Goal: Task Accomplishment & Management: Use online tool/utility

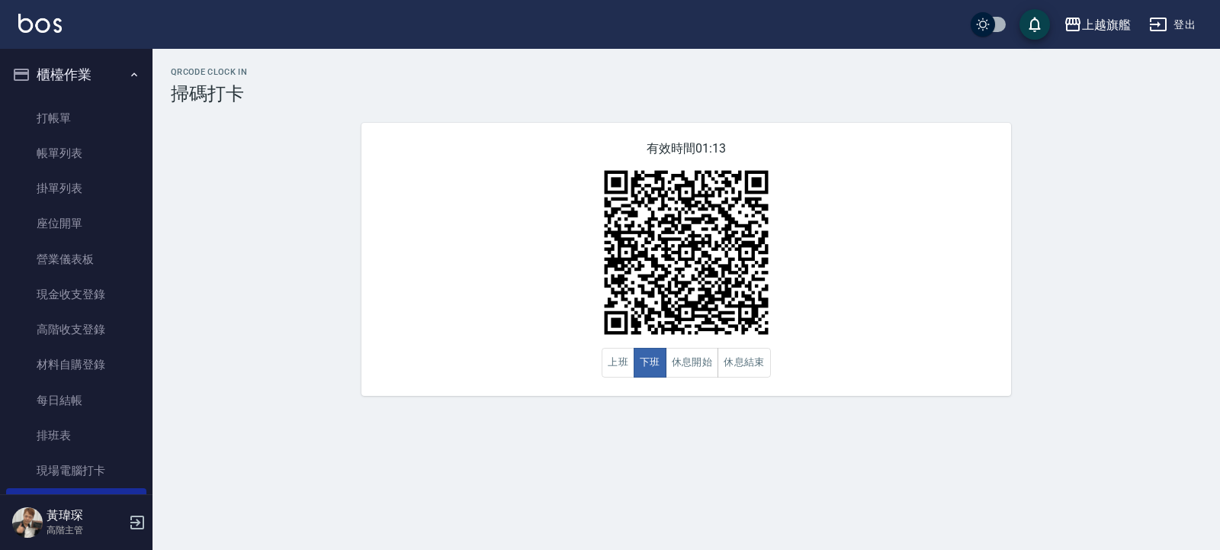
scroll to position [274, 0]
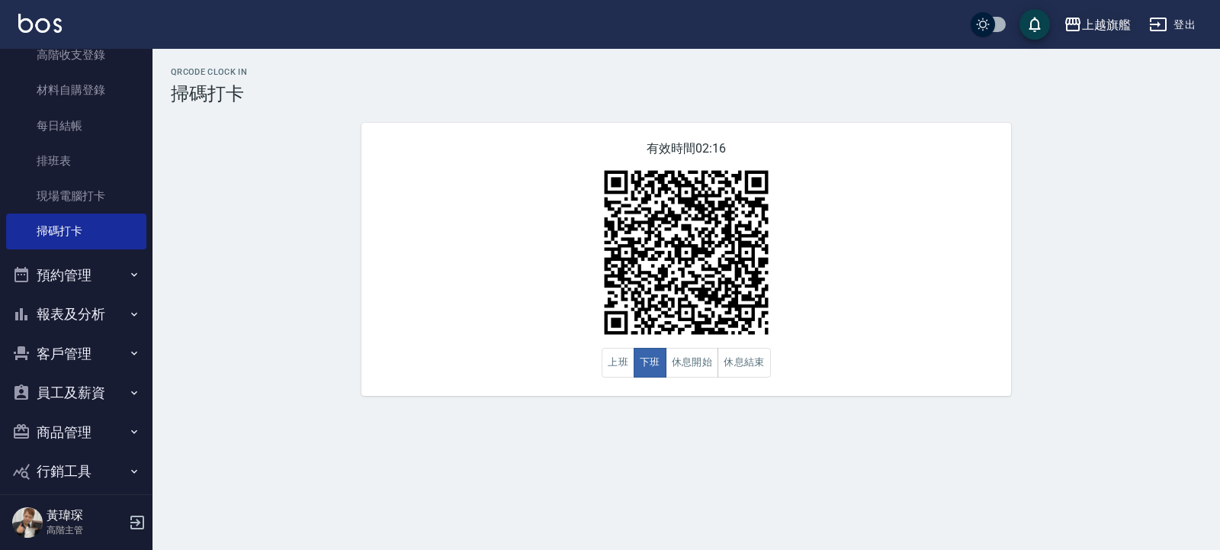
click at [1085, 37] on button "上越旗艦" at bounding box center [1097, 24] width 79 height 31
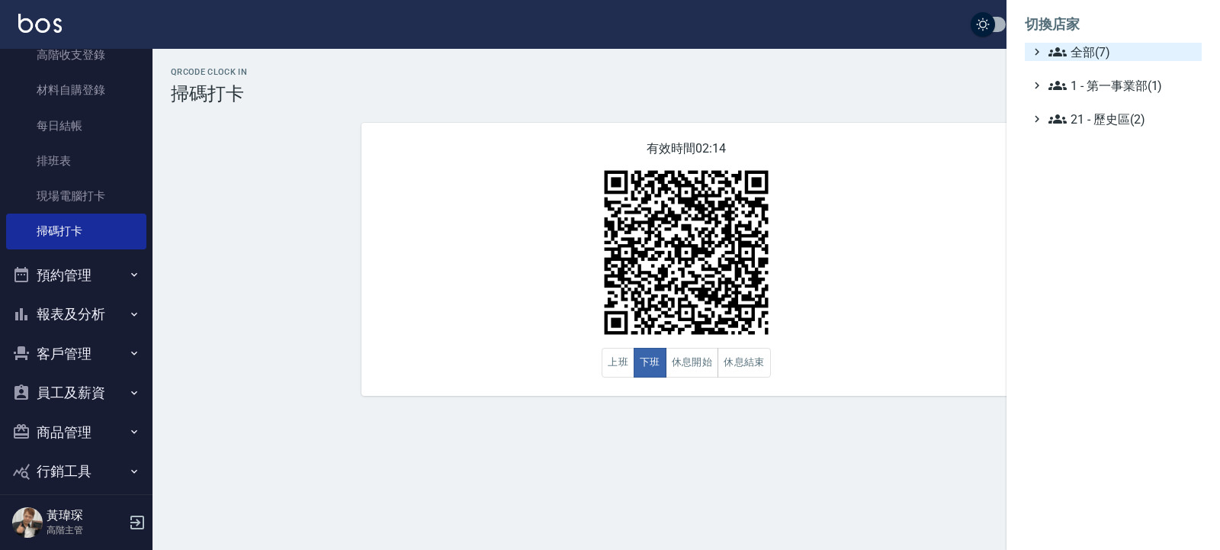
click at [1119, 53] on span "全部(7)" at bounding box center [1121, 52] width 147 height 18
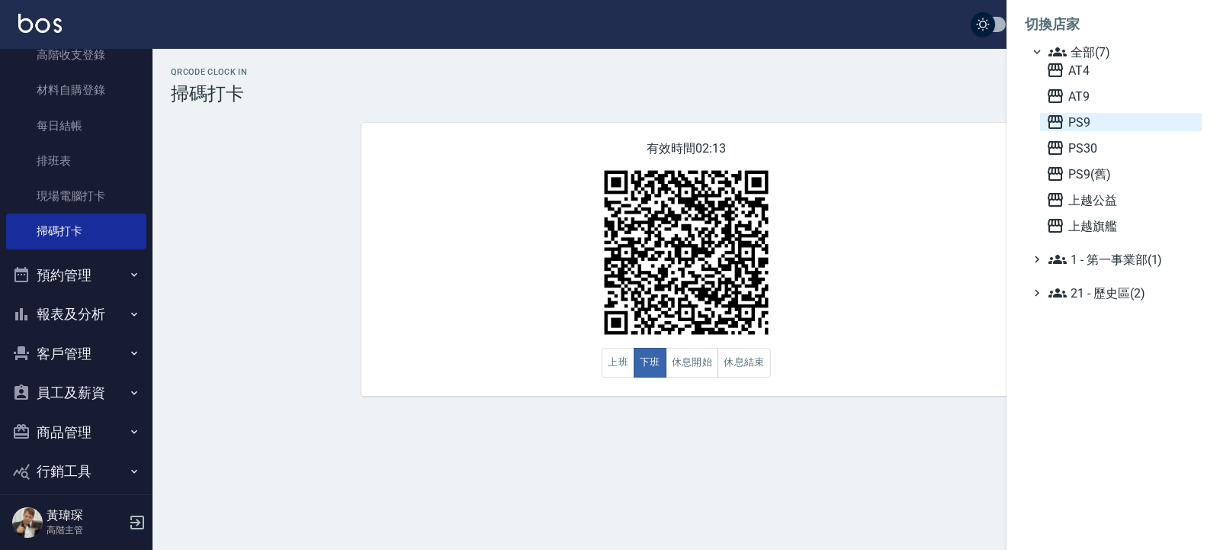
click at [1097, 117] on span "PS9" at bounding box center [1120, 122] width 149 height 18
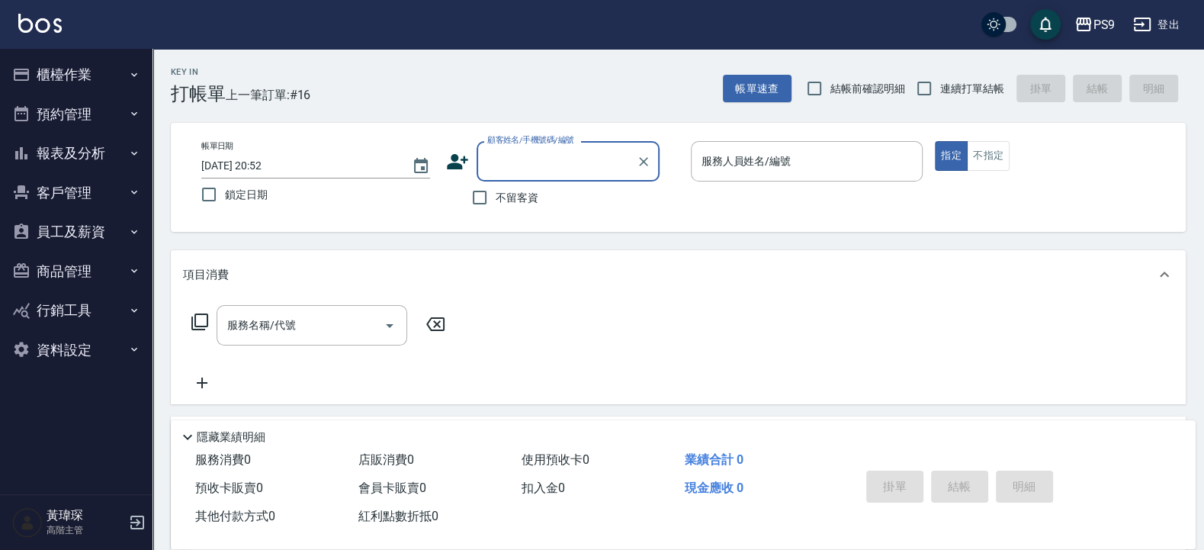
click at [88, 222] on button "員工及薪資" at bounding box center [76, 232] width 140 height 40
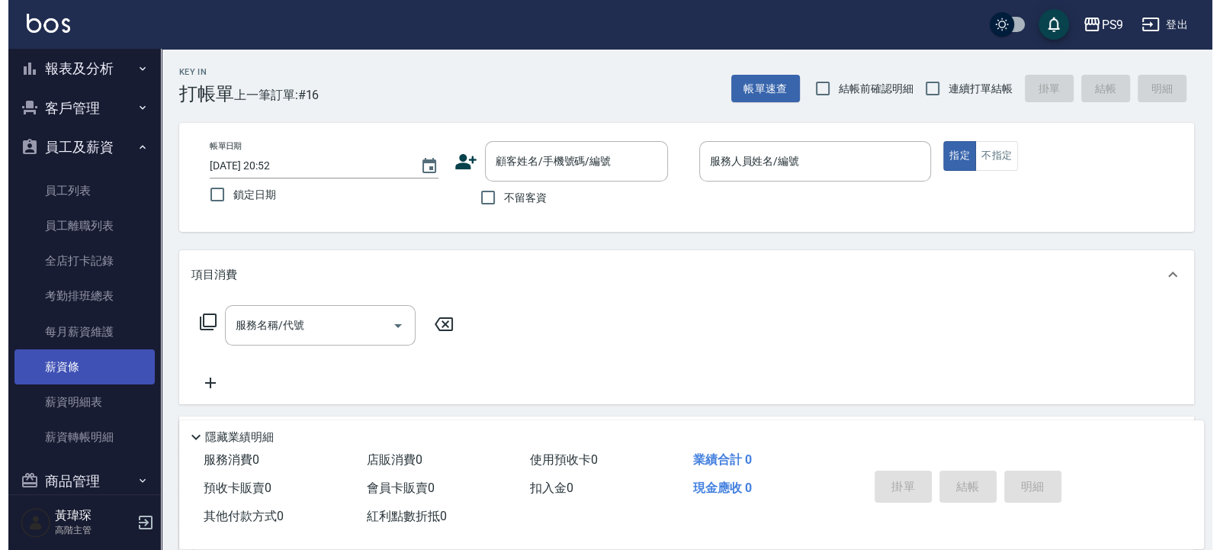
scroll to position [183, 0]
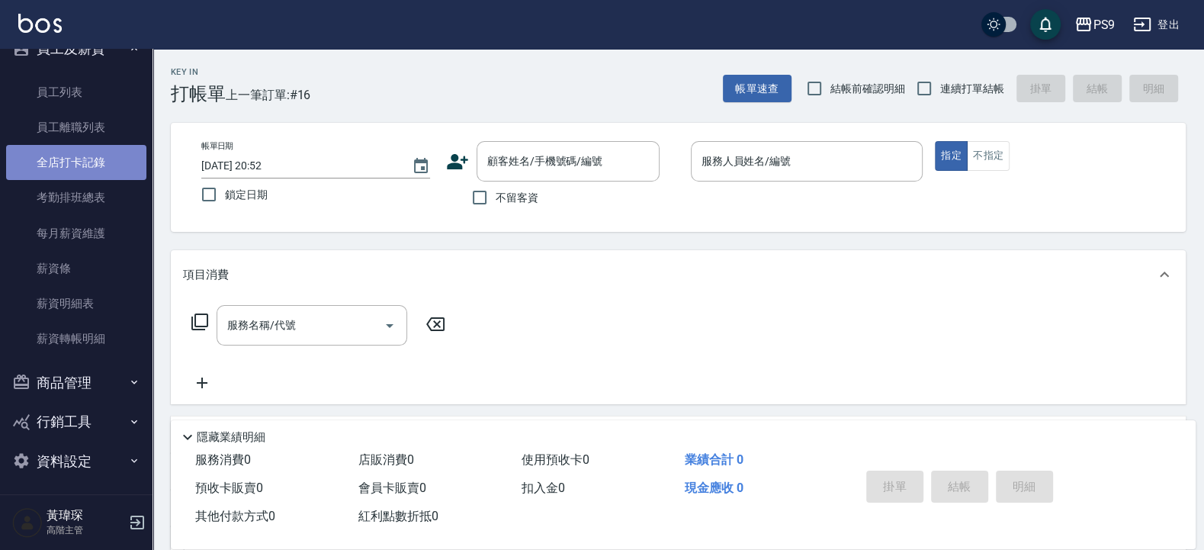
click at [91, 157] on link "全店打卡記錄" at bounding box center [76, 162] width 140 height 35
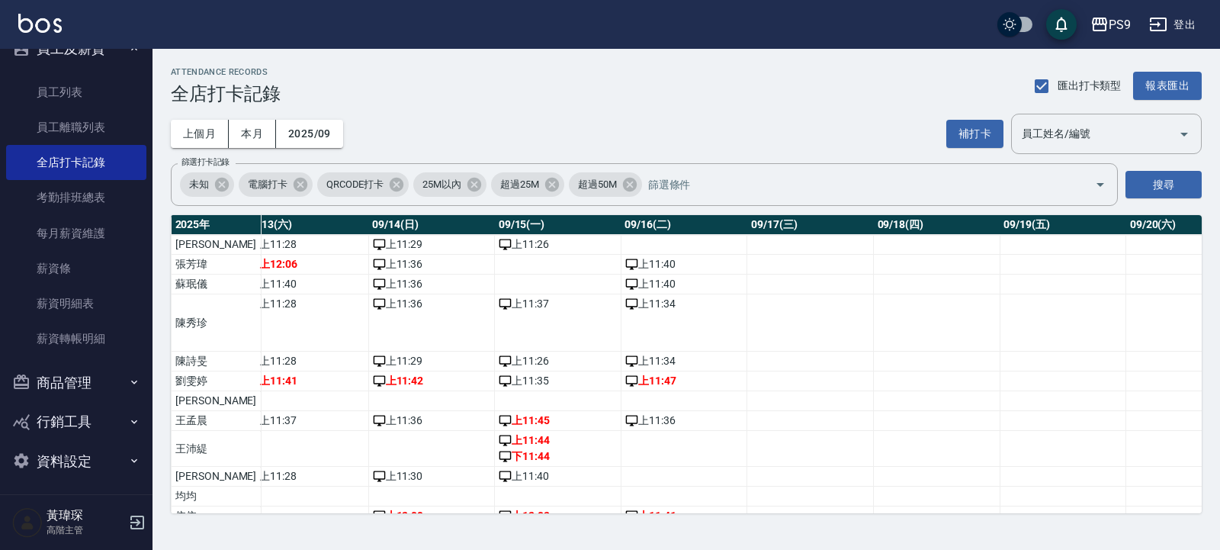
scroll to position [0, 1716]
click at [1103, 27] on icon "button" at bounding box center [1099, 24] width 18 height 18
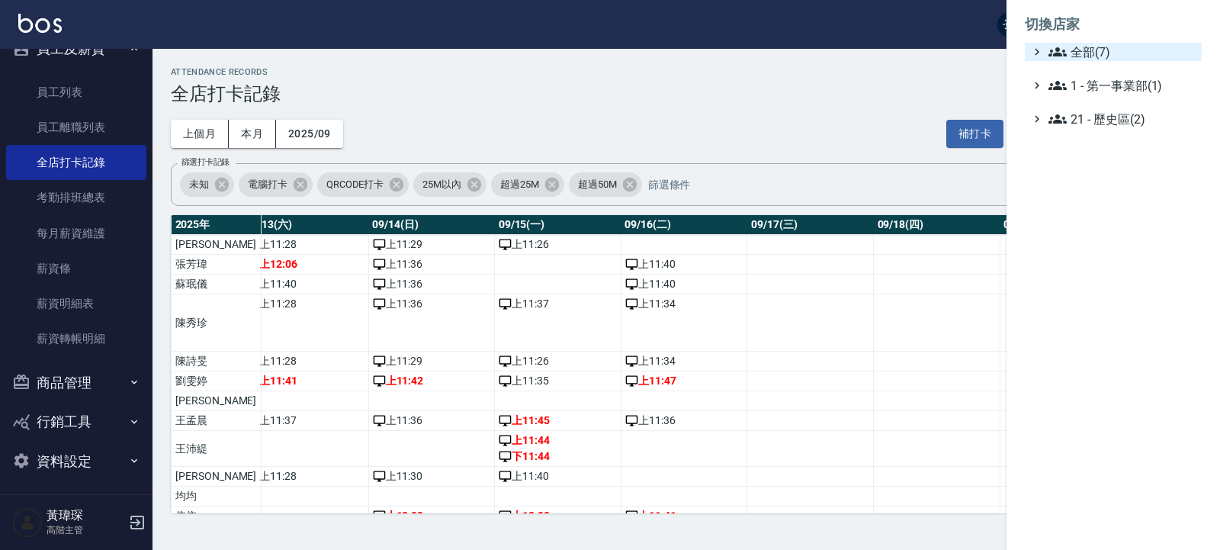
click at [1098, 56] on span "全部(7)" at bounding box center [1121, 52] width 147 height 18
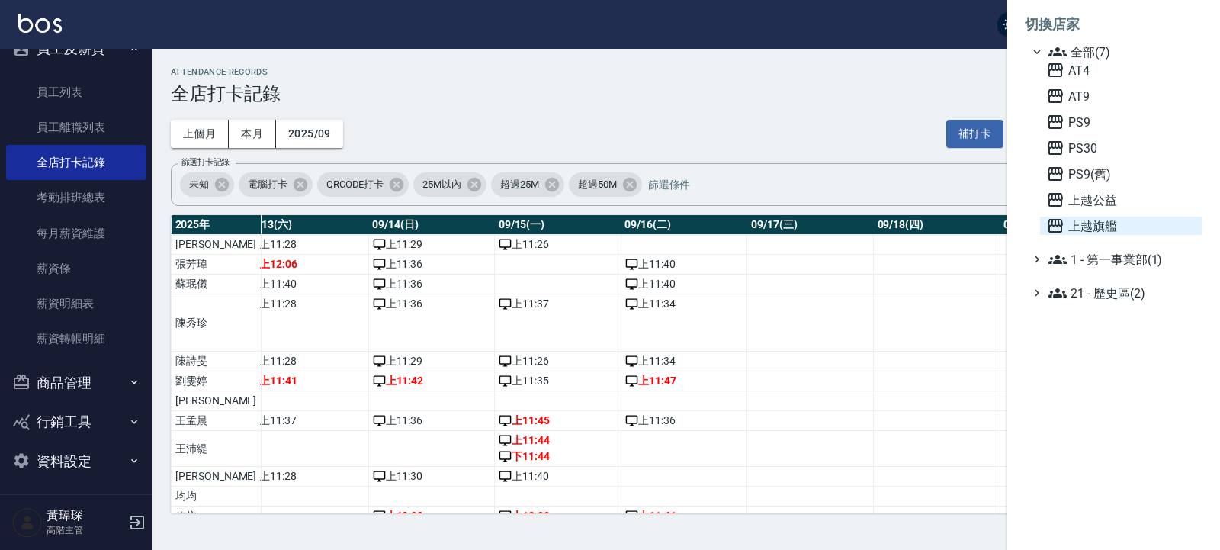
click at [1109, 229] on span "上越旗艦" at bounding box center [1120, 226] width 149 height 18
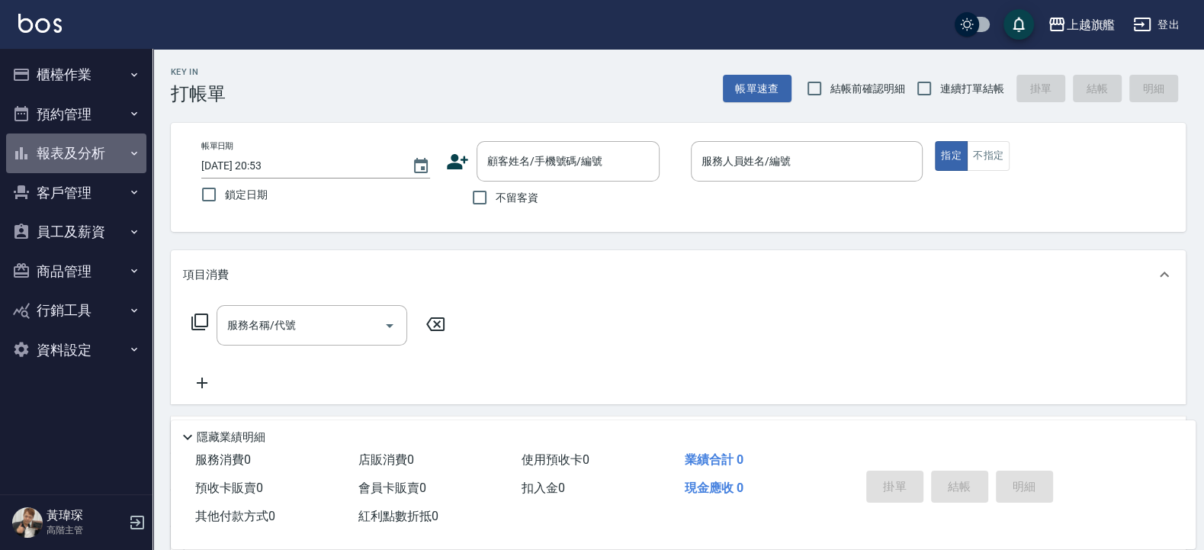
click at [75, 152] on button "報表及分析" at bounding box center [76, 153] width 140 height 40
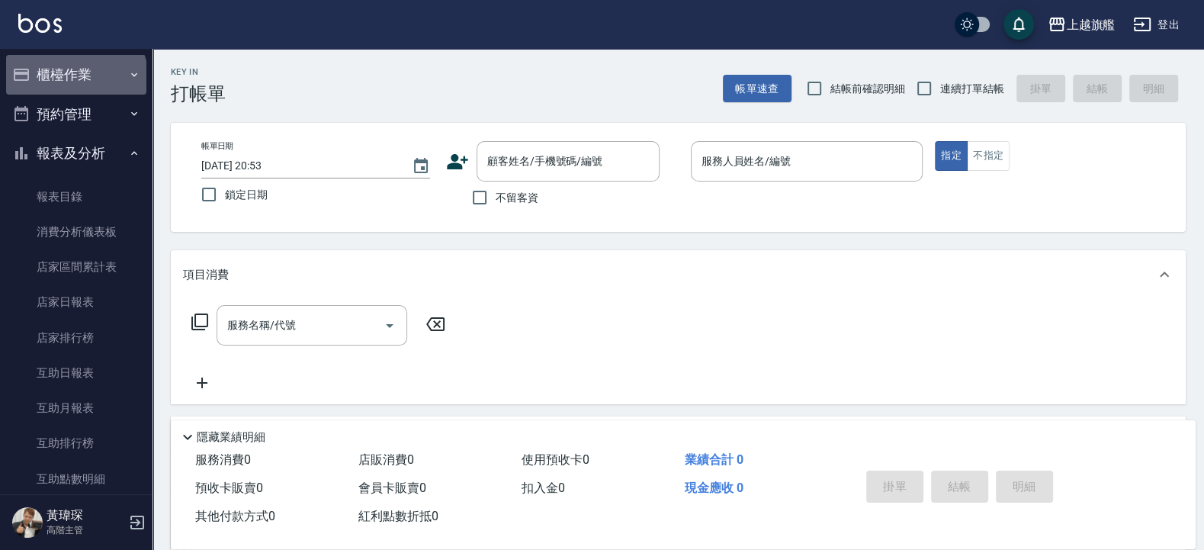
click at [75, 79] on button "櫃檯作業" at bounding box center [76, 75] width 140 height 40
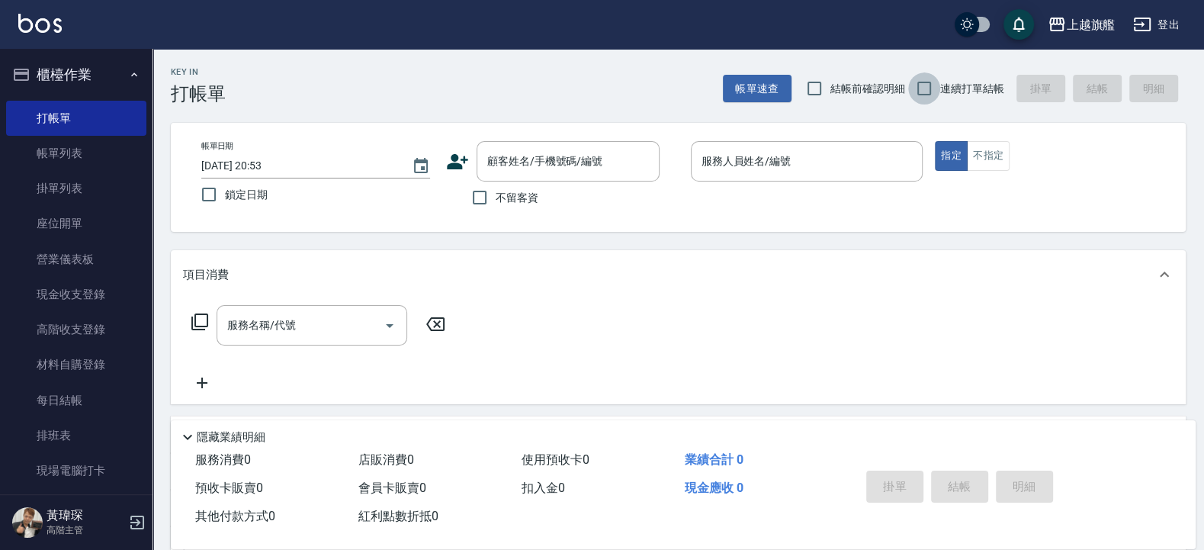
click at [927, 94] on input "連續打單結帳" at bounding box center [924, 88] width 32 height 32
checkbox input "true"
click at [836, 84] on span "結帳前確認明細" at bounding box center [867, 89] width 75 height 16
click at [830, 84] on input "結帳前確認明細" at bounding box center [814, 88] width 32 height 32
checkbox input "true"
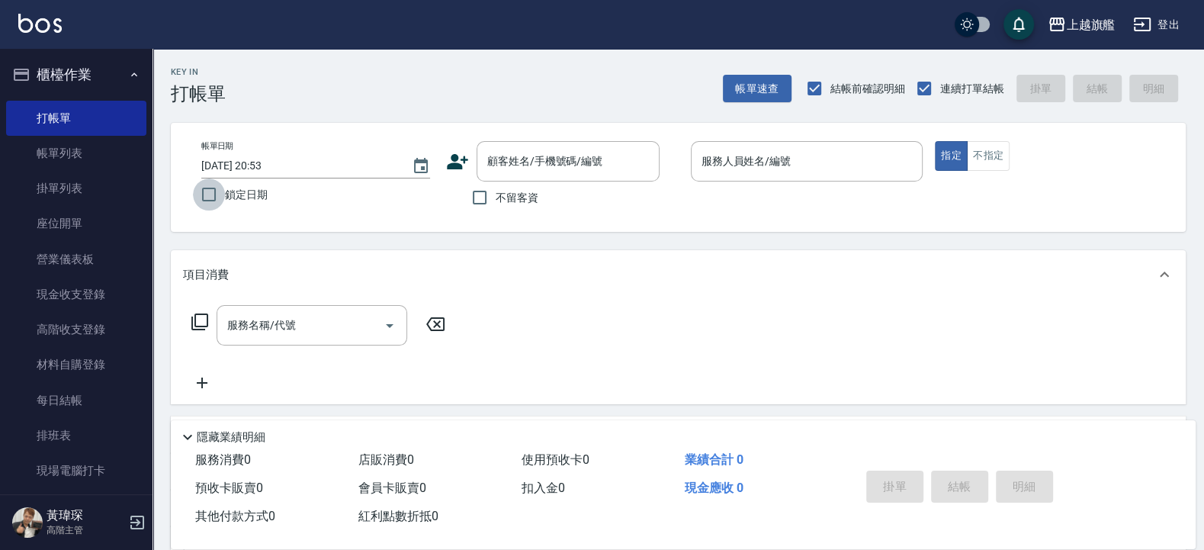
click at [220, 204] on input "鎖定日期" at bounding box center [209, 194] width 32 height 32
checkbox input "true"
click at [502, 199] on span "不留客資" at bounding box center [517, 198] width 43 height 16
click at [496, 199] on input "不留客資" at bounding box center [480, 197] width 32 height 32
checkbox input "true"
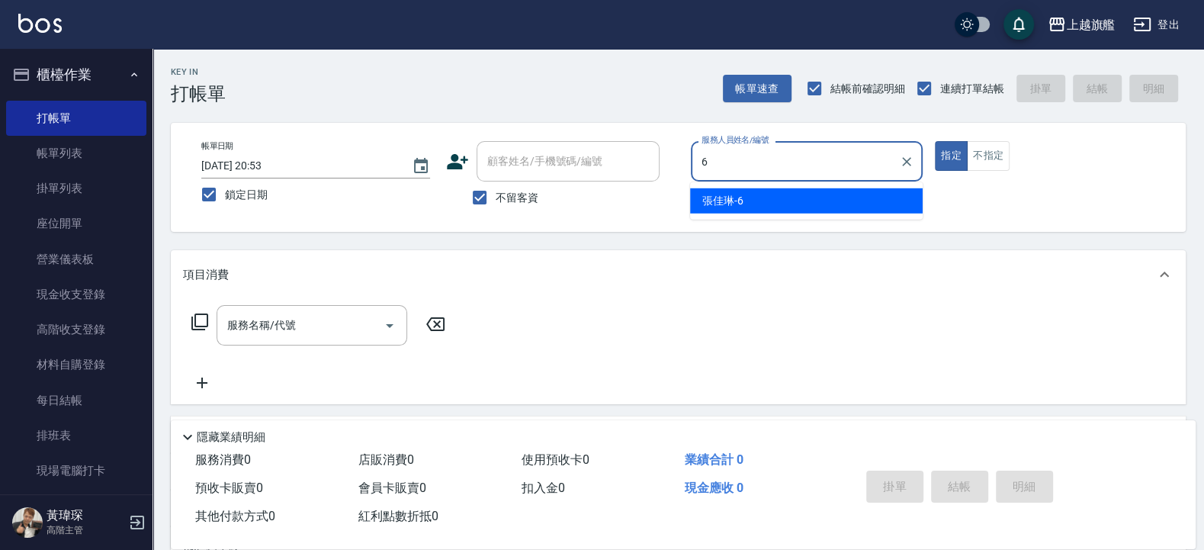
type input "張佳琳-6"
type button "true"
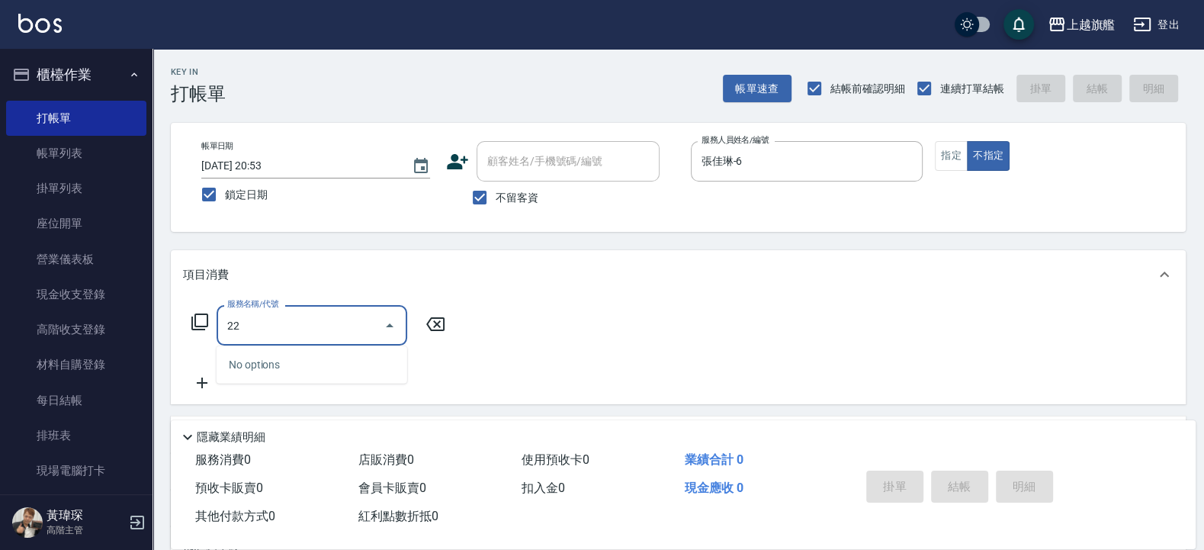
type input "2"
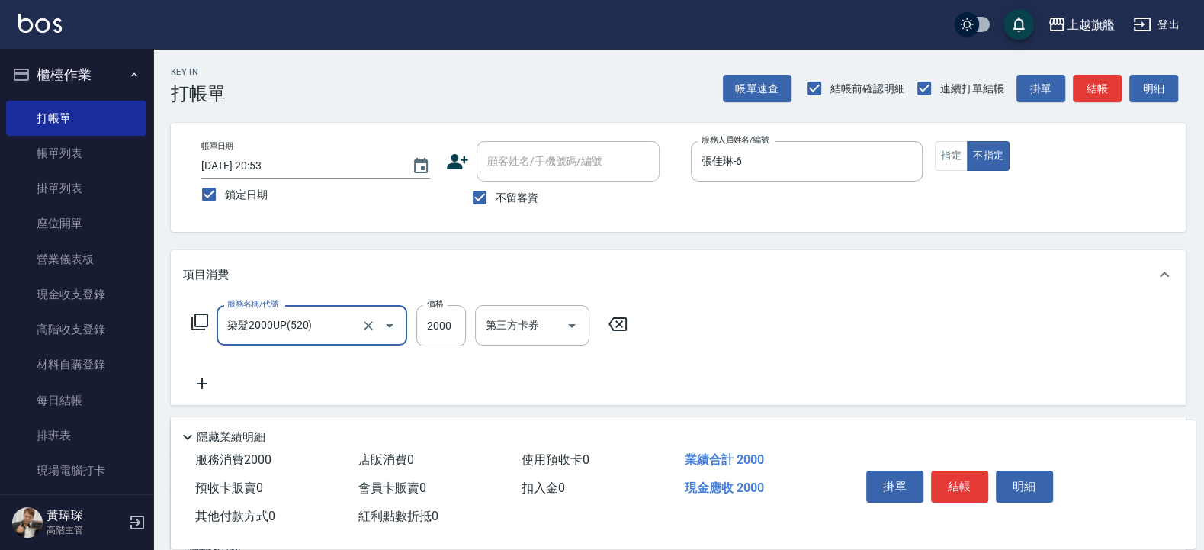
type input "染髮2000UP(520)"
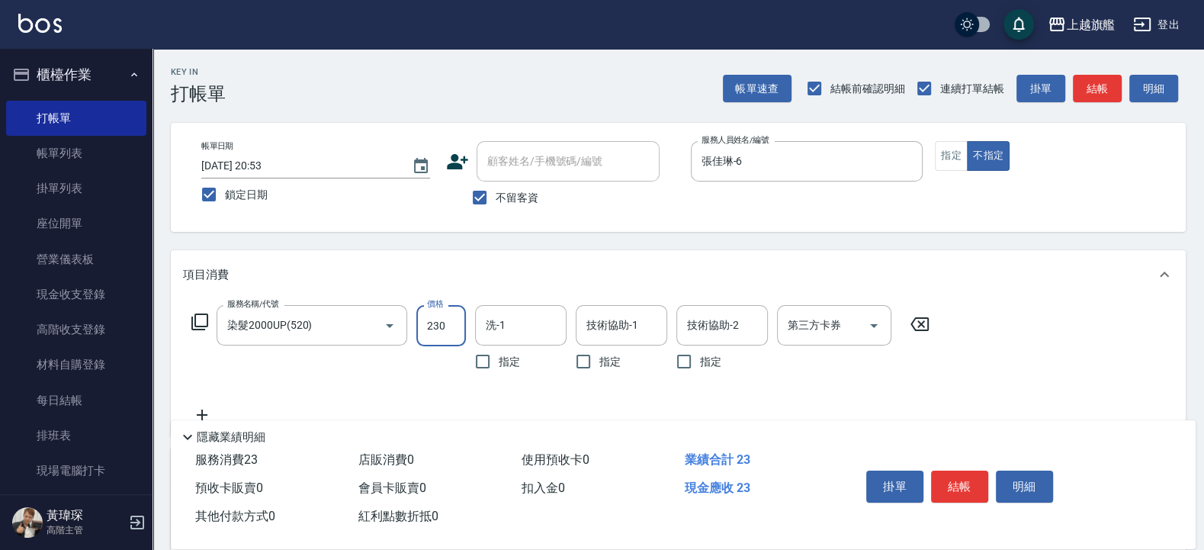
type input "2300"
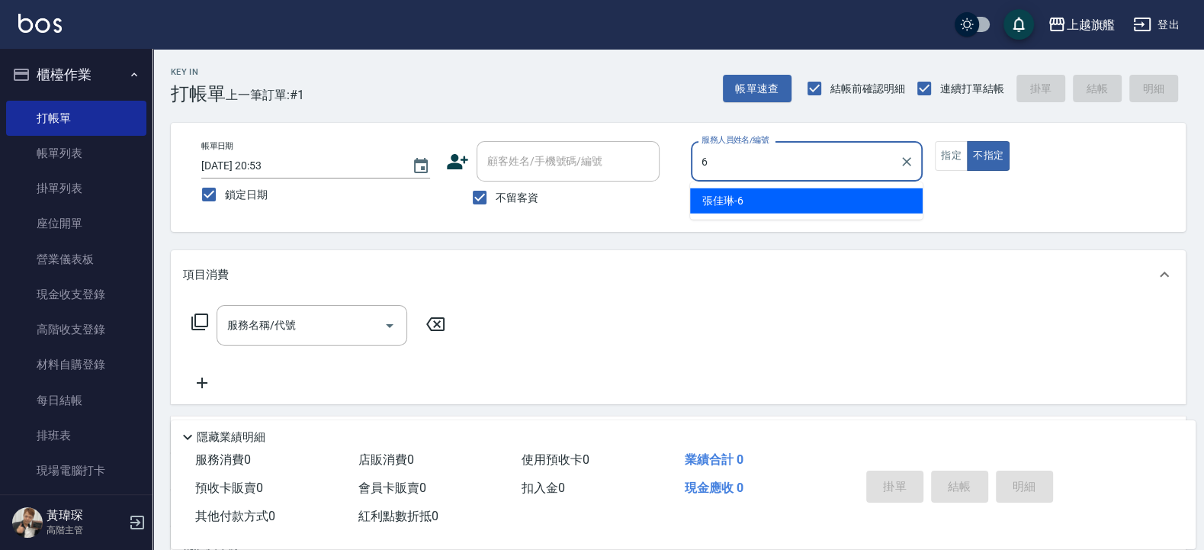
type input "張佳琳-6"
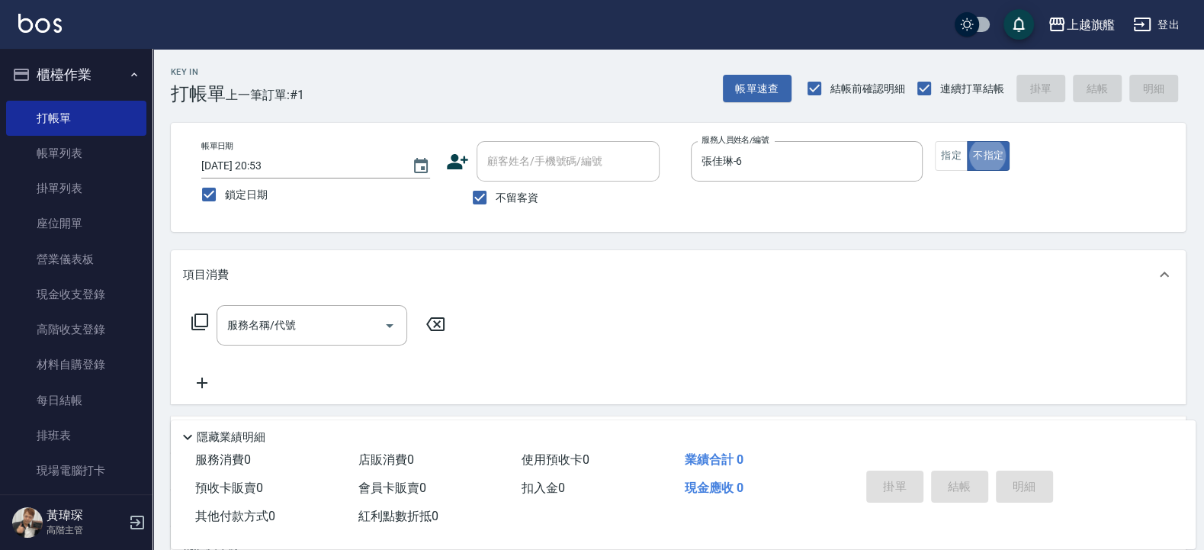
type button "false"
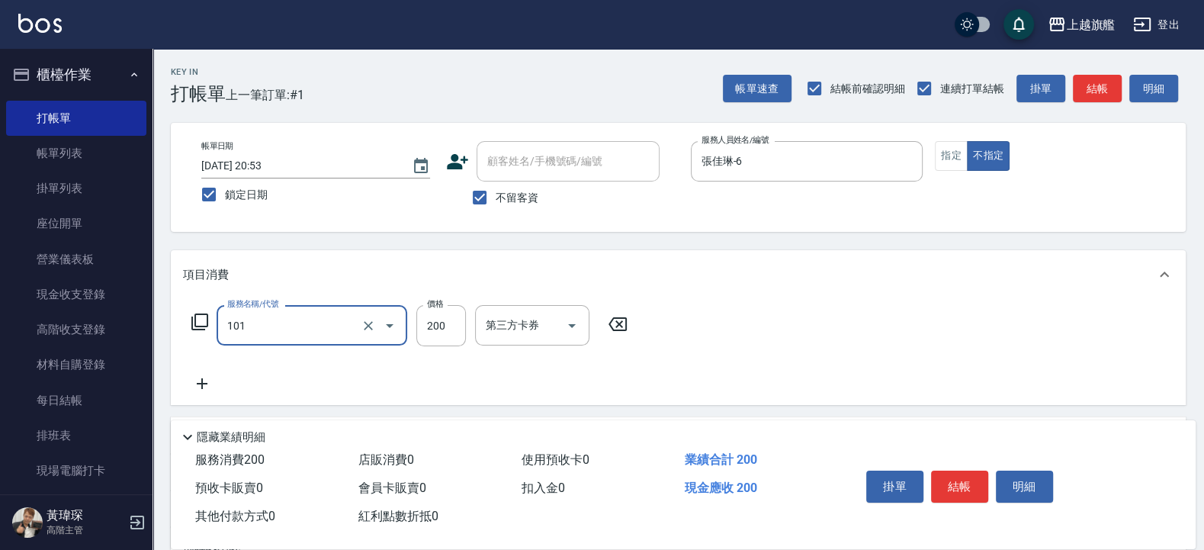
type input "一般洗(101)"
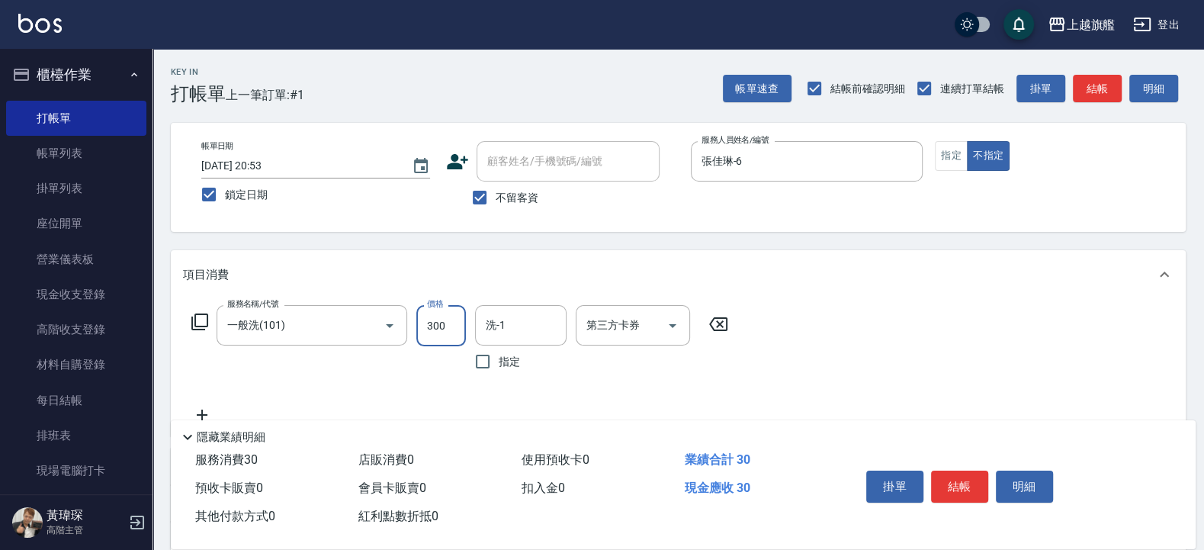
type input "300"
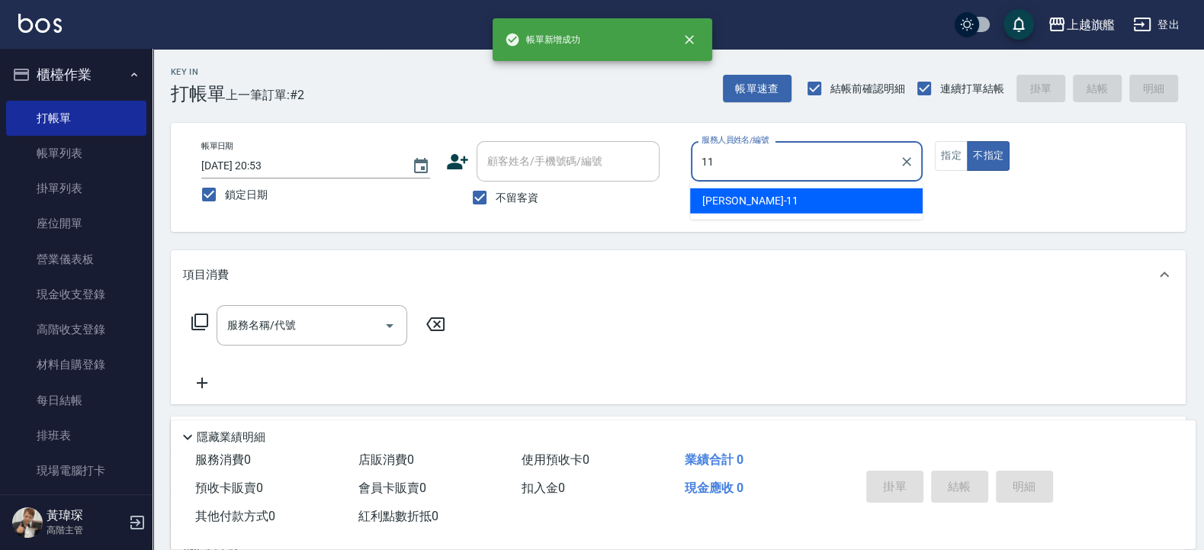
type input "蔡美秀-11"
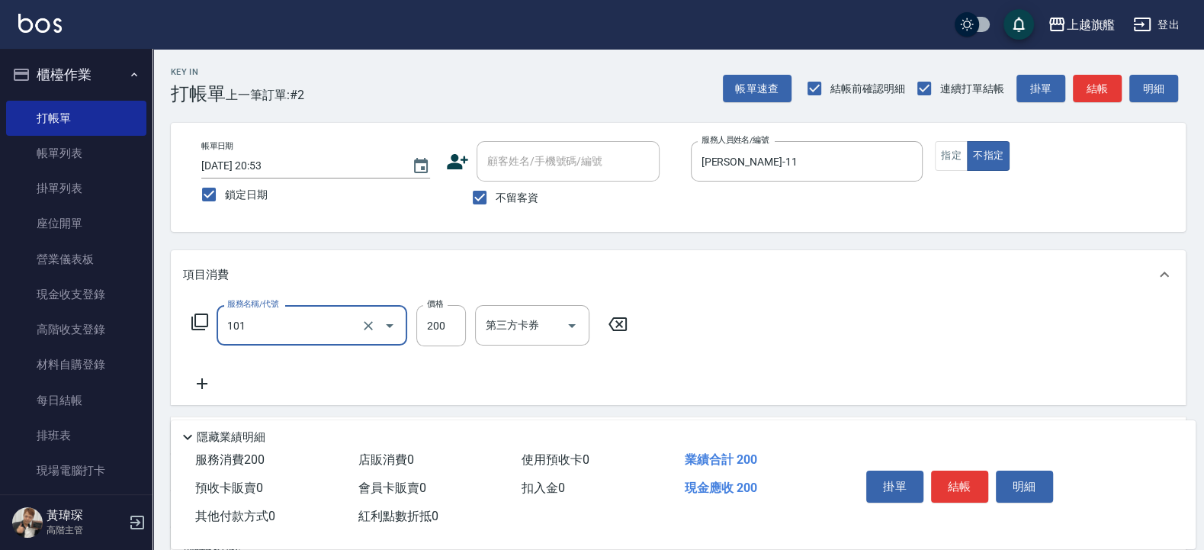
type input "一般洗(101)"
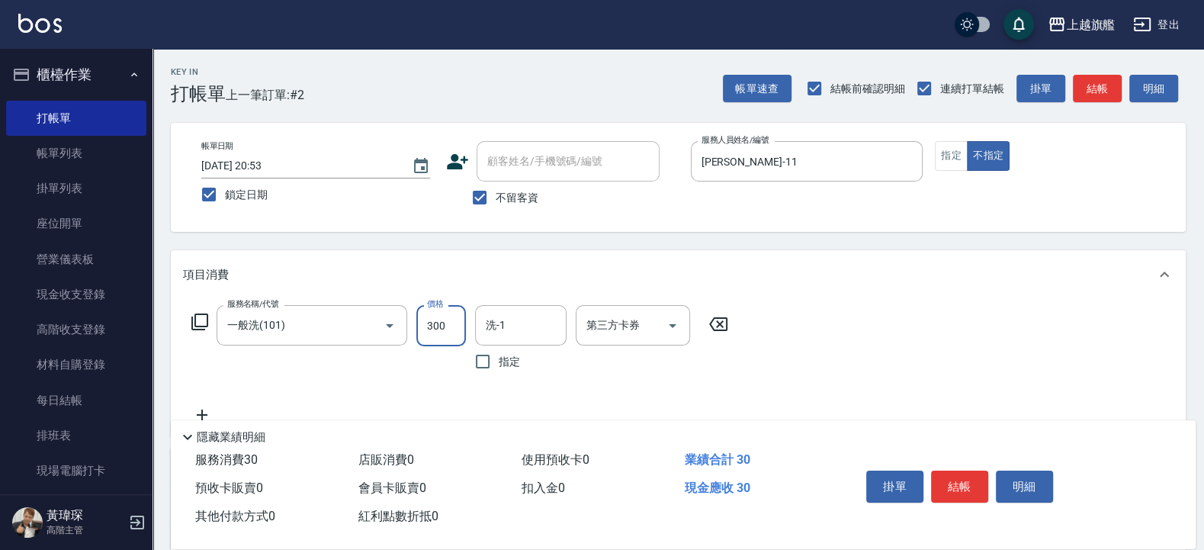
type input "300"
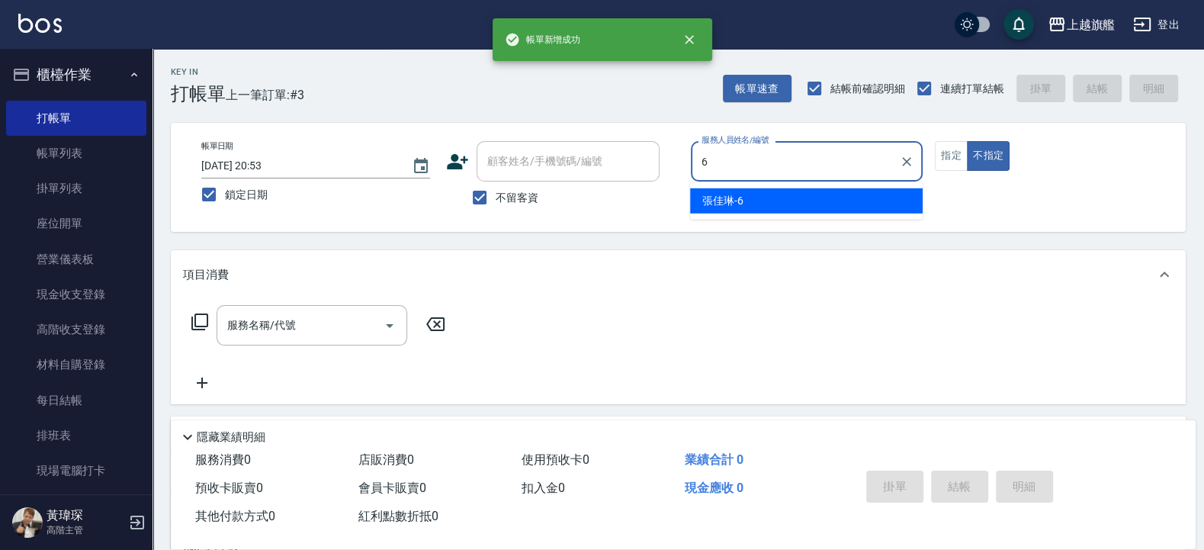
type input "張佳琳-6"
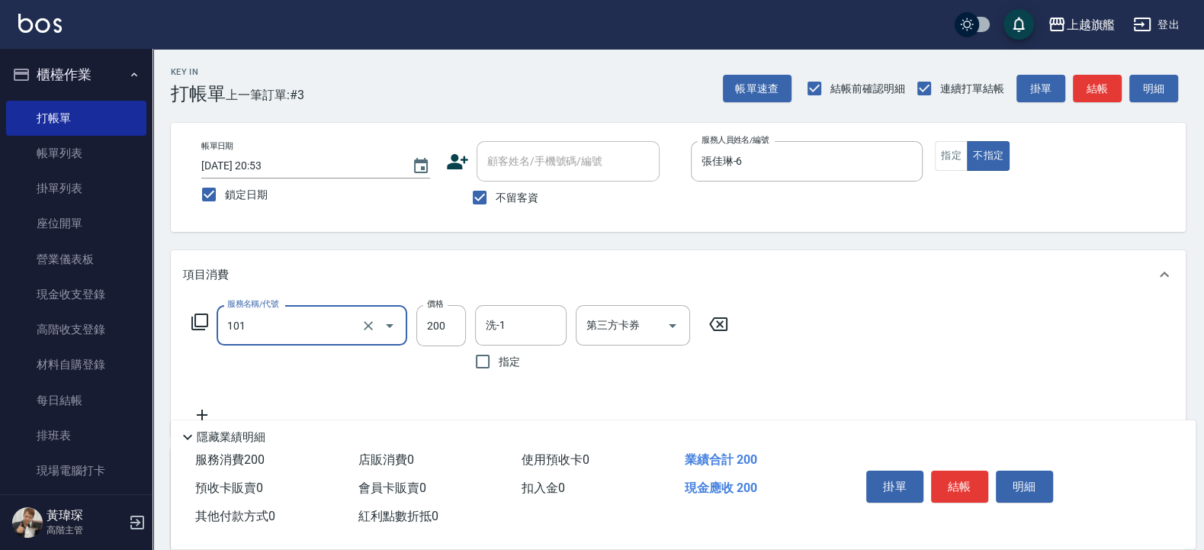
type input "一般洗(101)"
type input "300"
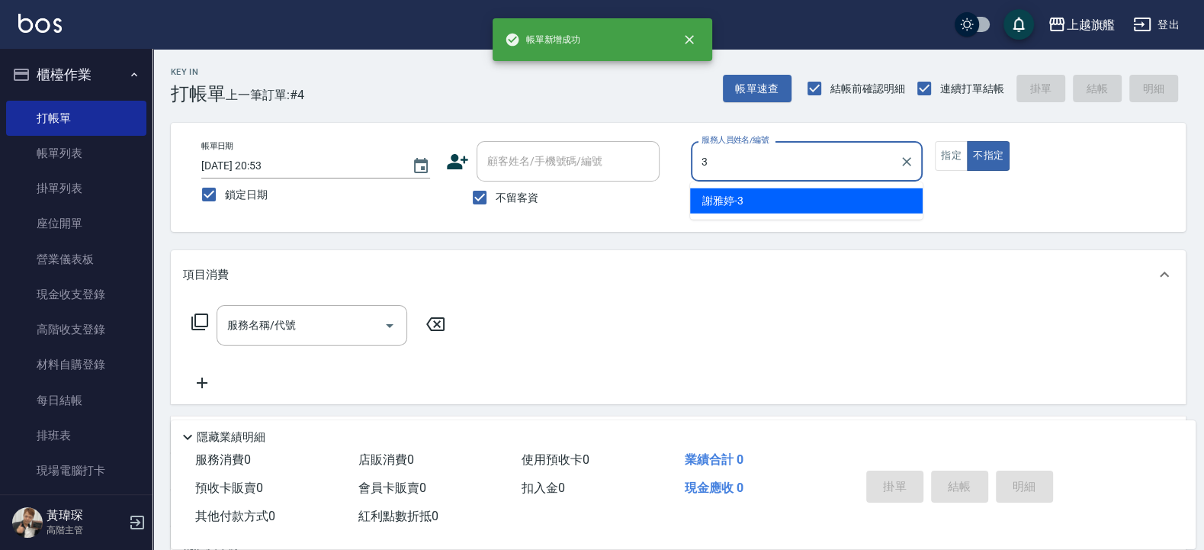
type input "謝雅婷-3"
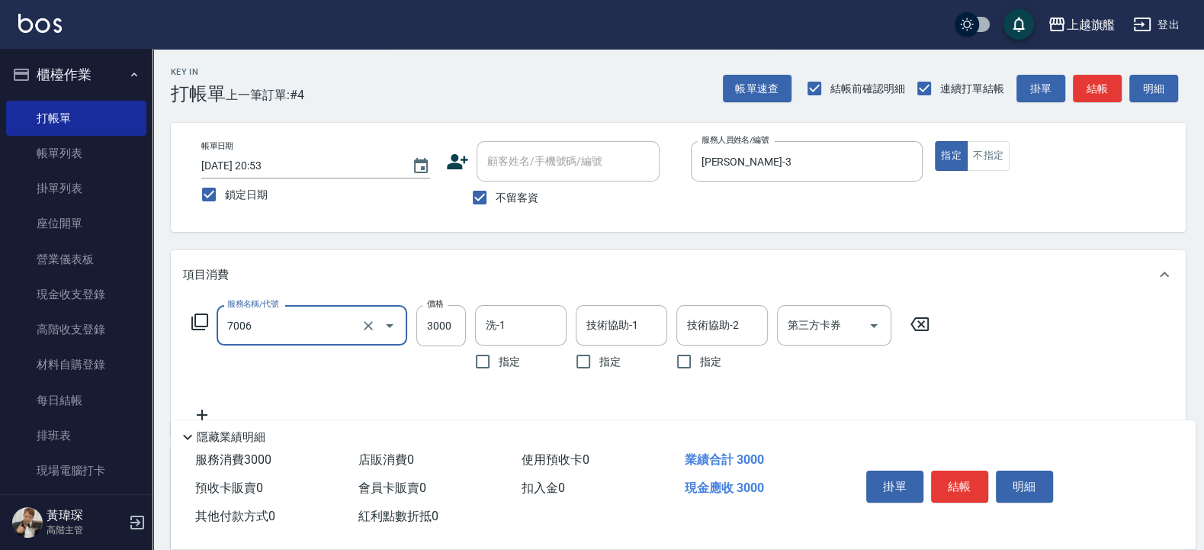
type input "重整(7006)"
type input "4700"
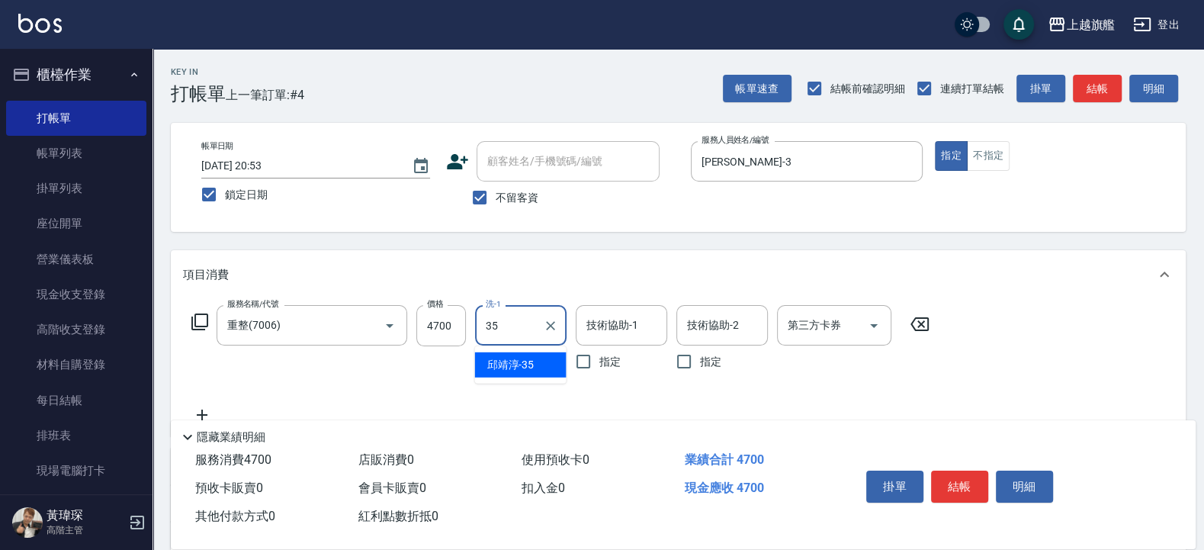
type input "邱靖淳-35"
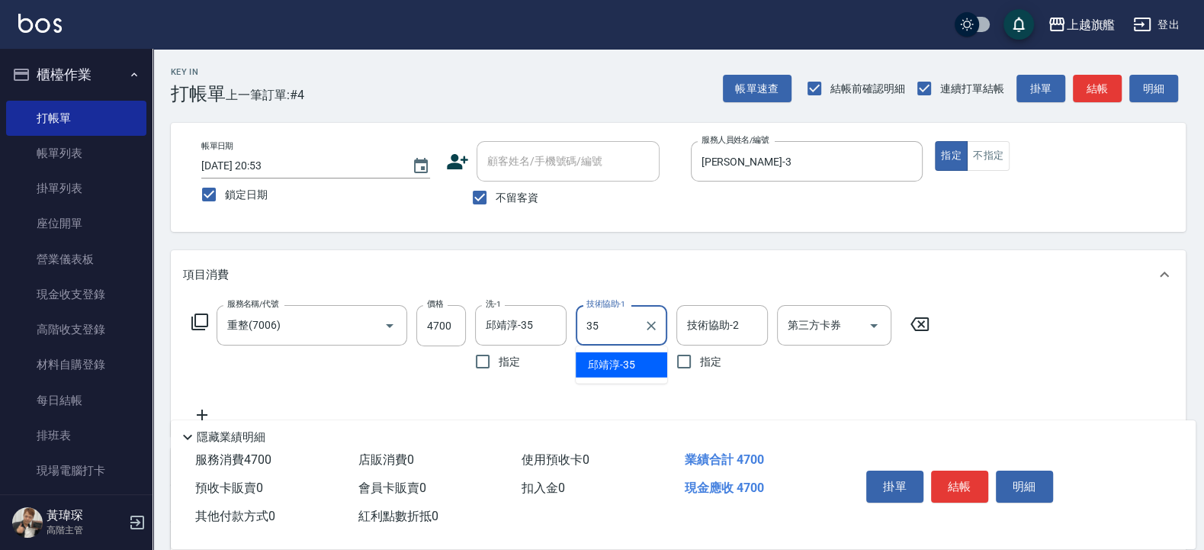
type input "邱靖淳-35"
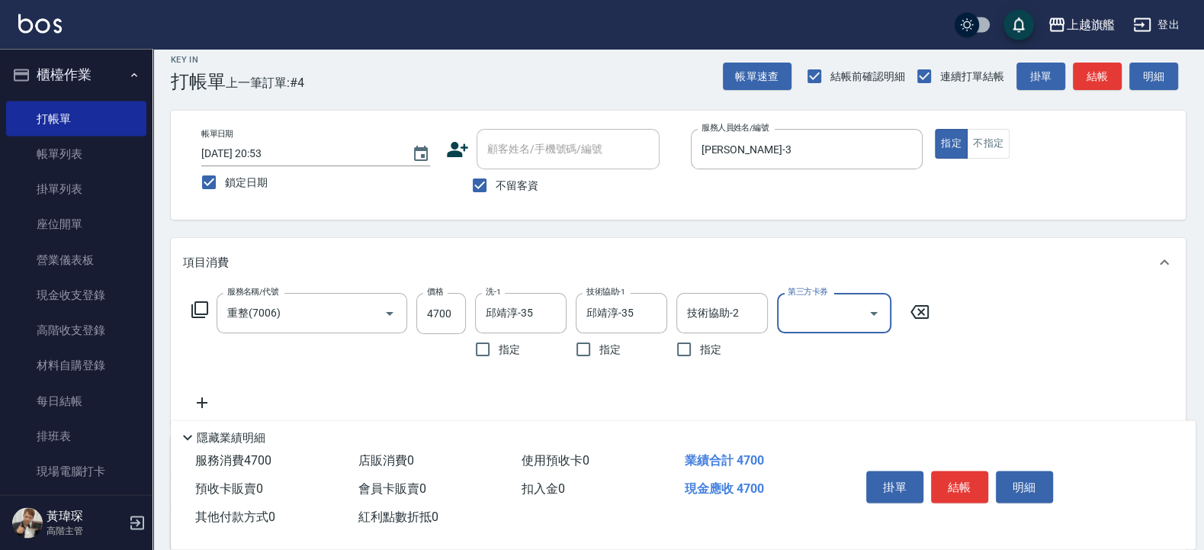
scroll to position [91, 0]
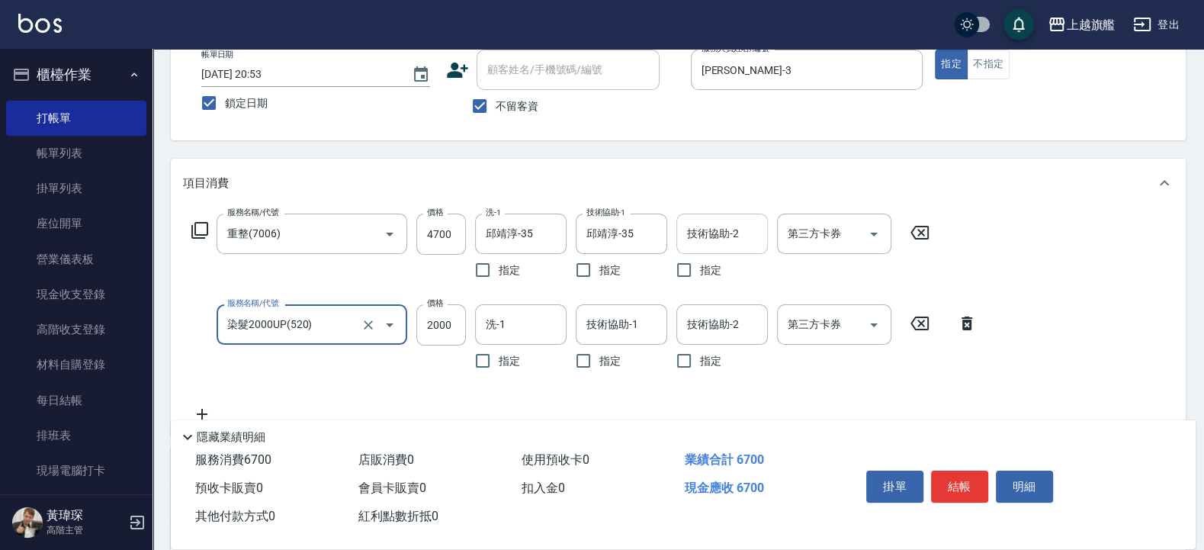
type input "染髮2000UP(520)"
type input "1500"
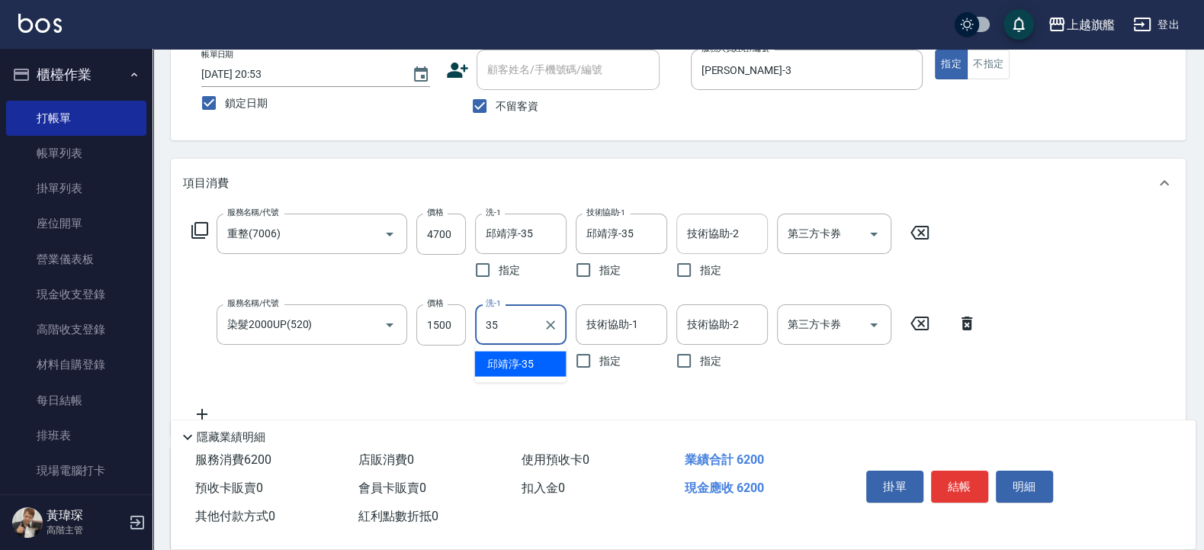
type input "邱靖淳-35"
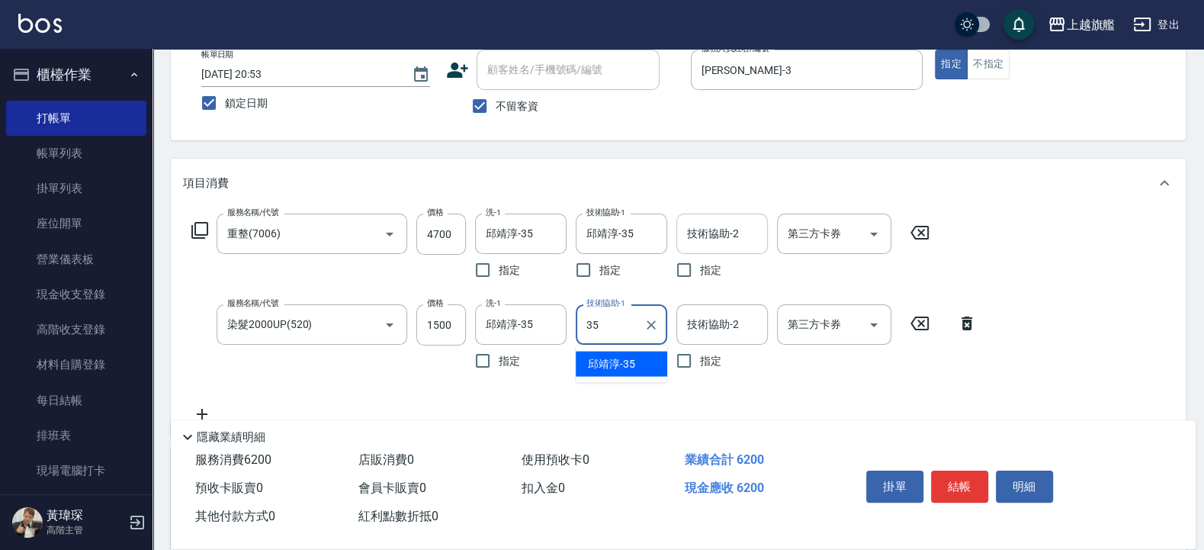
type input "邱靖淳-35"
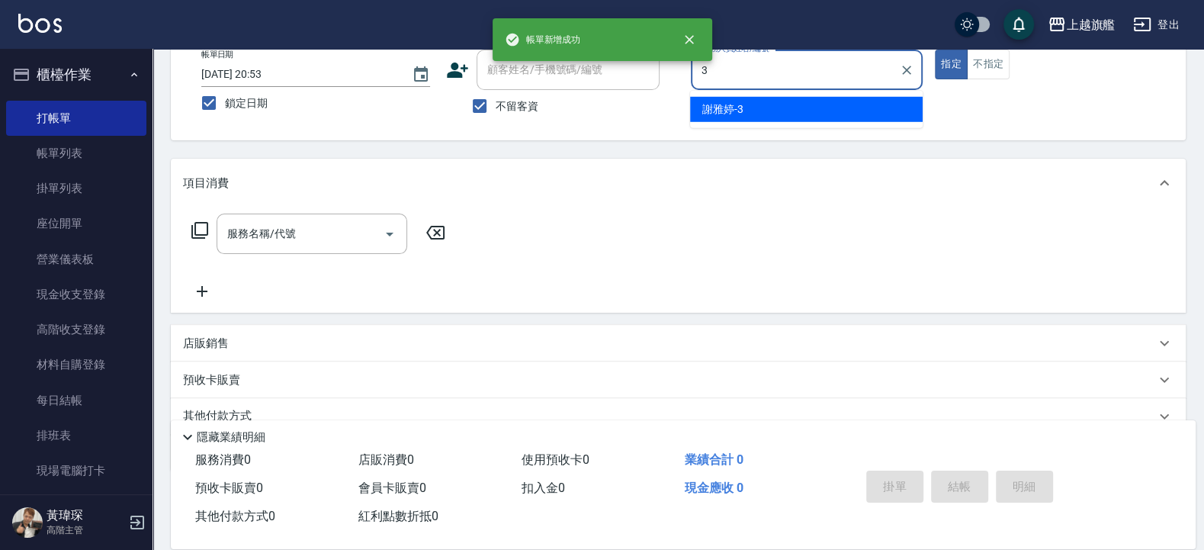
type input "謝雅婷-3"
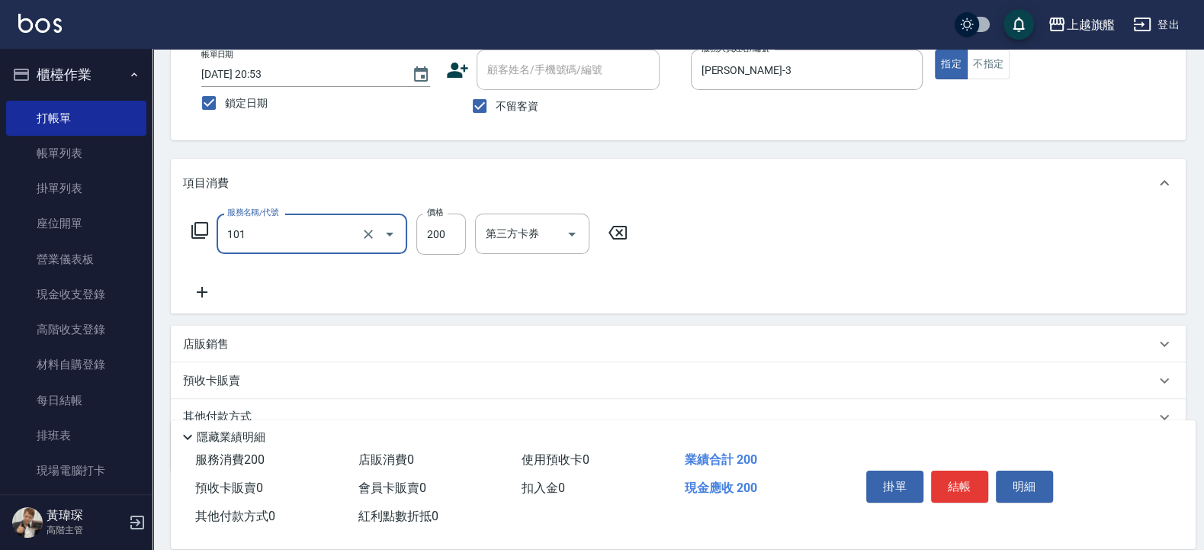
type input "一般洗(101)"
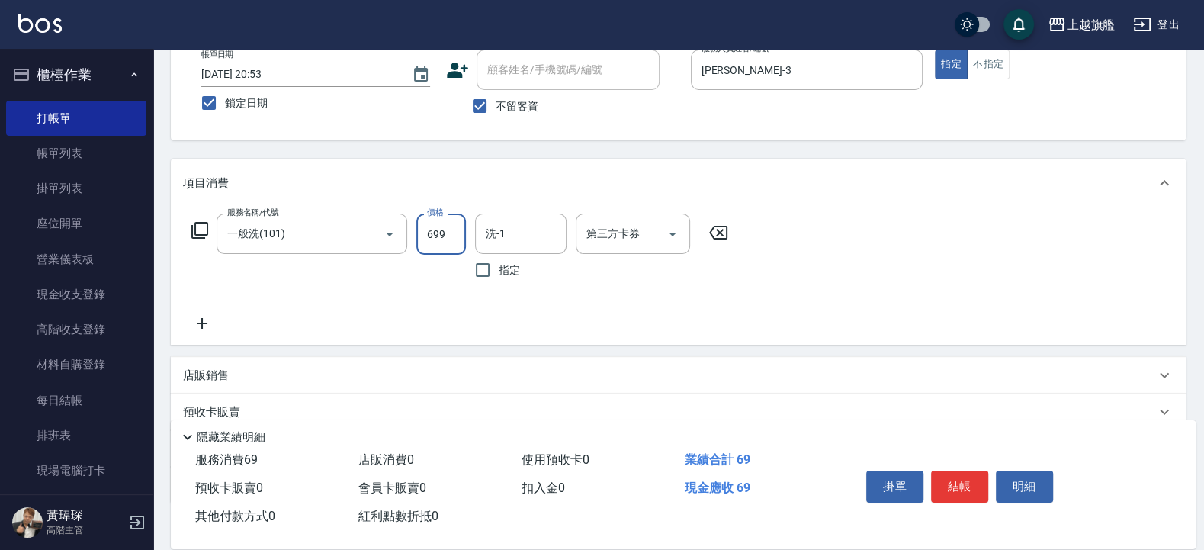
type input "699"
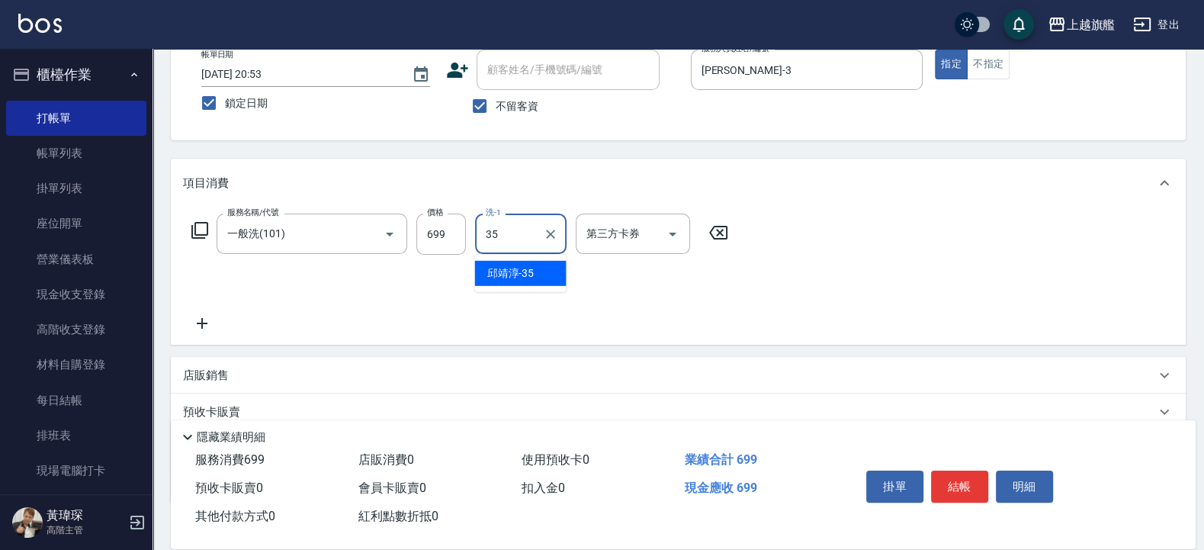
type input "邱靖淳-35"
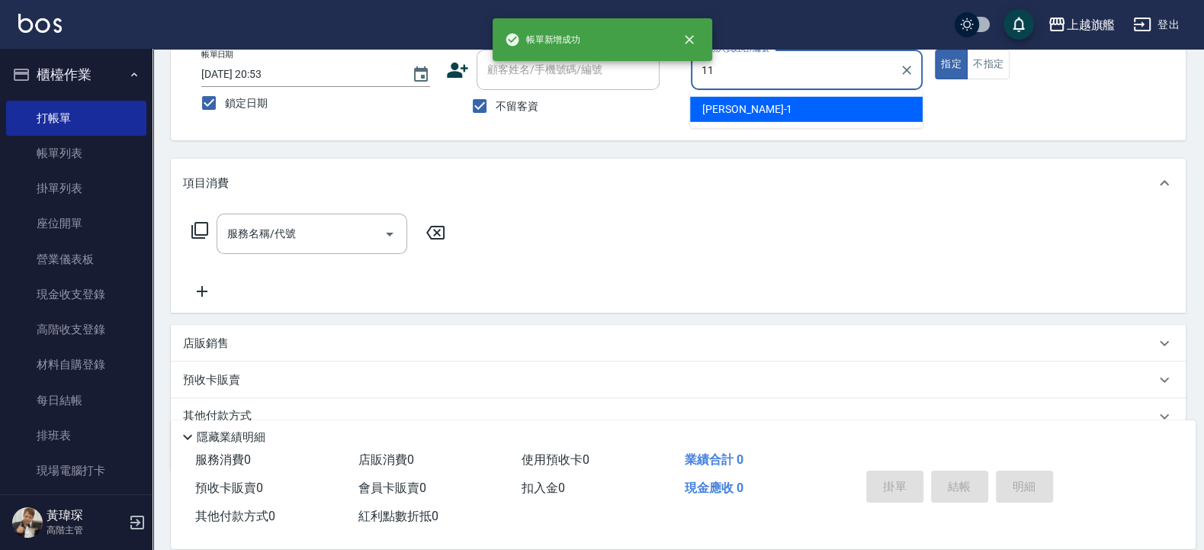
type input "蔡美秀-11"
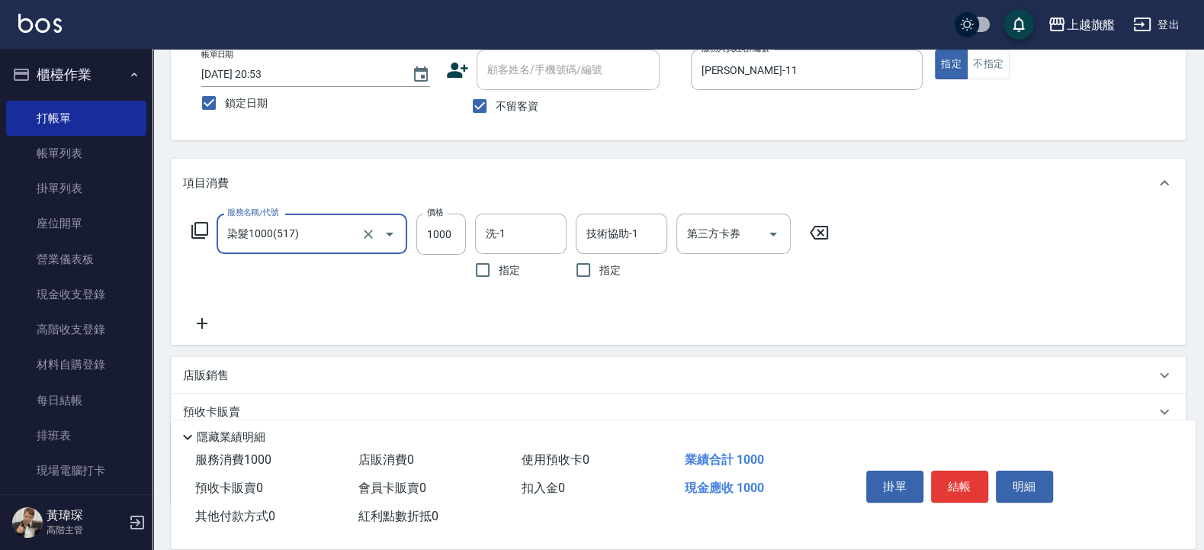
type input "染髮1000(517)"
type input "899"
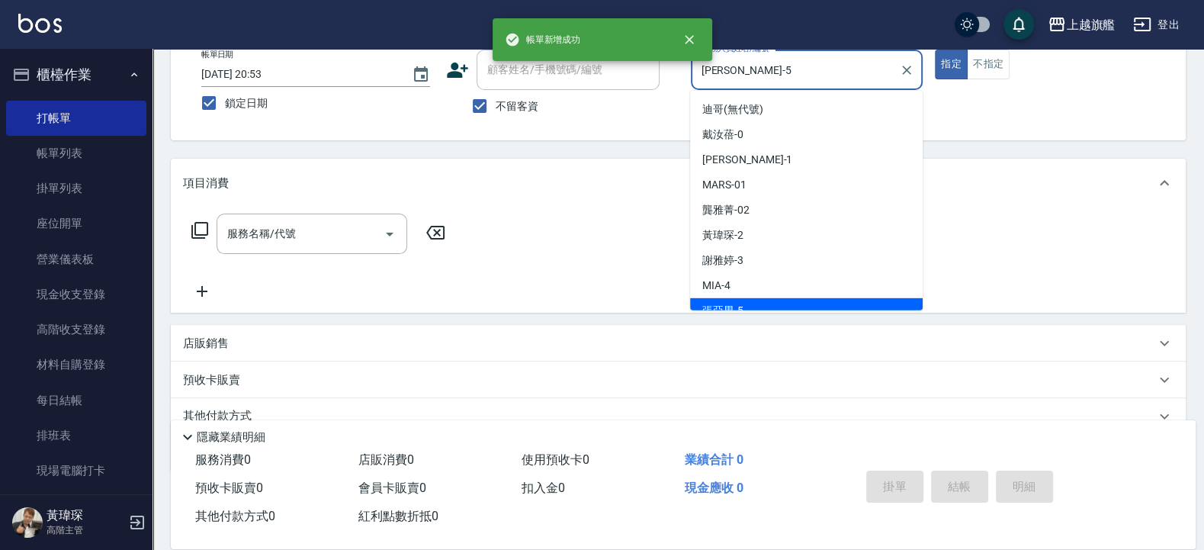
scroll to position [12, 0]
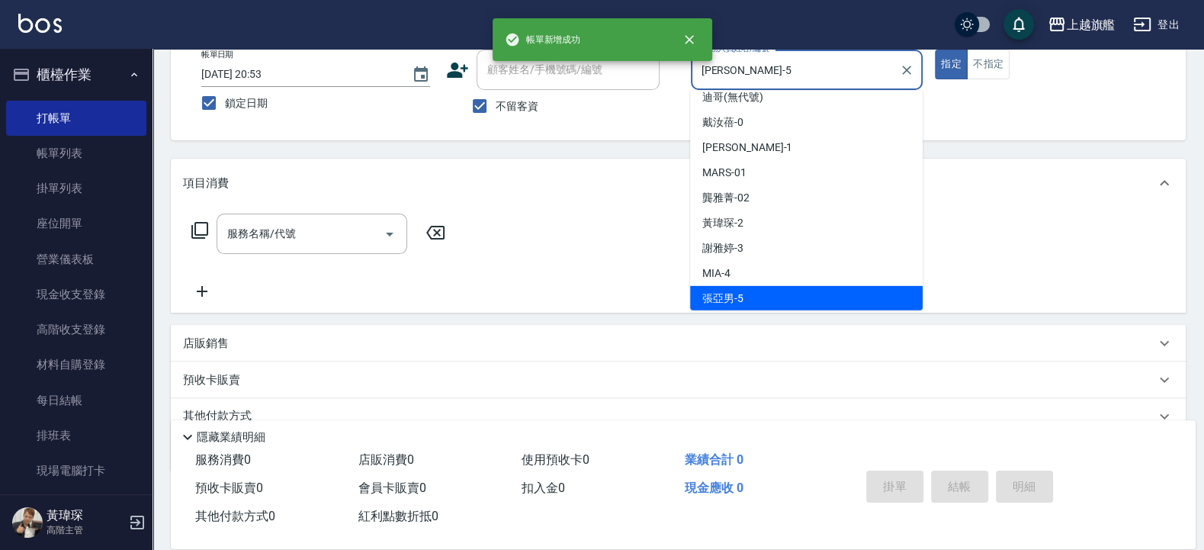
drag, startPoint x: 778, startPoint y: 69, endPoint x: 625, endPoint y: 69, distance: 153.3
click at [698, 69] on input "張亞男-5" at bounding box center [796, 69] width 196 height 27
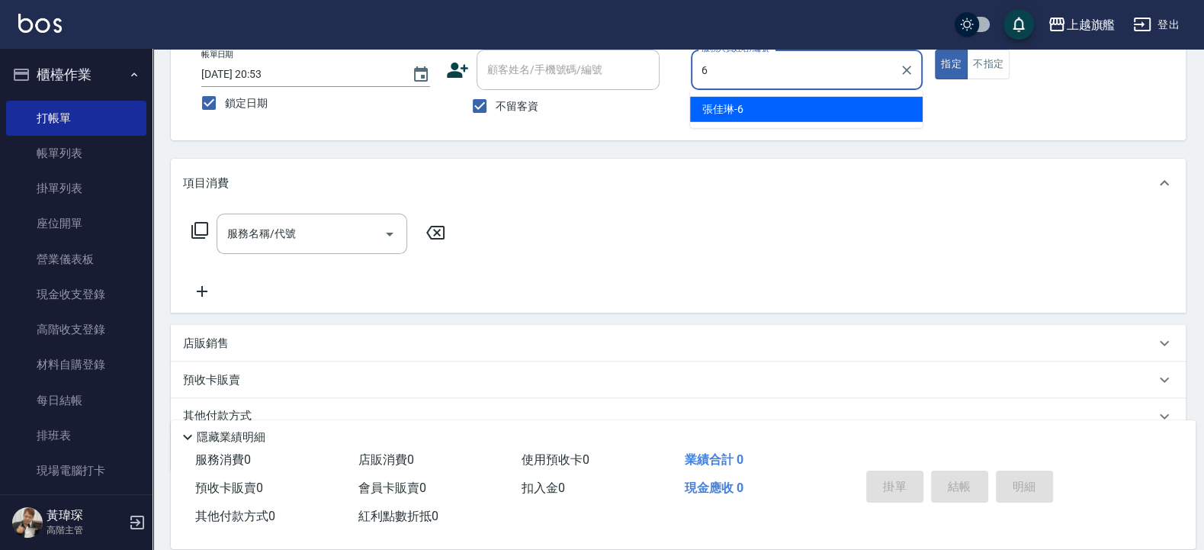
scroll to position [0, 0]
type input "張佳琳-6"
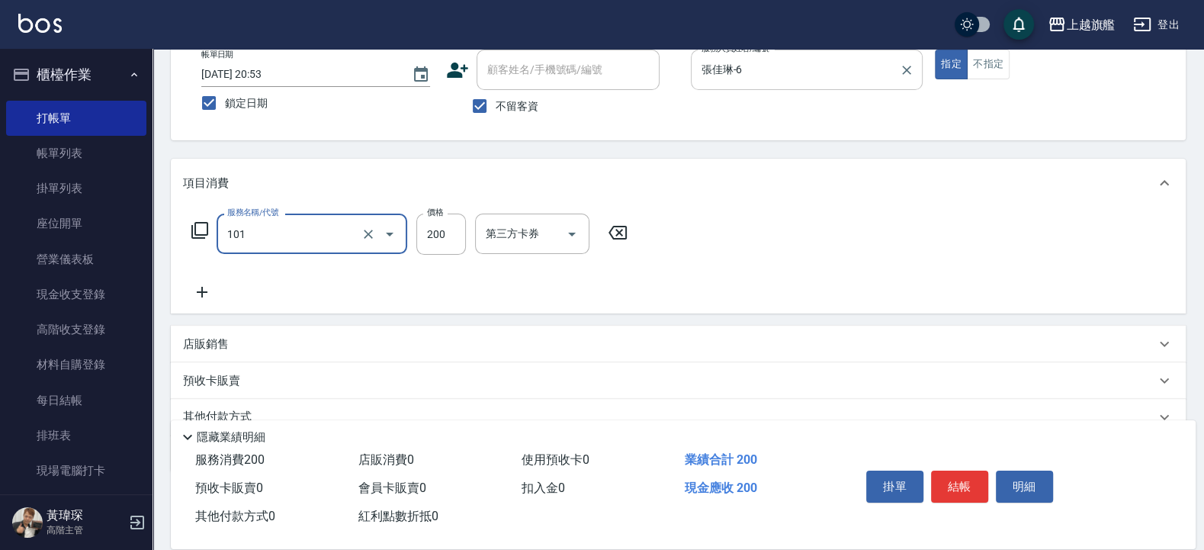
type input "一般洗(101)"
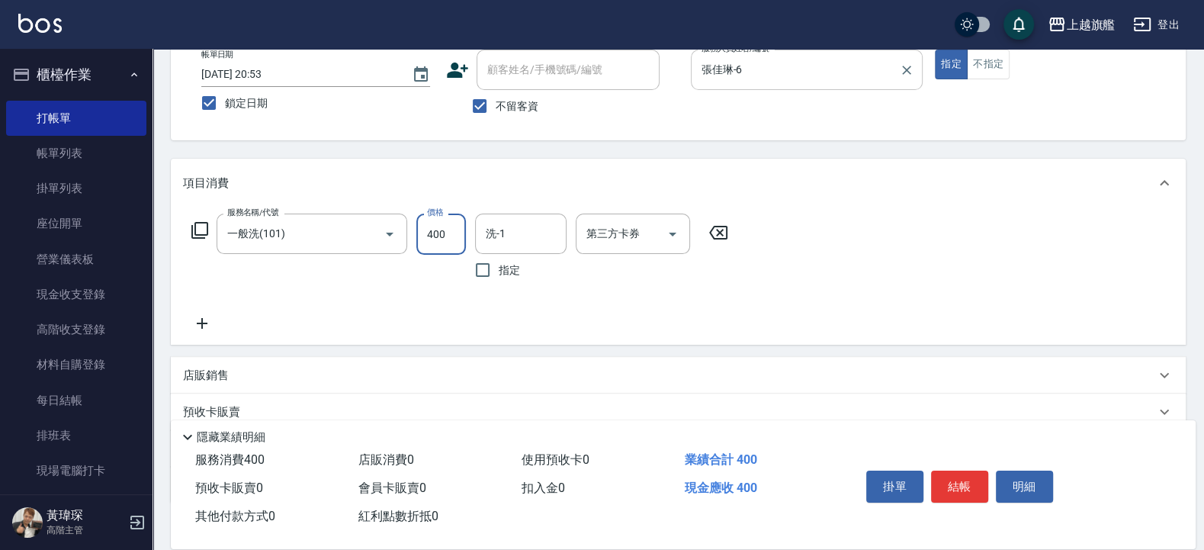
type input "400"
type input "邱靖淳-35"
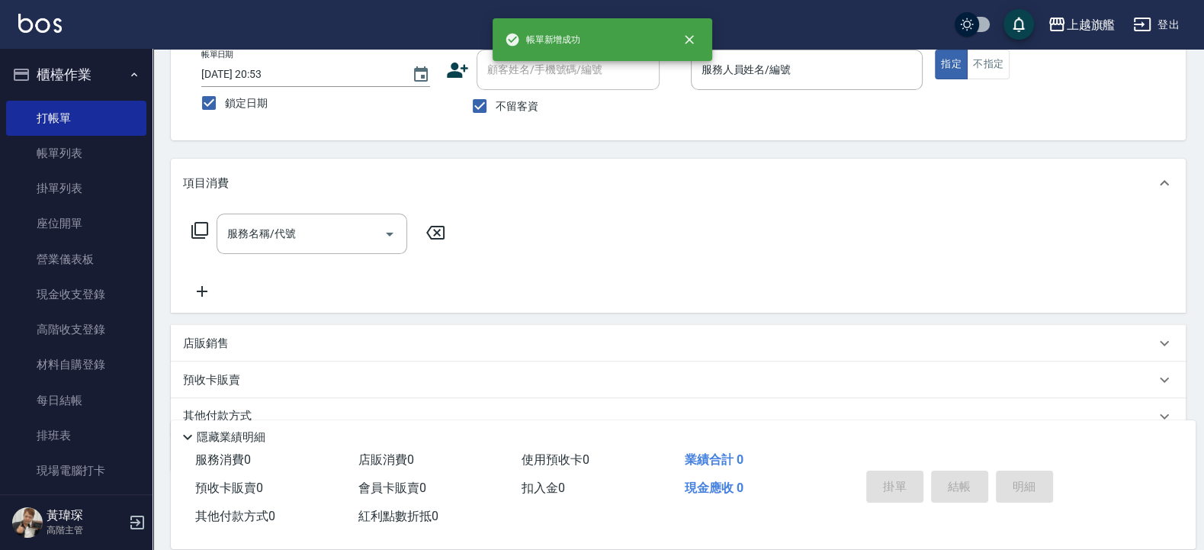
click at [529, 107] on span "不留客資" at bounding box center [517, 106] width 43 height 16
click at [496, 107] on input "不留客資" at bounding box center [480, 106] width 32 height 32
checkbox input "false"
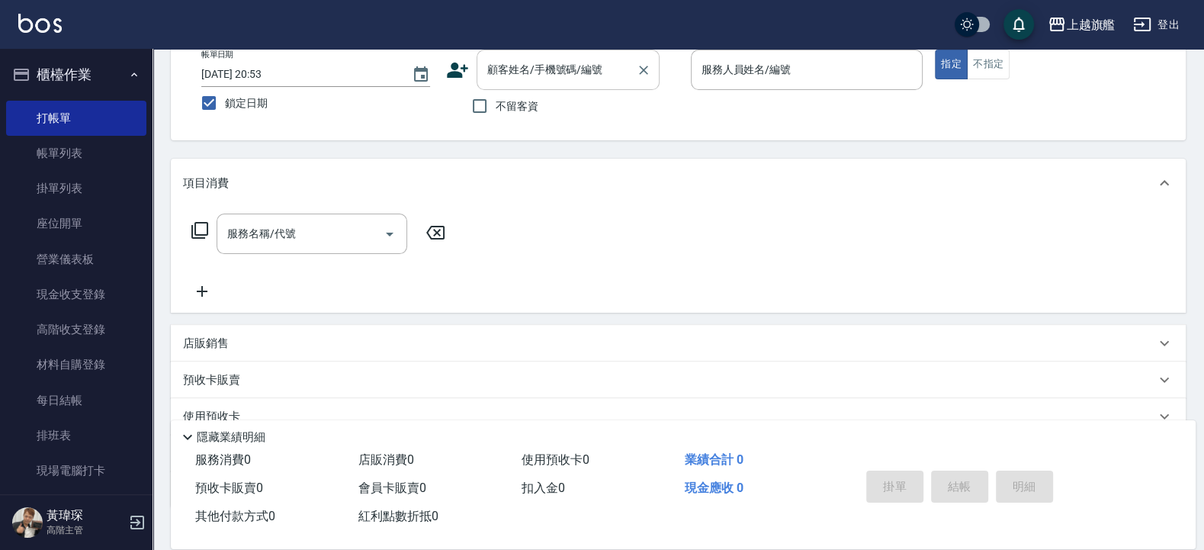
click at [518, 79] on input "顧客姓名/手機號碼/編號" at bounding box center [556, 69] width 146 height 27
type input "林雅玲/0908677567/null"
type input "謝雅婷-3"
click at [935, 50] on button "指定" at bounding box center [951, 65] width 33 height 30
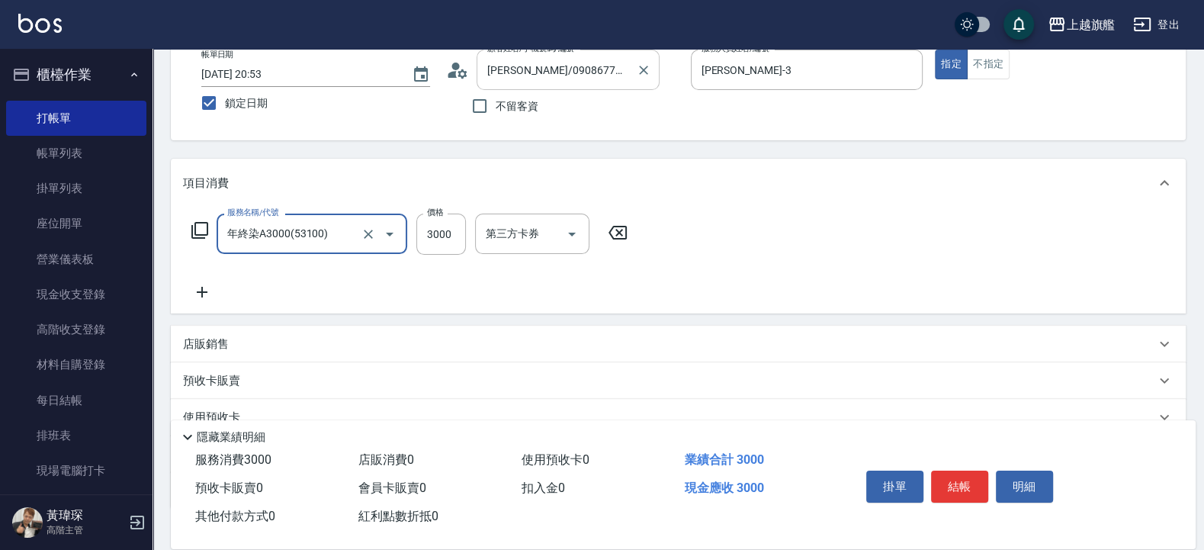
type input "年終染A3000(53100)"
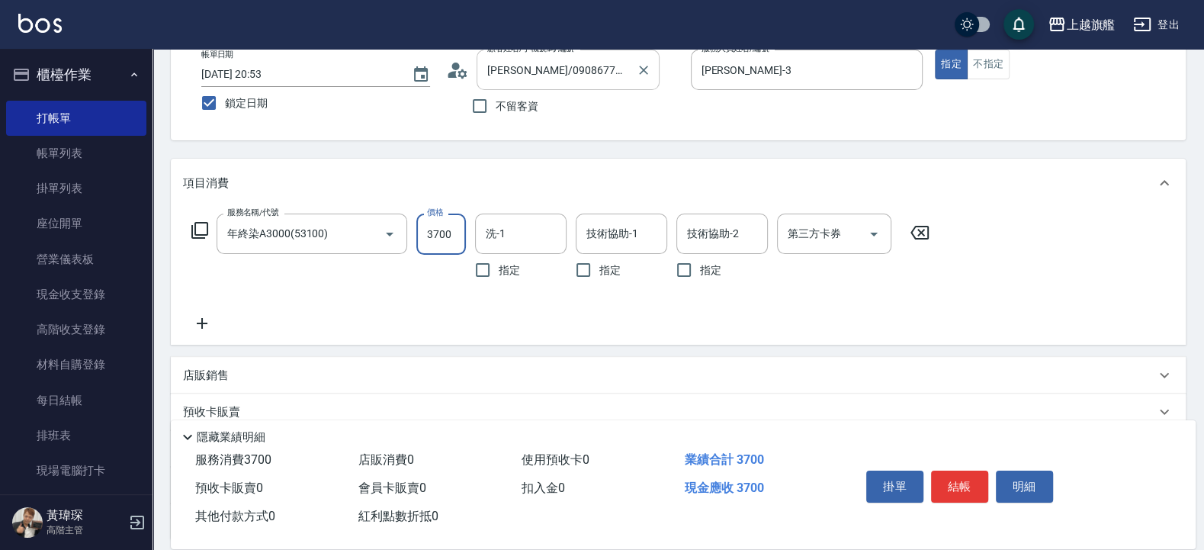
type input "3700"
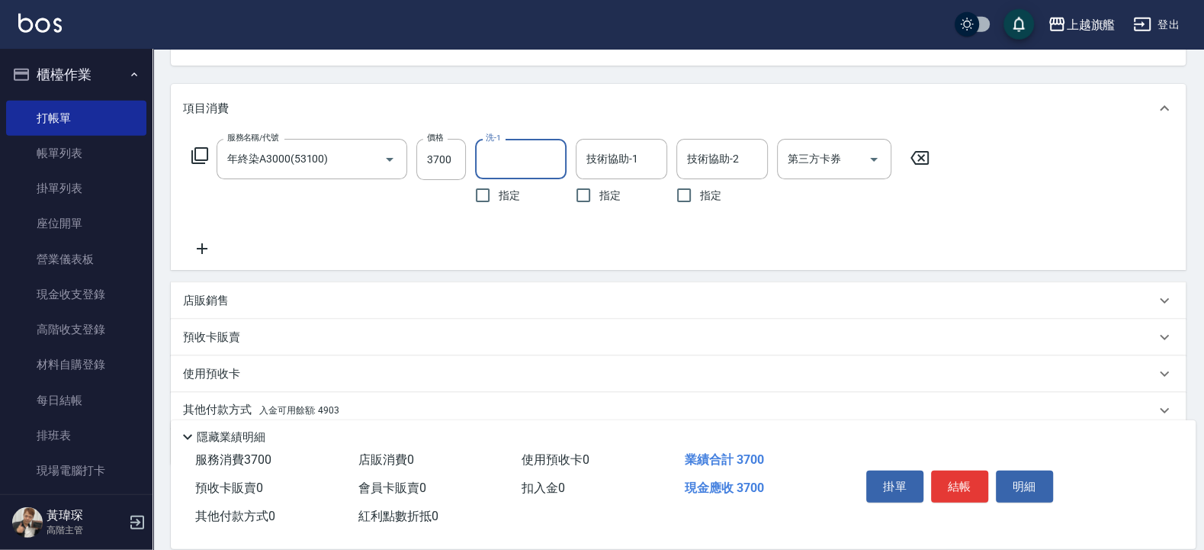
scroll to position [226, 0]
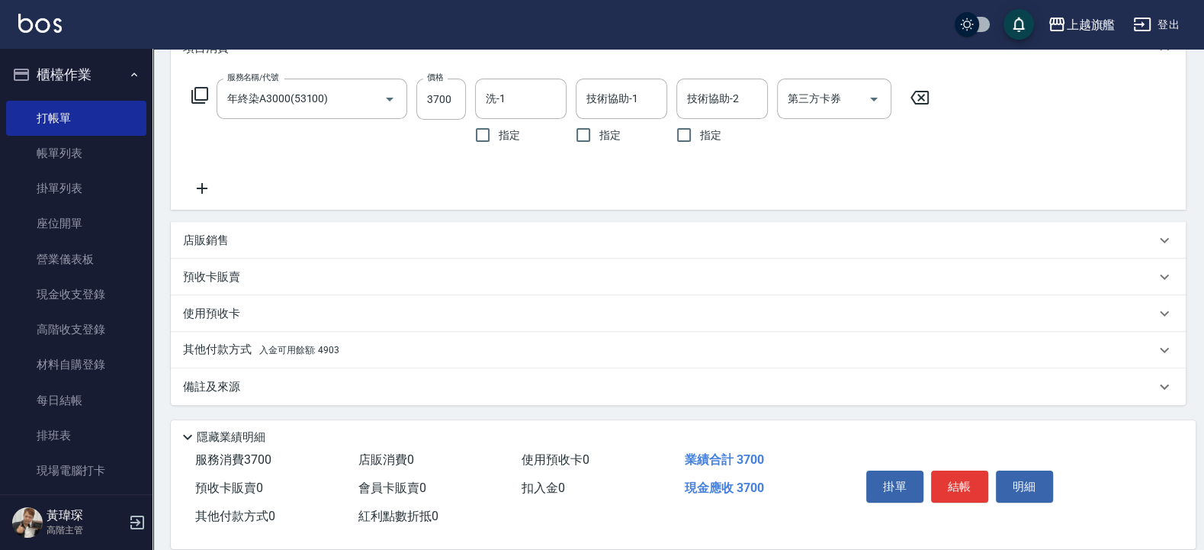
click at [321, 351] on span "入金可用餘額: 4903" at bounding box center [299, 350] width 80 height 11
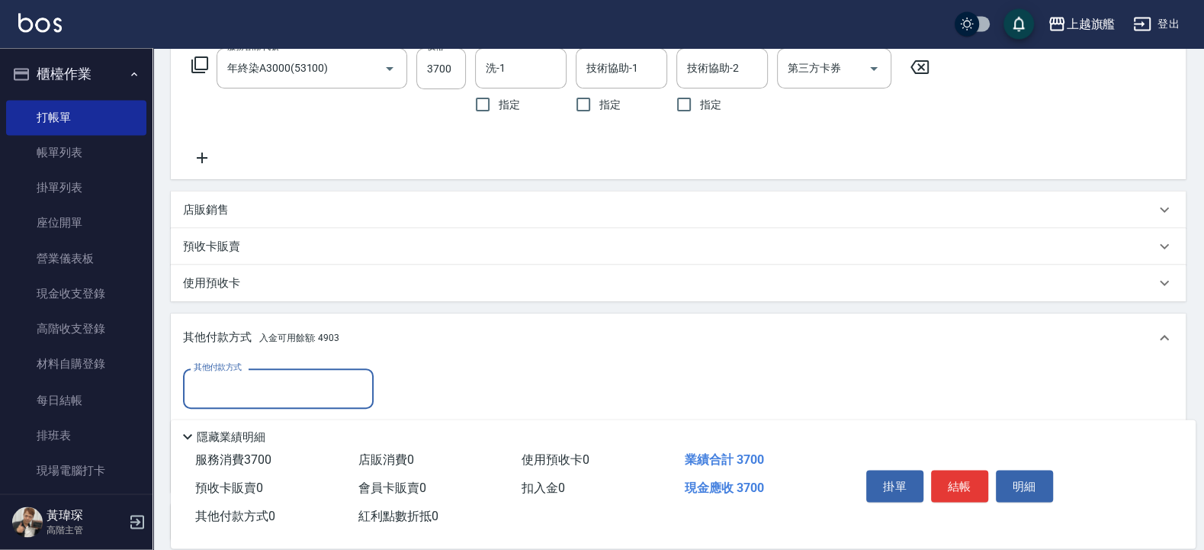
scroll to position [318, 0]
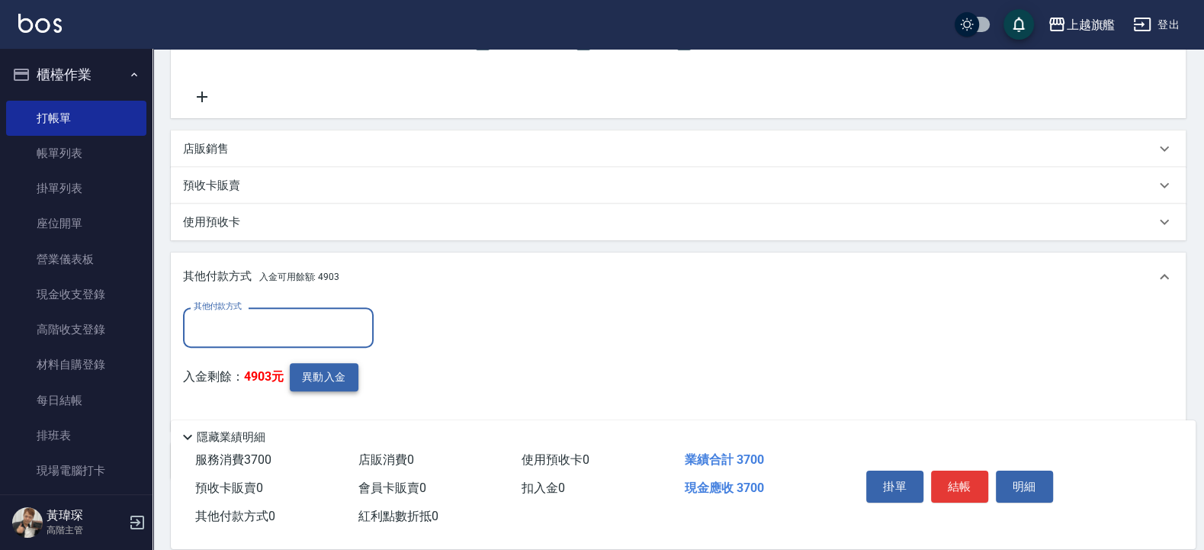
click at [316, 374] on button "異動入金" at bounding box center [324, 377] width 69 height 28
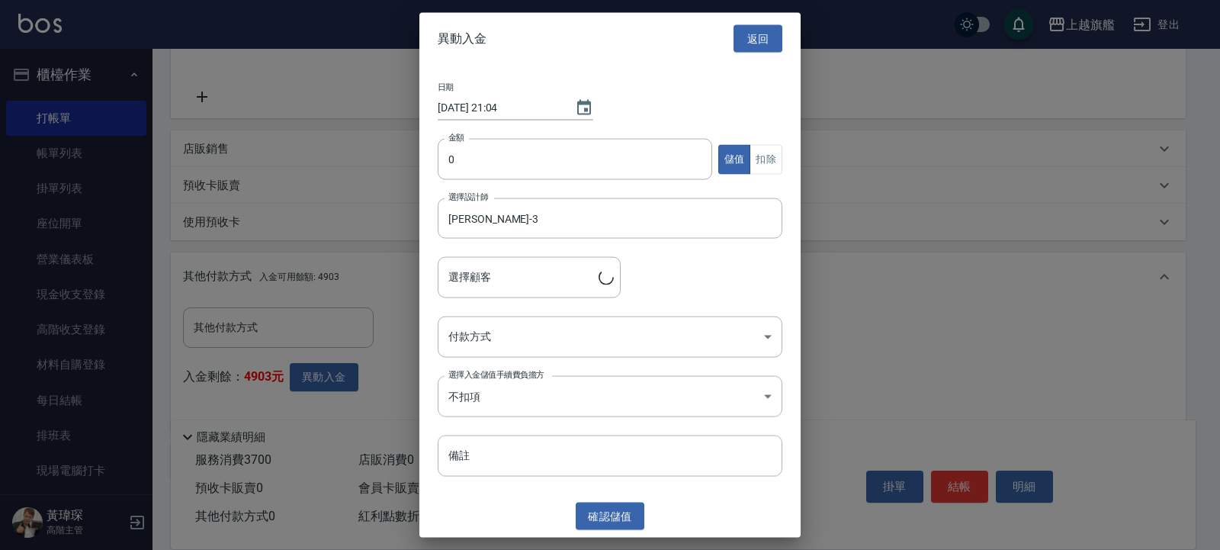
type input "林雅玲/0908677567"
click at [483, 156] on input "0" at bounding box center [575, 159] width 274 height 41
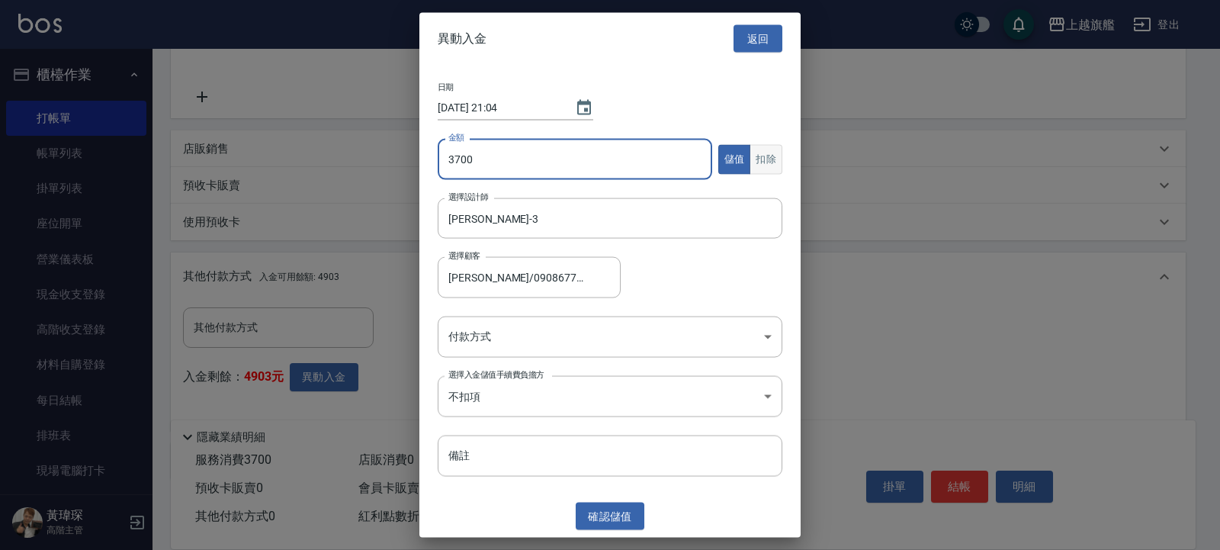
type input "3700"
click at [765, 170] on button "扣除" at bounding box center [765, 159] width 33 height 30
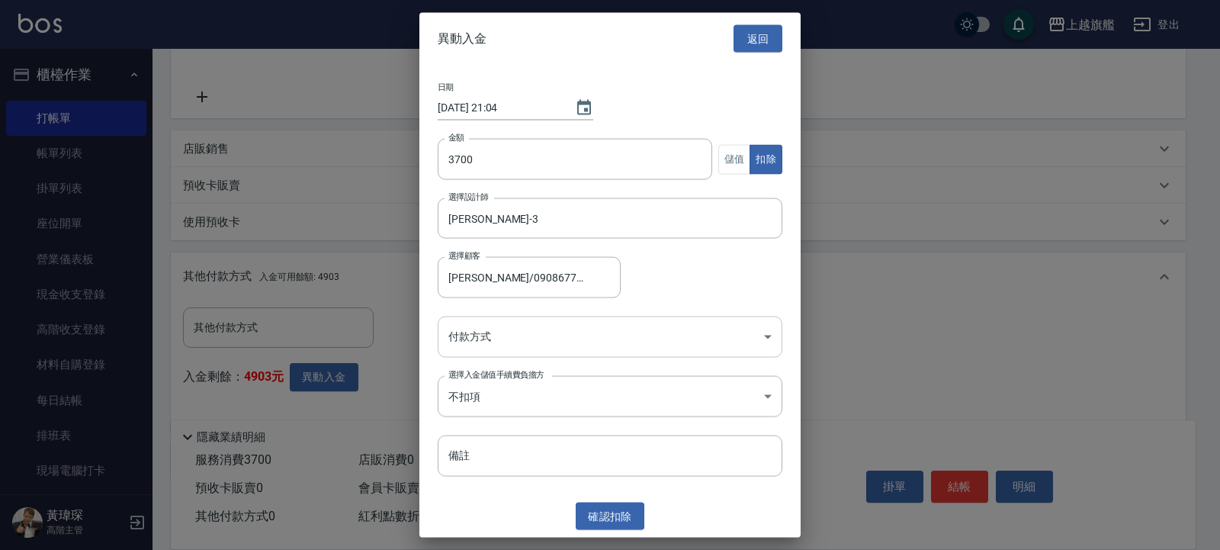
click at [511, 338] on body "上越旗艦 登出 櫃檯作業 打帳單 帳單列表 掛單列表 座位開單 營業儀表板 現金收支登錄 高階收支登錄 材料自購登錄 每日結帳 排班表 現場電腦打卡 掃碼打卡…" at bounding box center [610, 153] width 1220 height 943
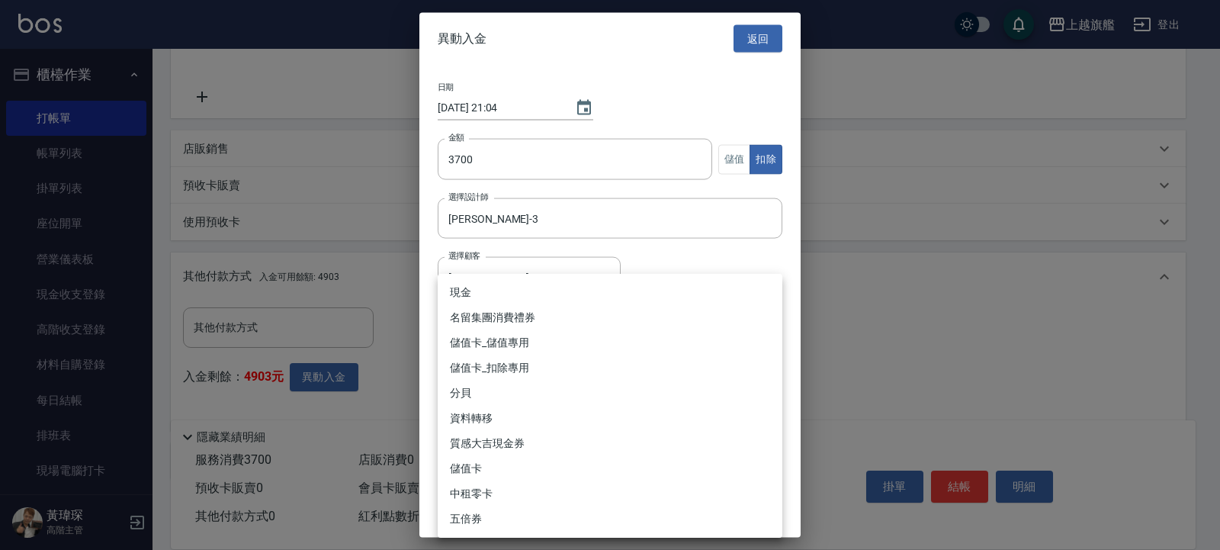
drag, startPoint x: 496, startPoint y: 362, endPoint x: 513, endPoint y: 348, distance: 22.7
click at [496, 361] on li "儲值卡_扣除專用" at bounding box center [610, 367] width 345 height 25
type input "儲值卡_扣除專用"
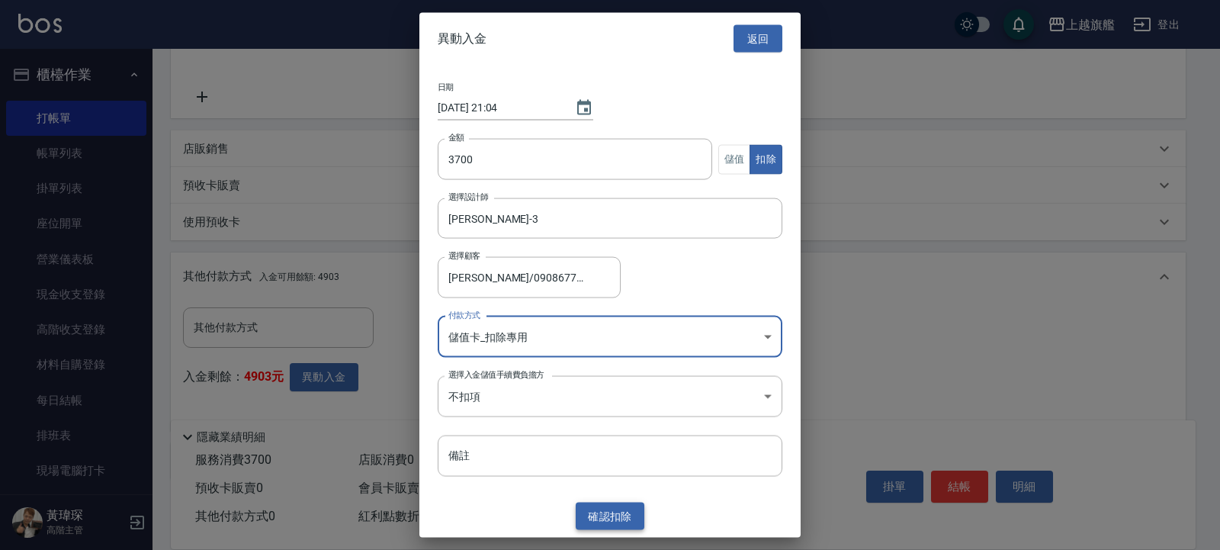
click at [611, 514] on button "確認 扣除" at bounding box center [610, 516] width 69 height 28
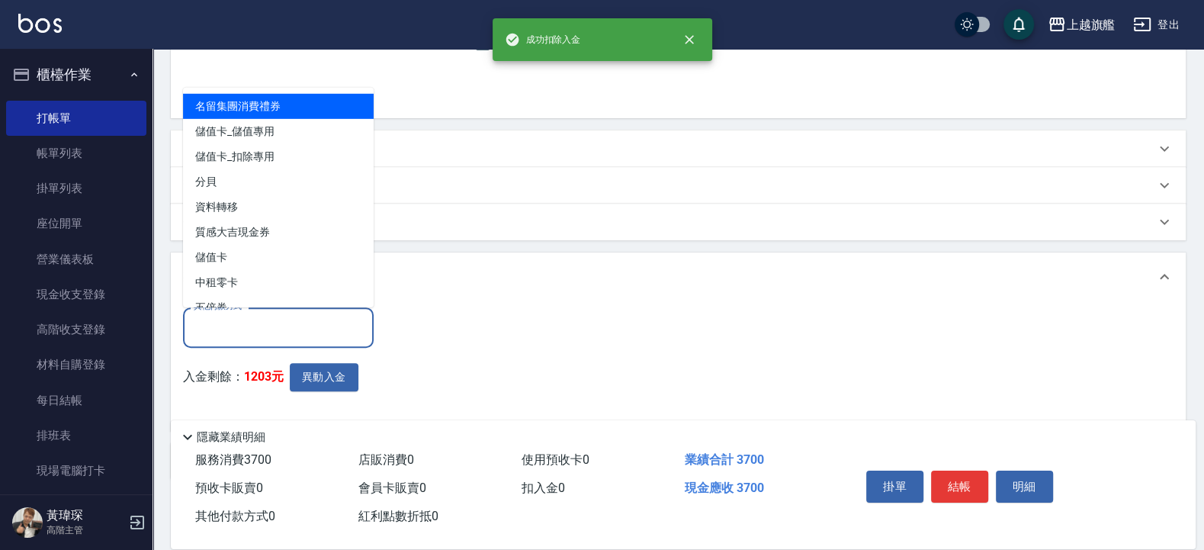
click at [327, 325] on input "其他付款方式" at bounding box center [278, 327] width 177 height 27
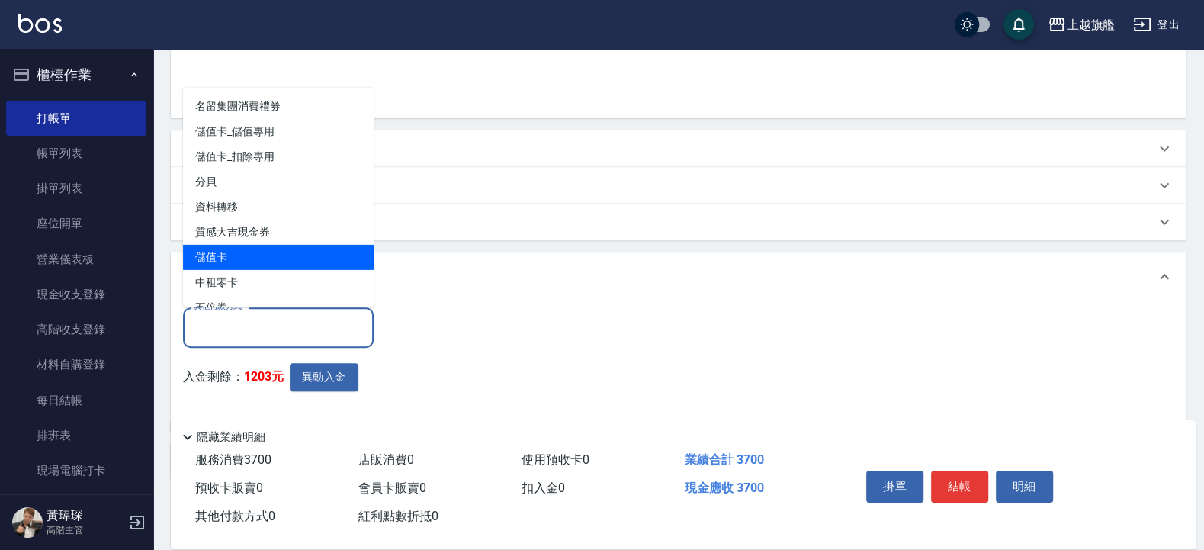
click at [290, 252] on span "儲值卡" at bounding box center [278, 256] width 191 height 25
type input "儲值卡"
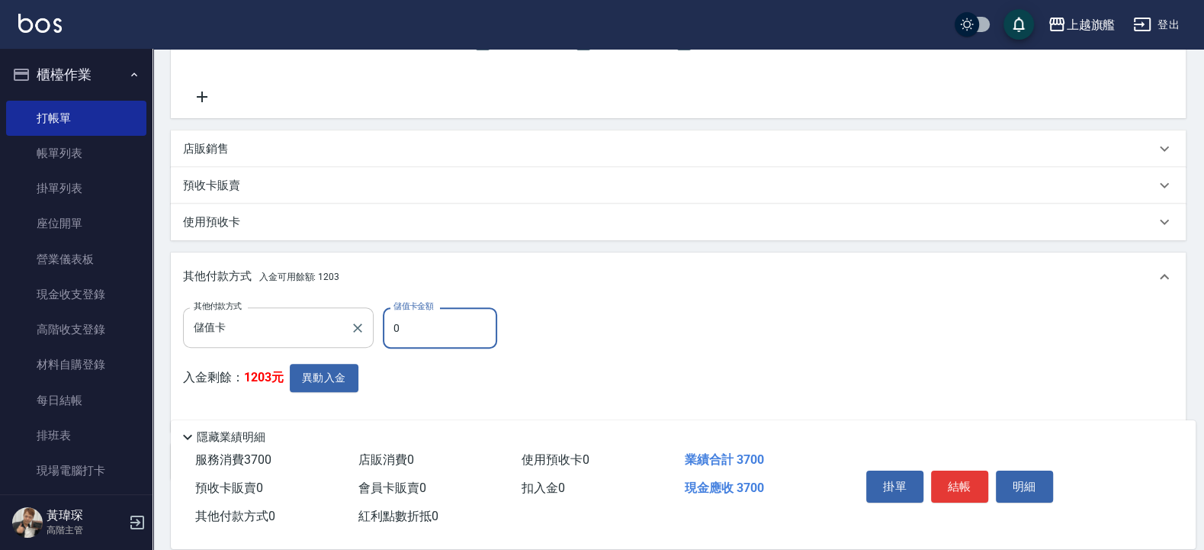
drag, startPoint x: 429, startPoint y: 325, endPoint x: 345, endPoint y: 320, distance: 84.0
click at [383, 320] on input "0" at bounding box center [440, 327] width 114 height 41
type input "3700"
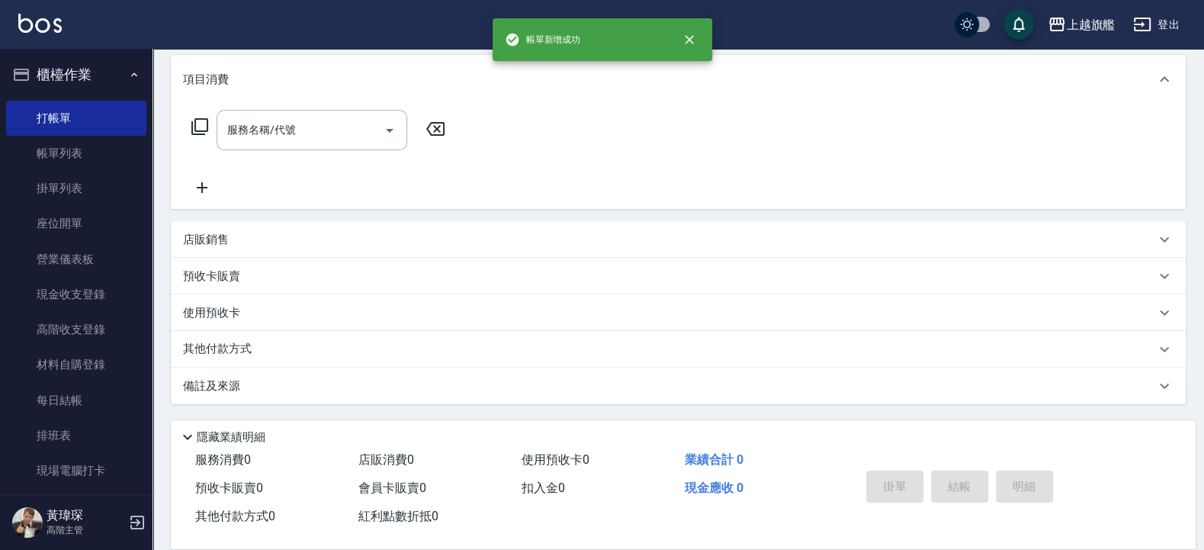
scroll to position [0, 0]
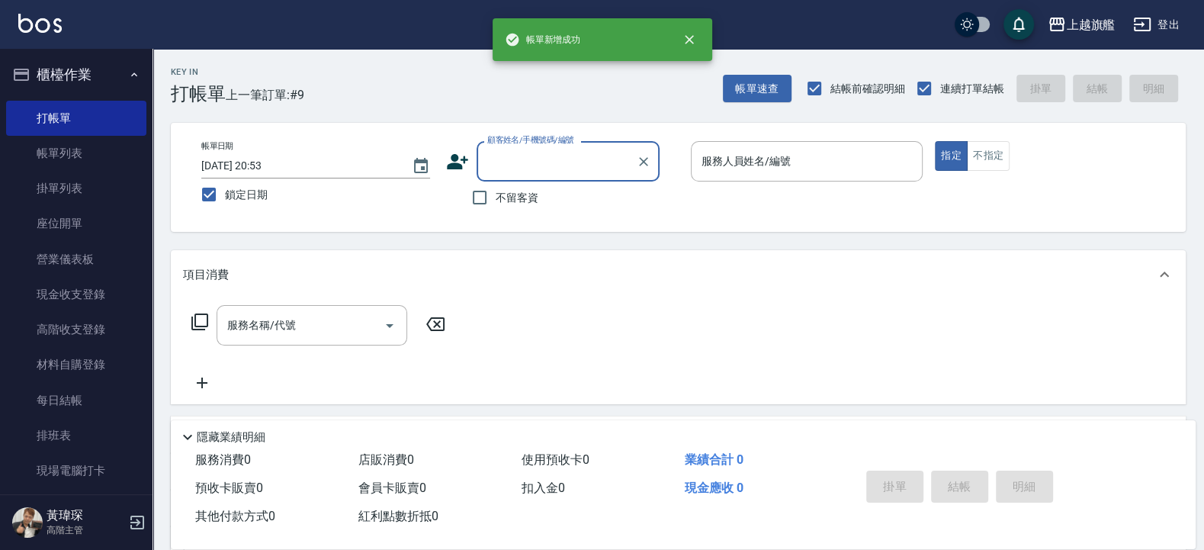
click at [522, 197] on span "不留客資" at bounding box center [517, 198] width 43 height 16
click at [496, 197] on input "不留客資" at bounding box center [480, 197] width 32 height 32
checkbox input "true"
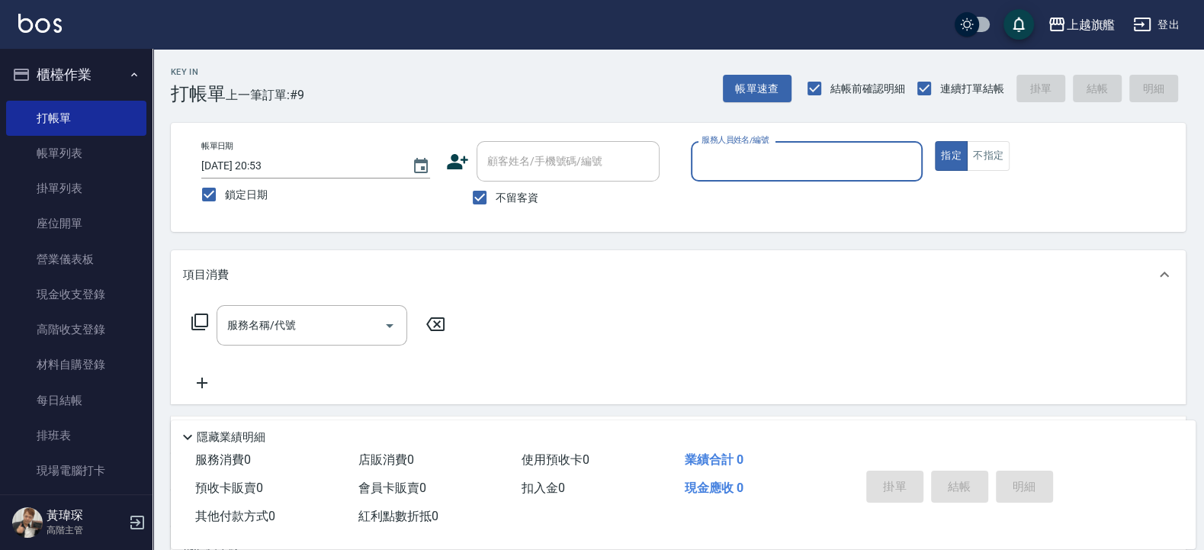
type input "1"
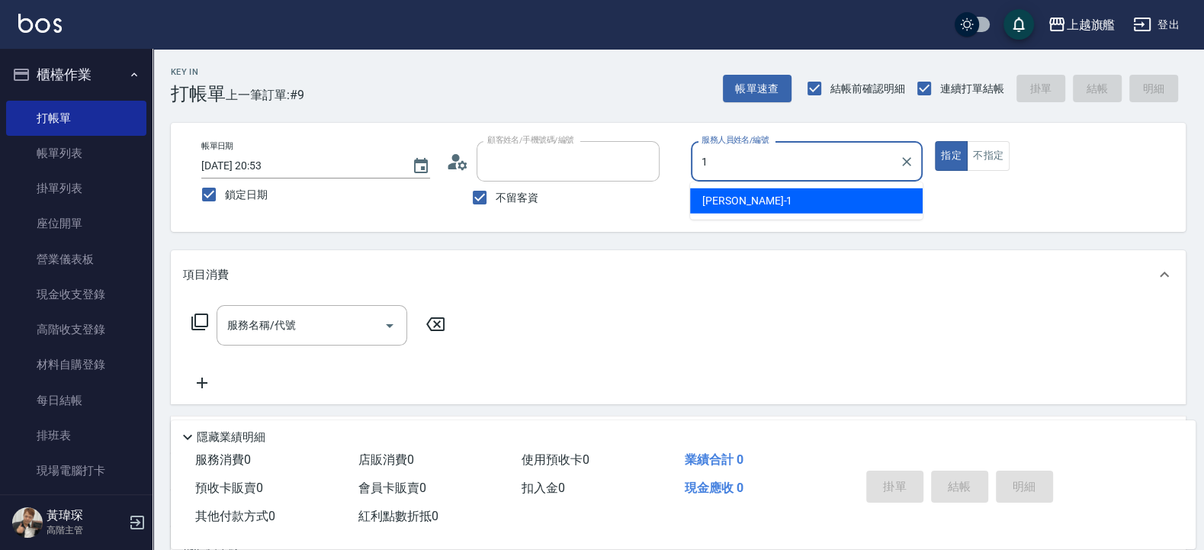
type input "楊小姐/0983810883/"
click at [935, 141] on button "指定" at bounding box center [951, 156] width 33 height 30
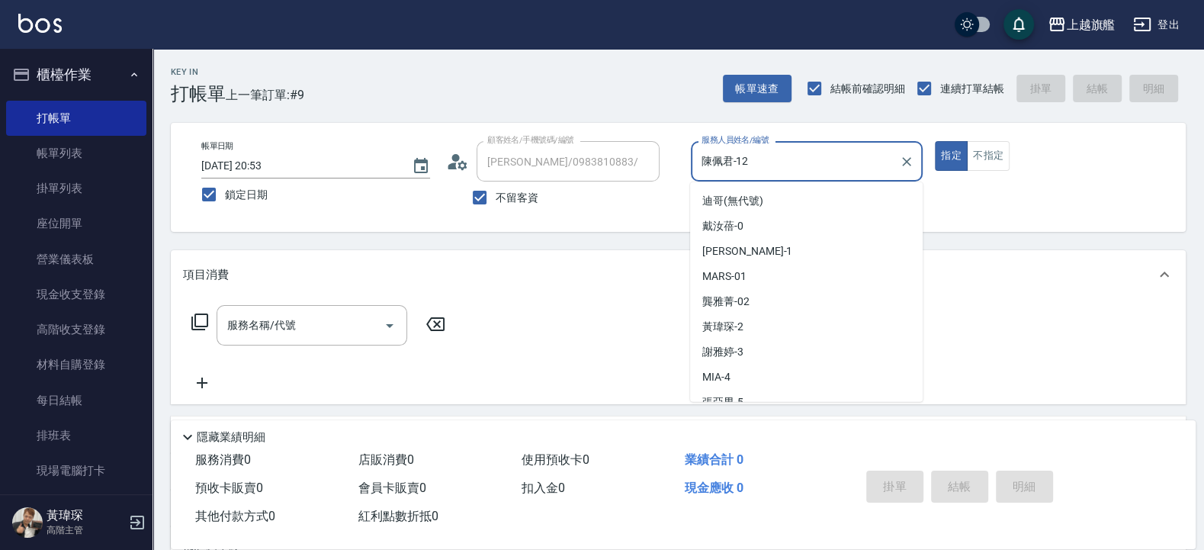
scroll to position [162, 0]
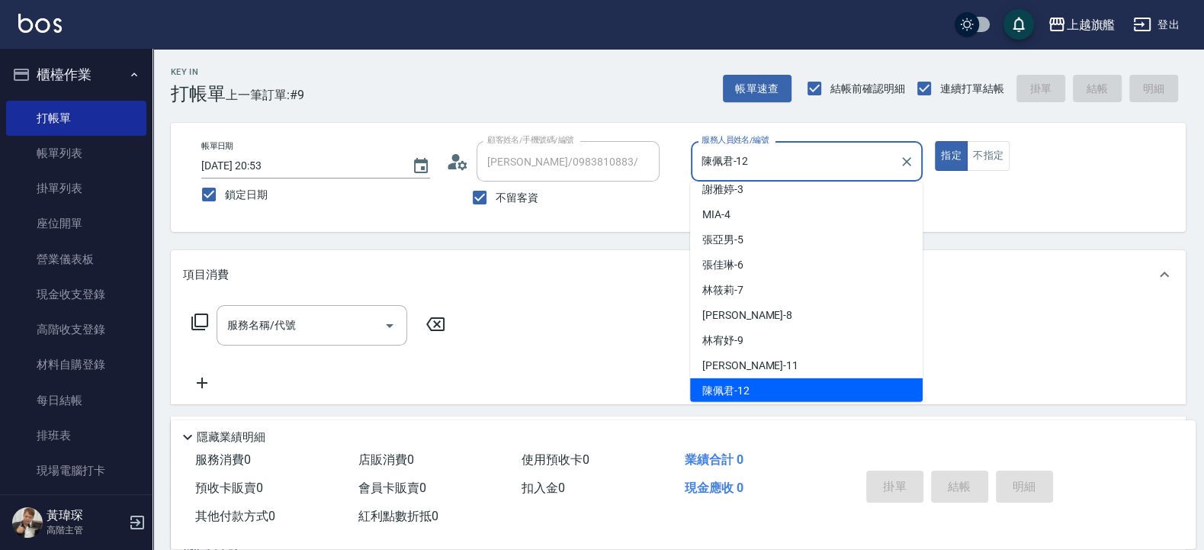
drag, startPoint x: 721, startPoint y: 149, endPoint x: 608, endPoint y: 143, distance: 113.0
click at [698, 148] on input "陳佩君-12" at bounding box center [796, 161] width 196 height 27
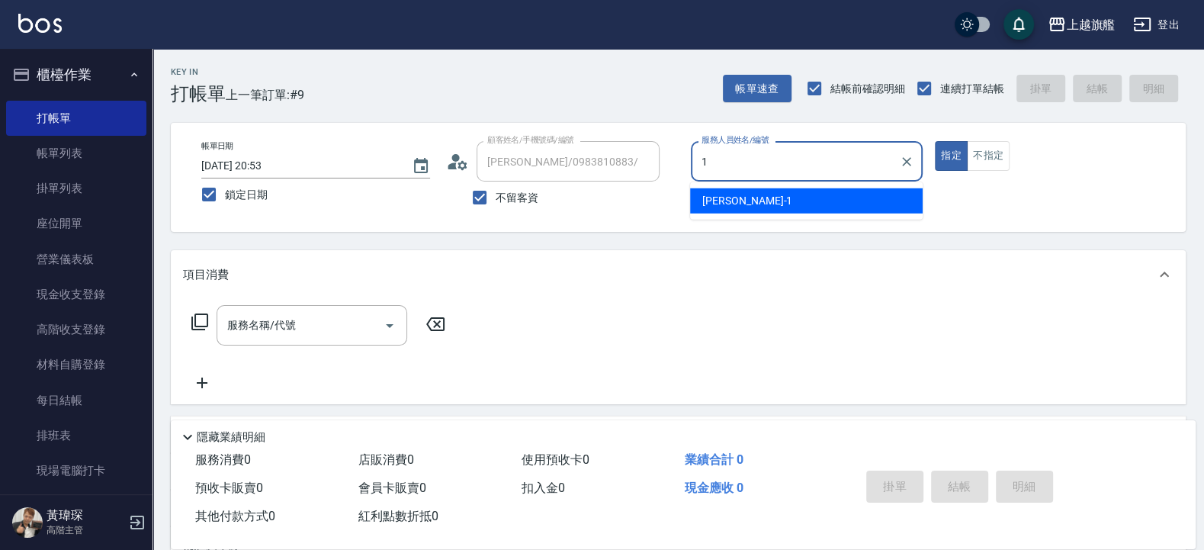
scroll to position [0, 0]
type input "蔡美秀-11"
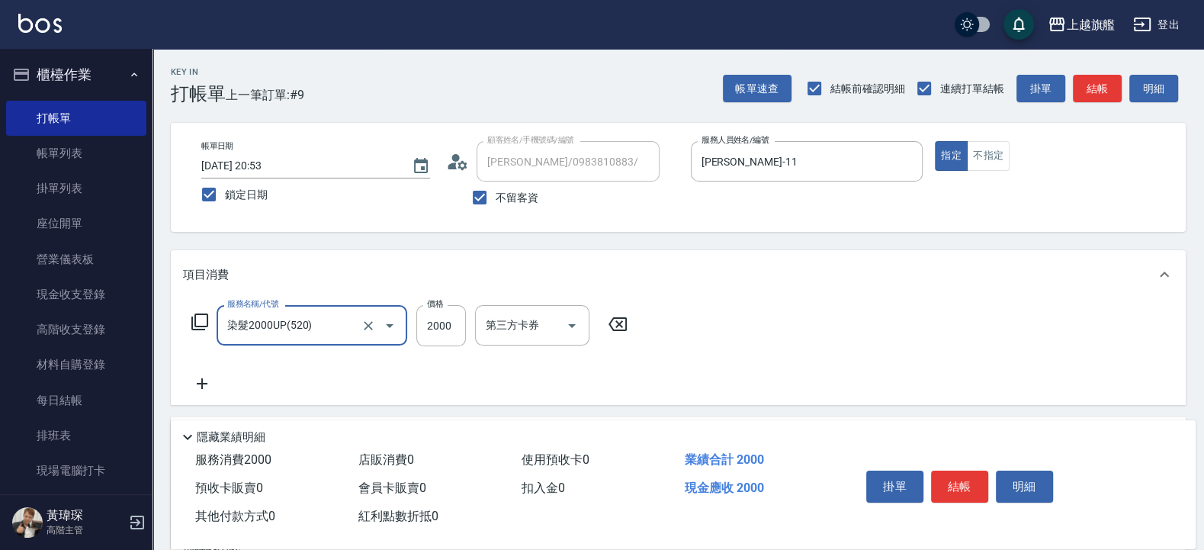
type input "染髮2000UP(520)"
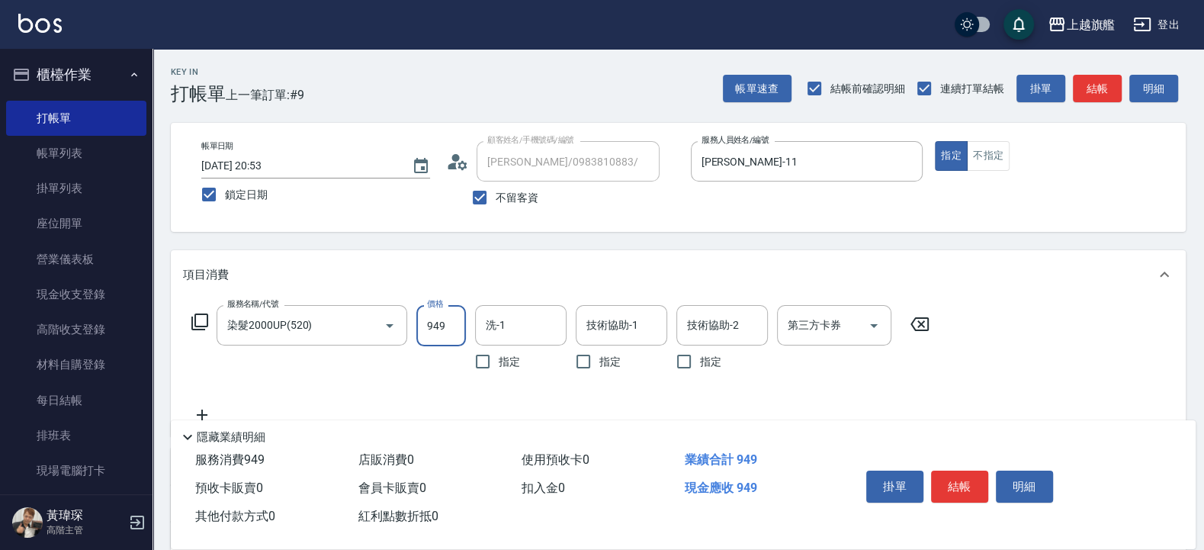
type input "949"
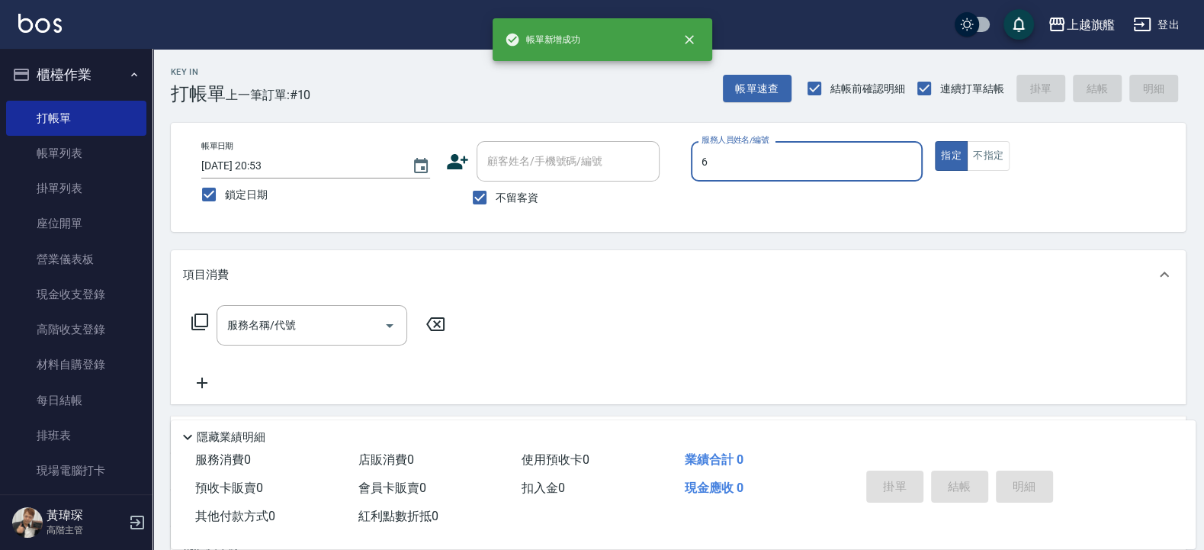
type input "張佳琳-6"
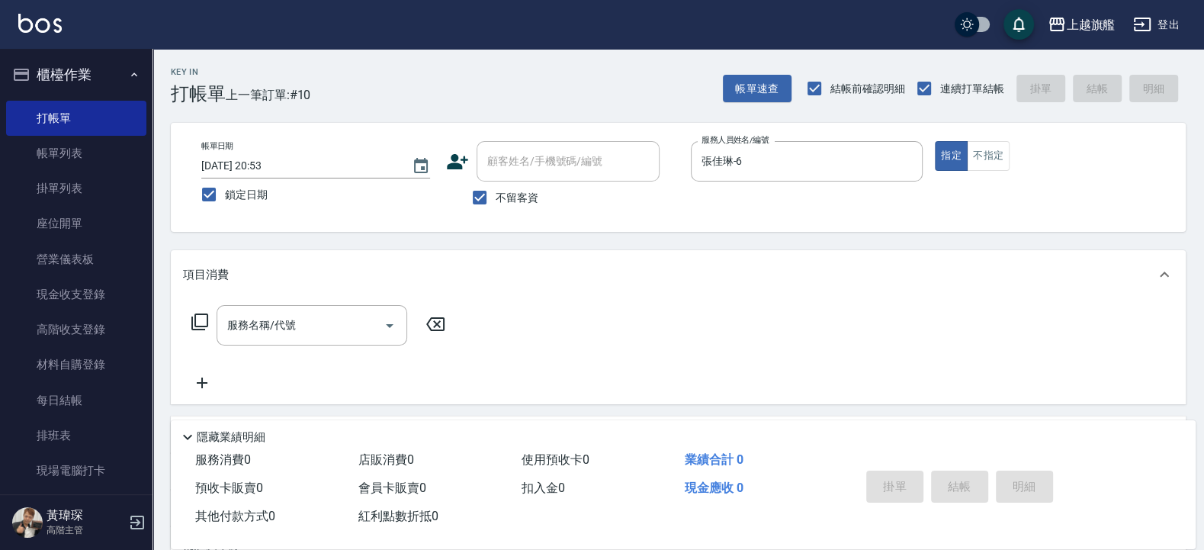
click at [515, 195] on span "不留客資" at bounding box center [517, 198] width 43 height 16
click at [496, 195] on input "不留客資" at bounding box center [480, 197] width 32 height 32
checkbox input "false"
click at [527, 148] on div "顧客姓名/手機號碼/編號" at bounding box center [568, 161] width 183 height 40
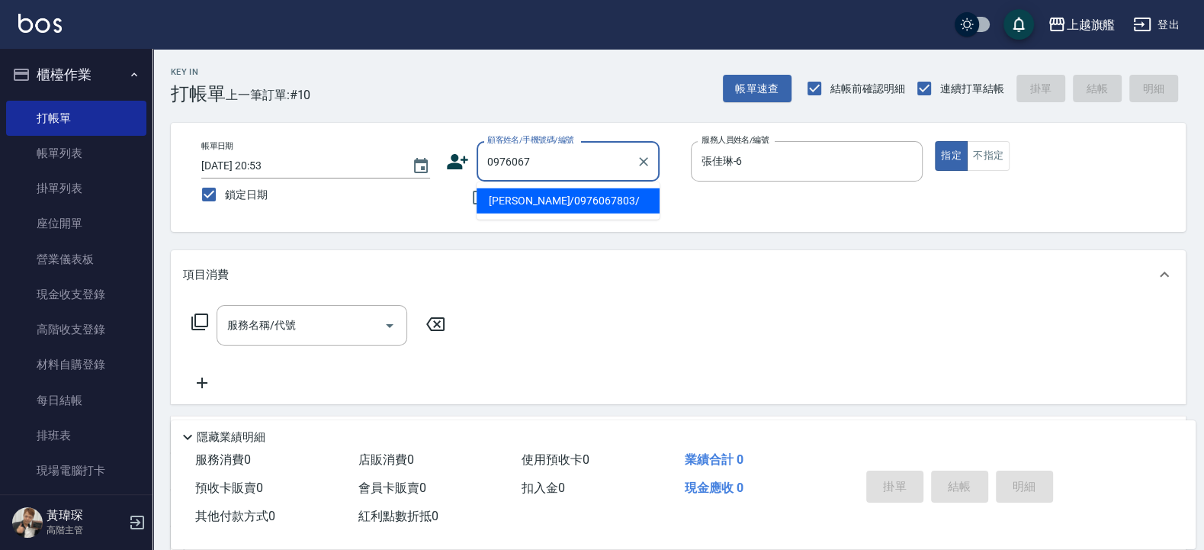
click at [587, 159] on input "0976067" at bounding box center [556, 161] width 146 height 27
click at [542, 205] on li "謝鈺琳/0976067803/" at bounding box center [568, 200] width 183 height 25
type input "謝鈺琳/0976067803/"
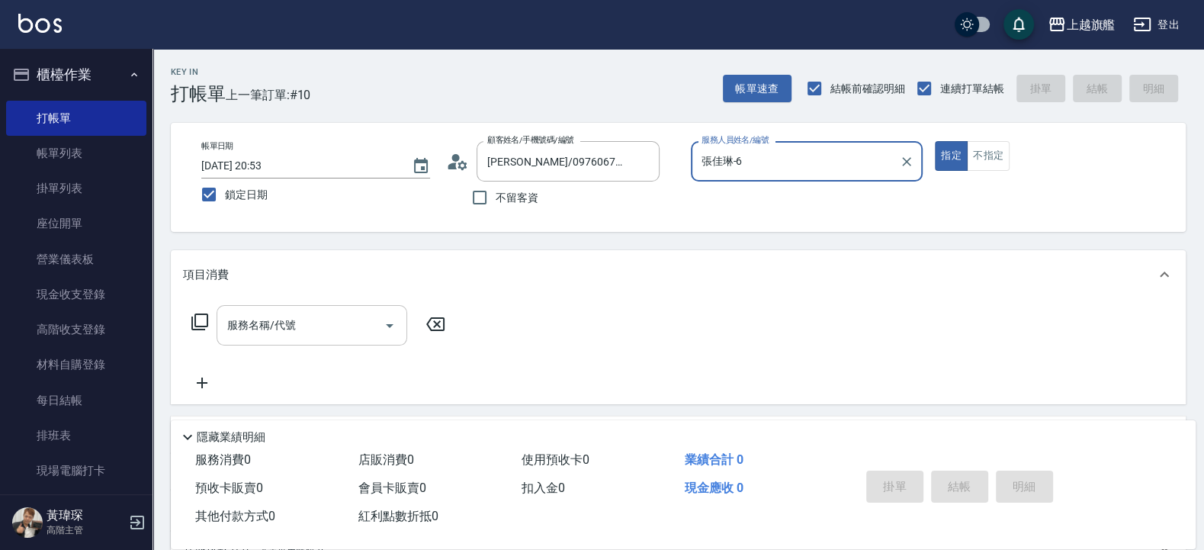
click at [262, 325] on input "服務名稱/代號" at bounding box center [300, 325] width 154 height 27
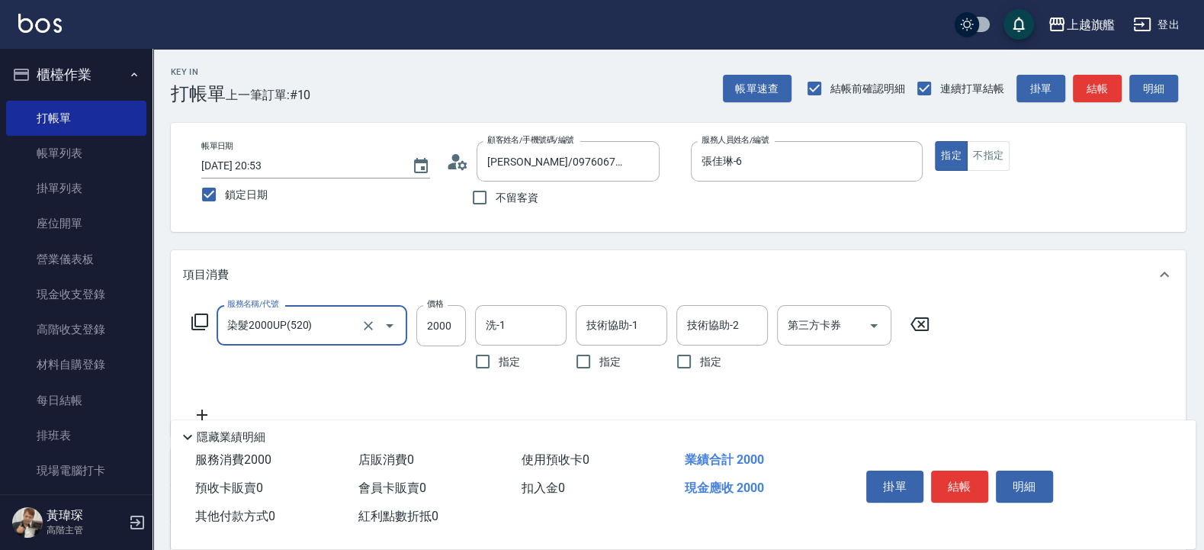
type input "染髮2000UP(520)"
type input "1200"
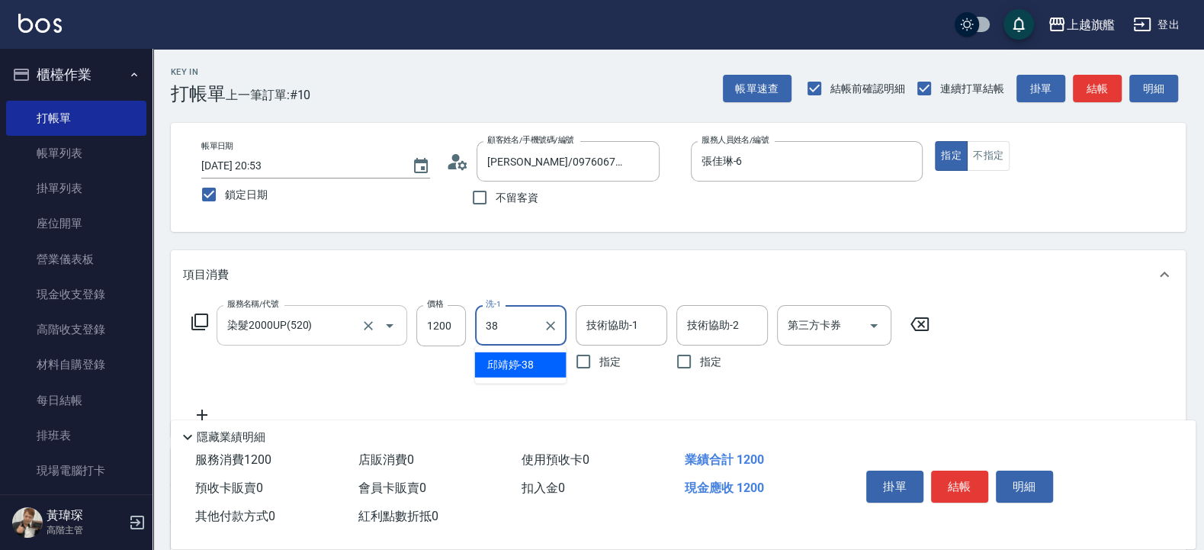
type input "邱靖婷-38"
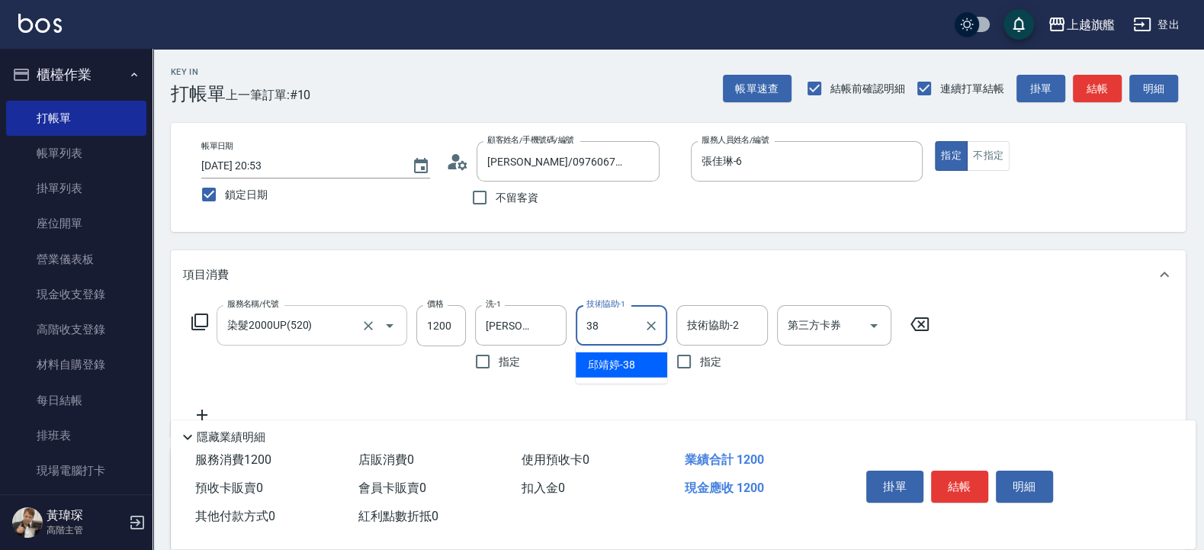
type input "邱靖婷-38"
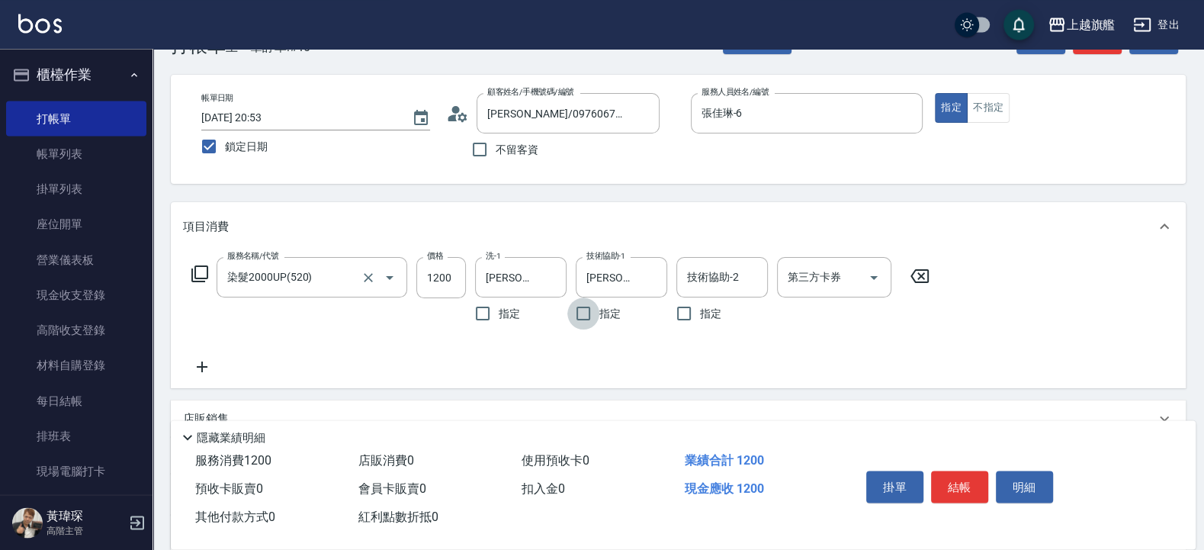
scroll to position [91, 0]
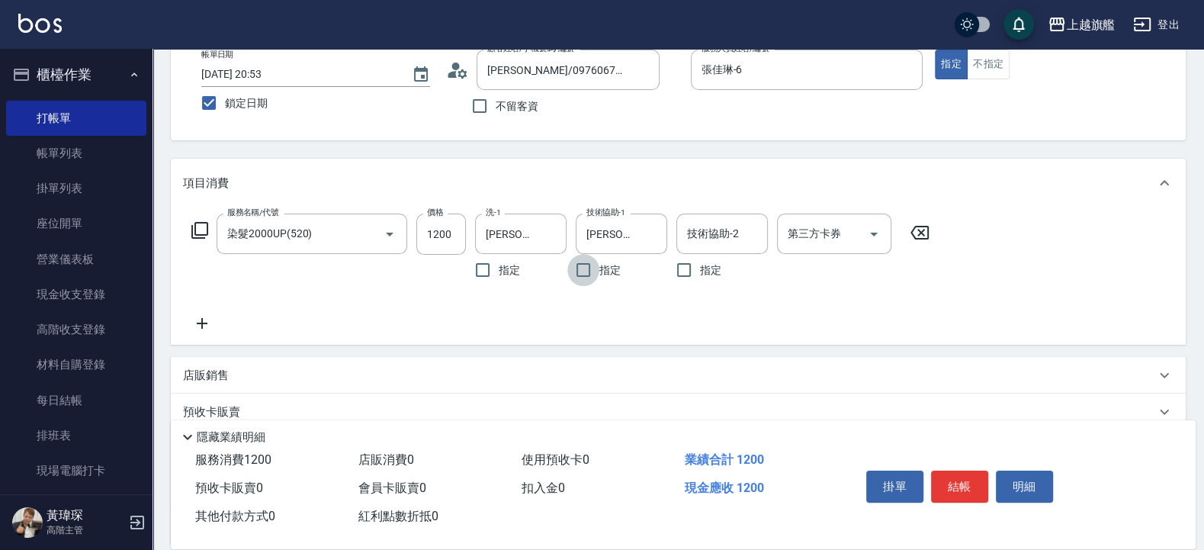
click at [209, 315] on icon at bounding box center [202, 323] width 38 height 18
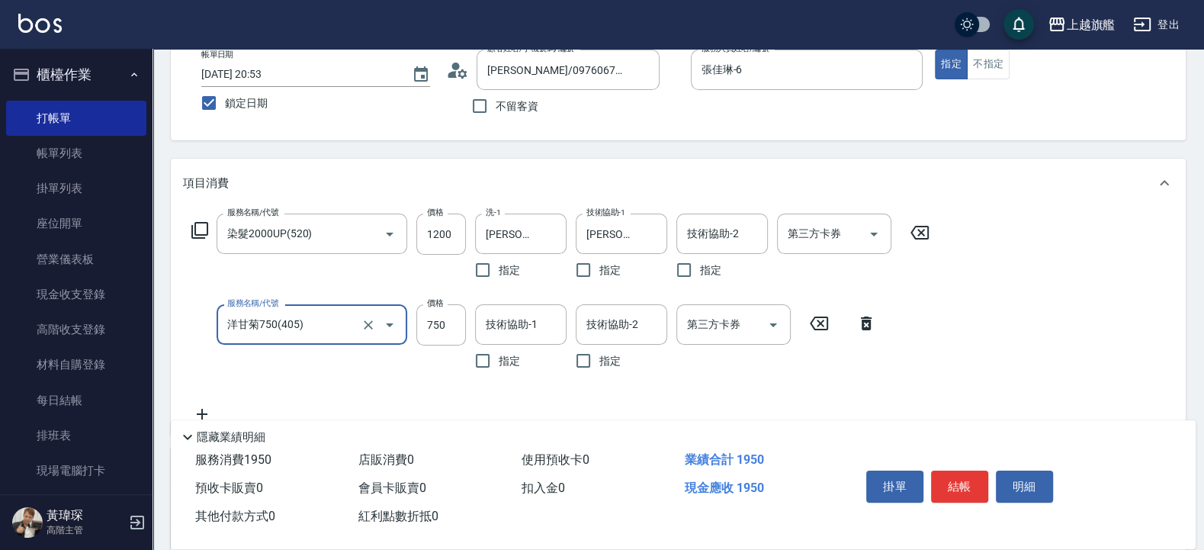
type input "洋甘菊750(405)"
type input "0"
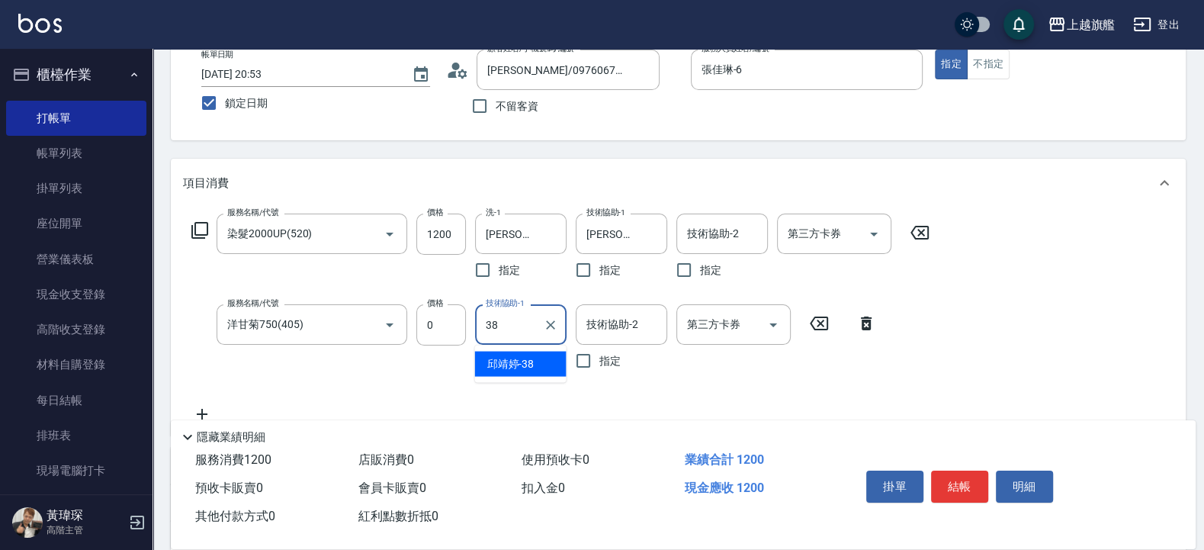
type input "邱靖婷-38"
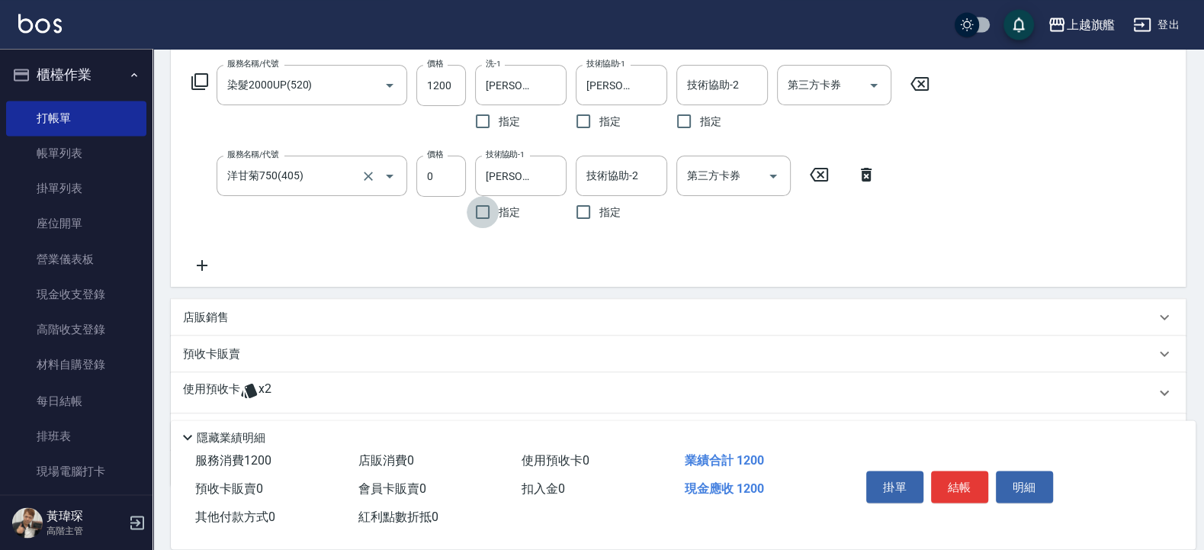
scroll to position [322, 0]
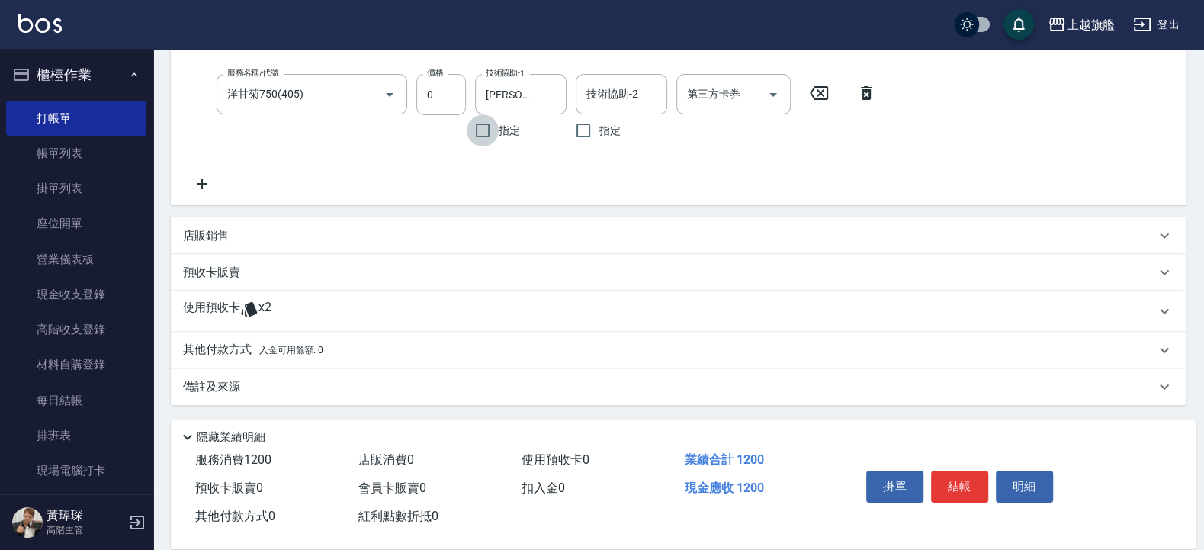
click at [254, 306] on icon at bounding box center [249, 309] width 16 height 14
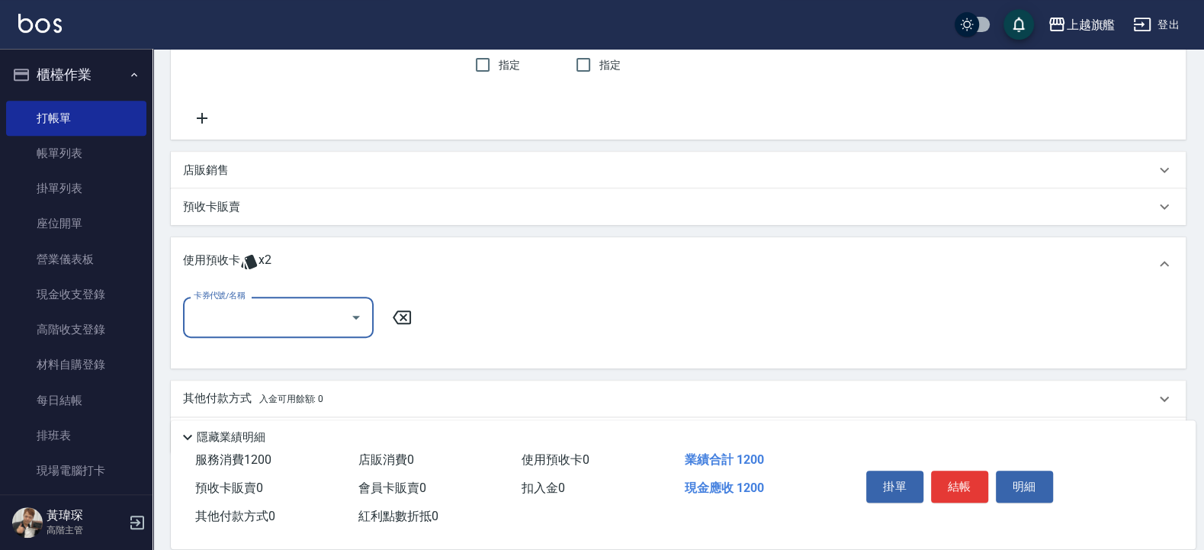
scroll to position [431, 0]
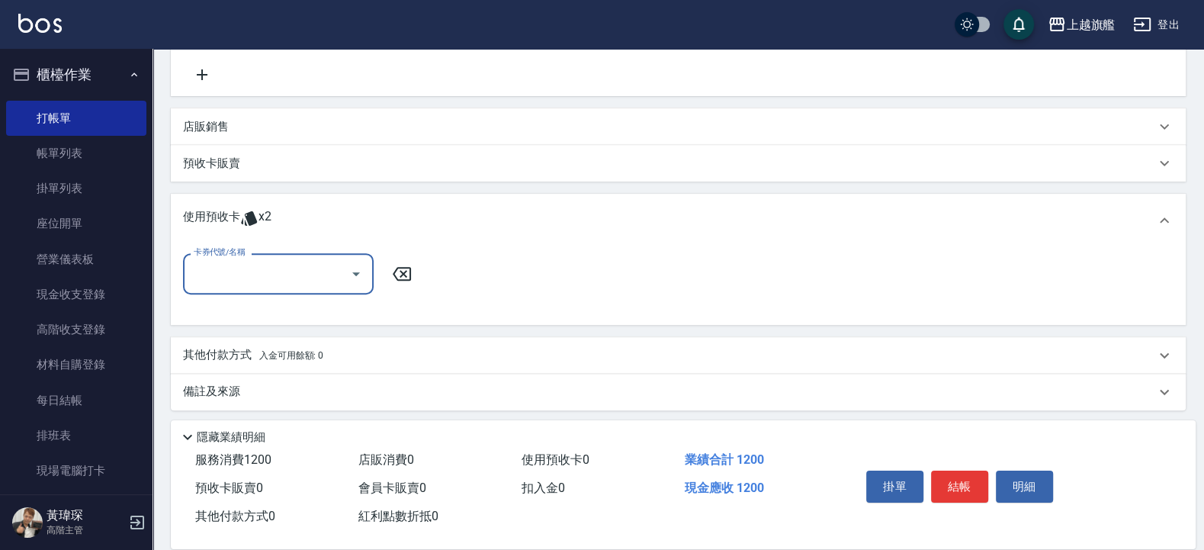
click at [265, 267] on input "卡券代號/名稱" at bounding box center [267, 273] width 154 height 27
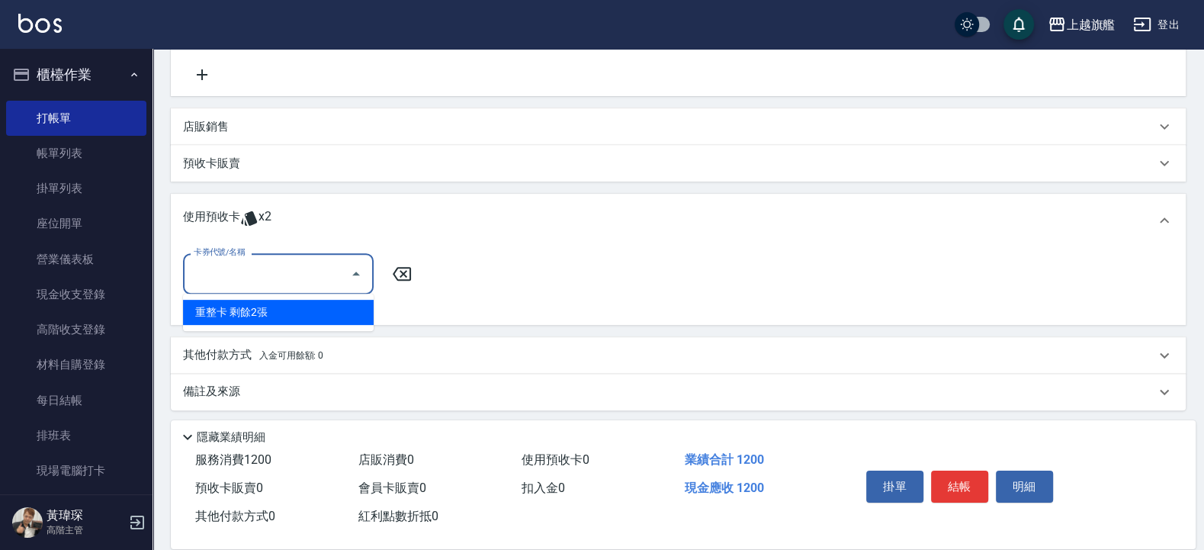
click at [267, 304] on div "重整卡 剩餘2張" at bounding box center [278, 312] width 191 height 25
type input "重整卡"
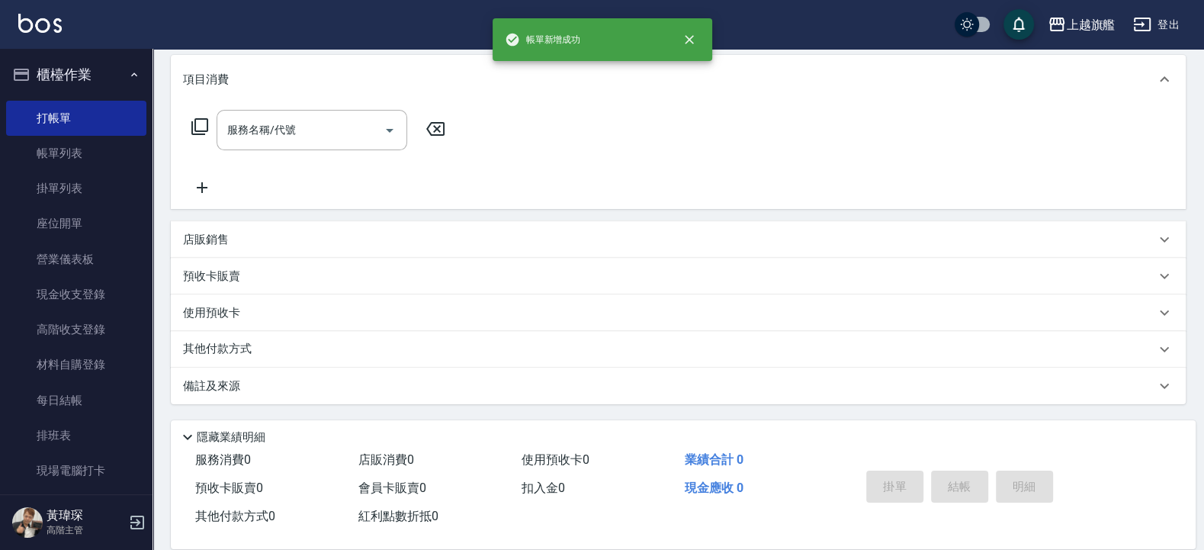
scroll to position [0, 0]
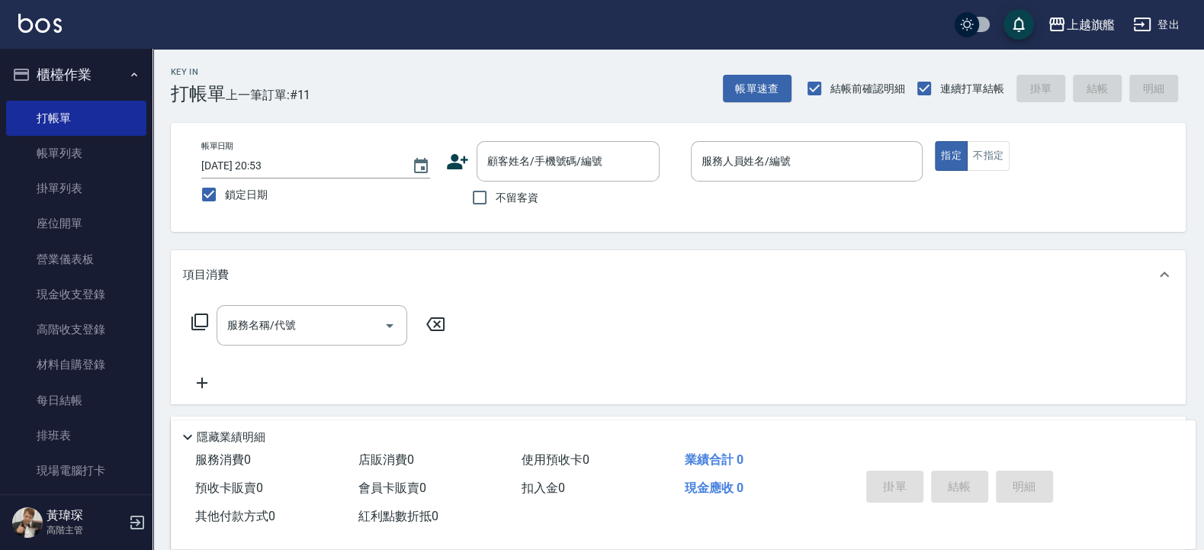
click at [522, 203] on span "不留客資" at bounding box center [517, 198] width 43 height 16
click at [496, 203] on input "不留客資" at bounding box center [480, 197] width 32 height 32
checkbox input "true"
type input "謝鈺琳/0976067803/"
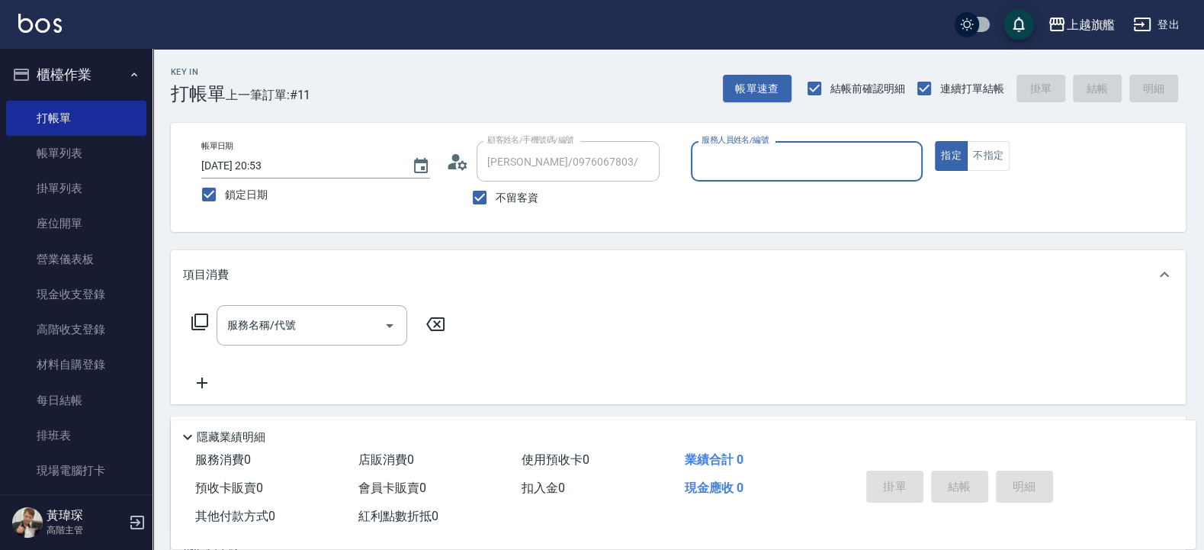
type input "張佳琳-6"
type input "楊小姐/0983810883/"
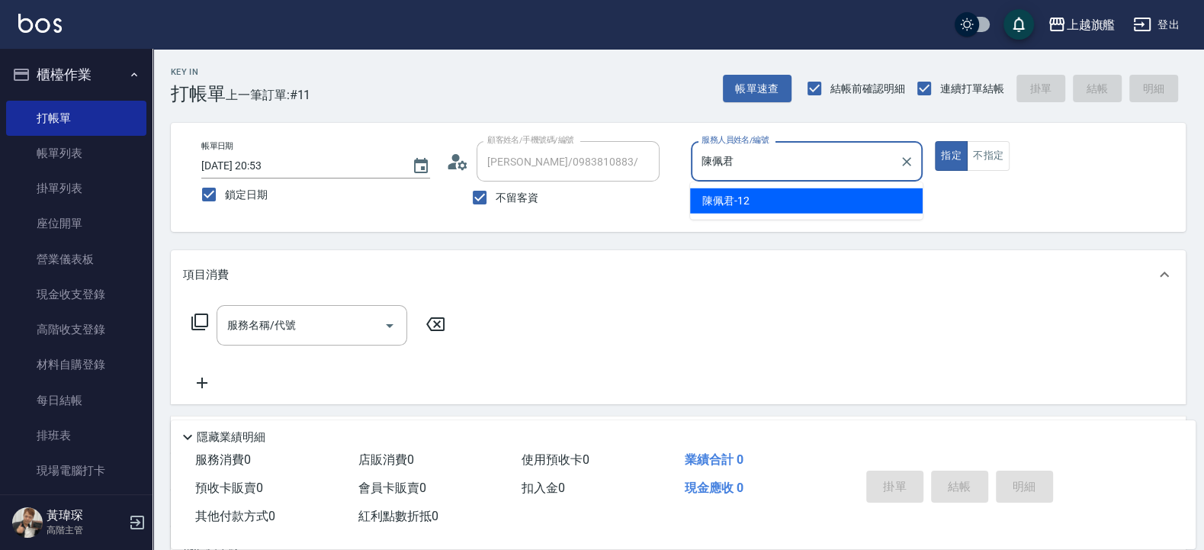
type input "陳佩君-12"
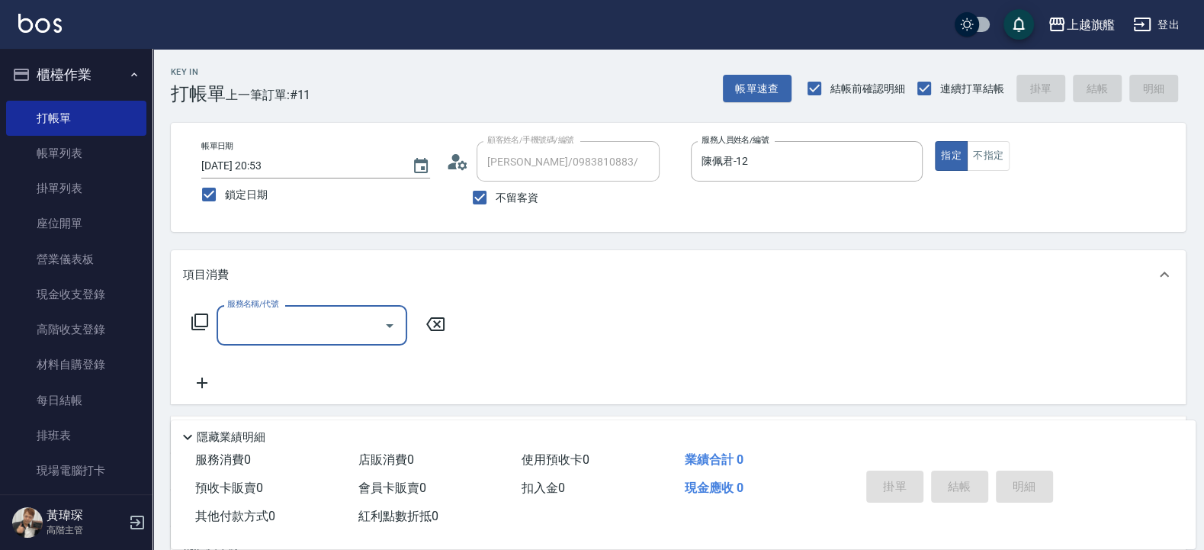
type input "1"
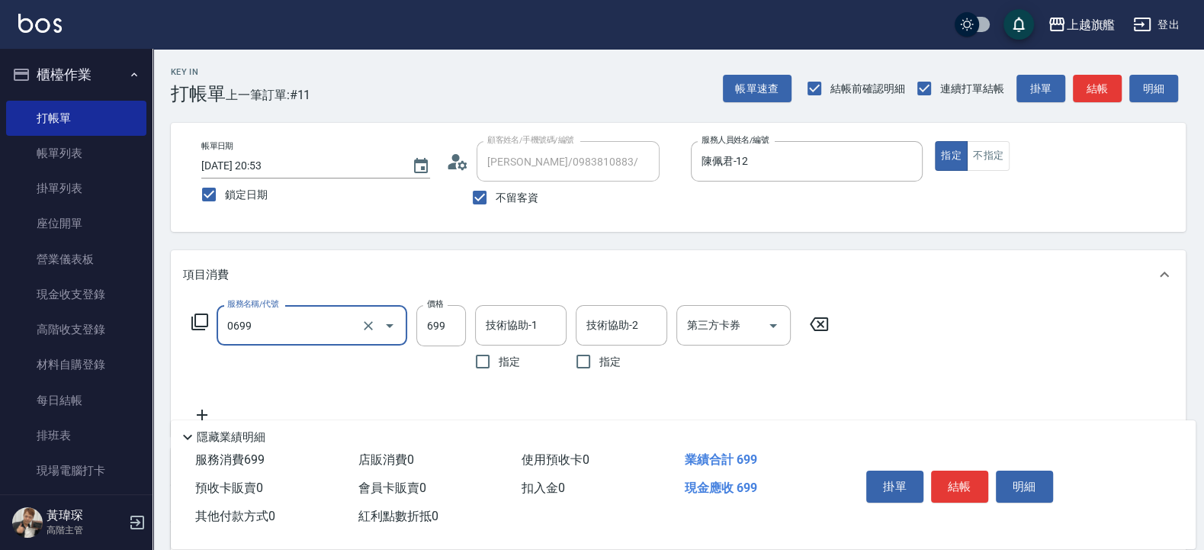
type input "精油SPA(0699)"
type input "949"
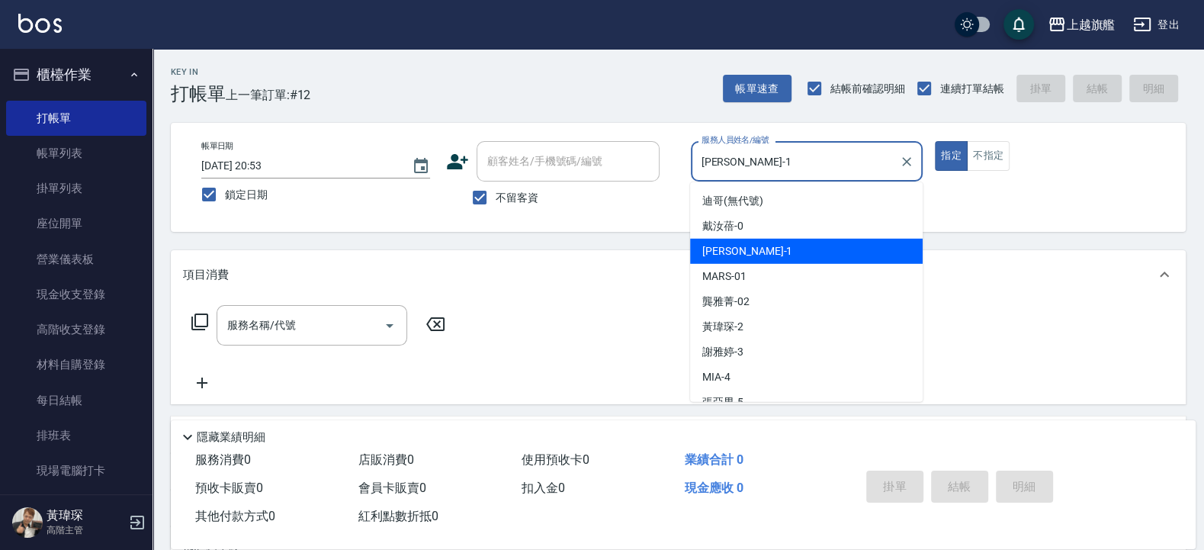
drag, startPoint x: 711, startPoint y: 164, endPoint x: 663, endPoint y: 166, distance: 48.1
click at [698, 166] on input "盧孟-1" at bounding box center [796, 161] width 196 height 27
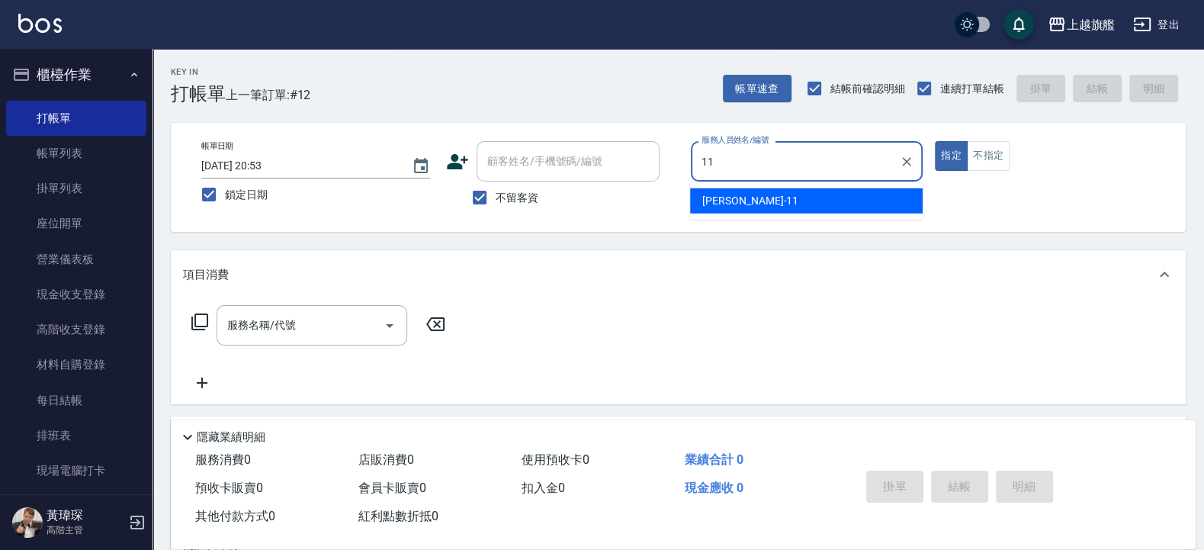
type input "蔡美秀-11"
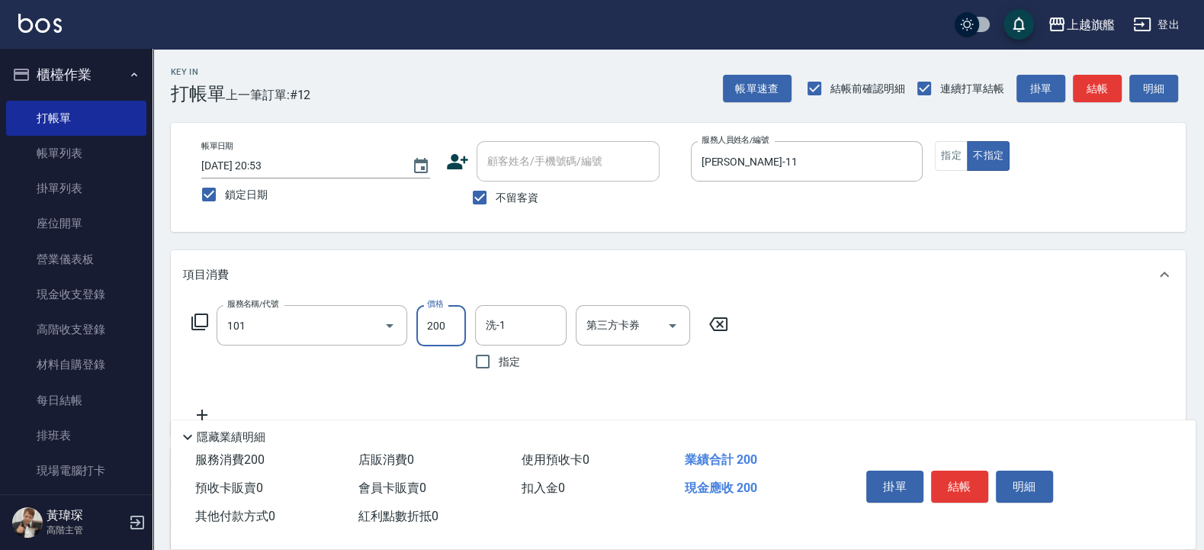
type input "一般洗(101)"
type input "300"
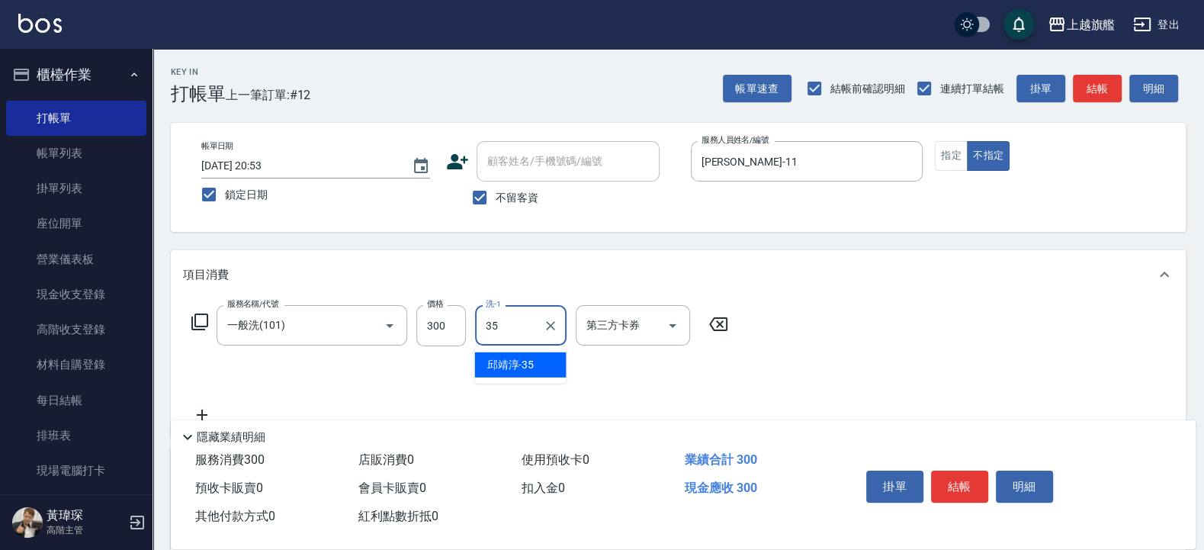
type input "邱靖淳-35"
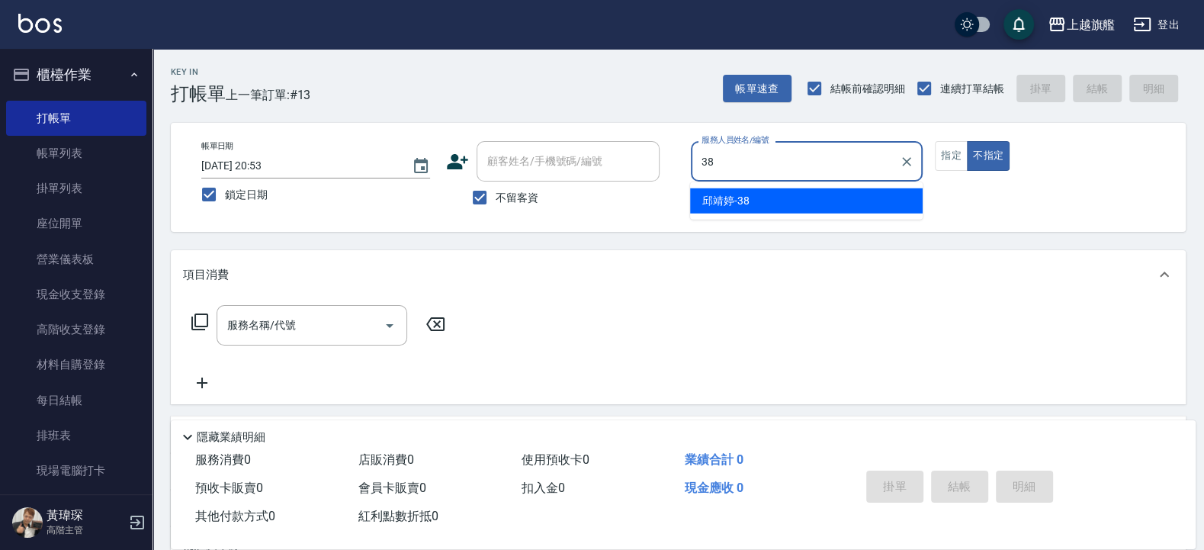
type input "邱靖婷-38"
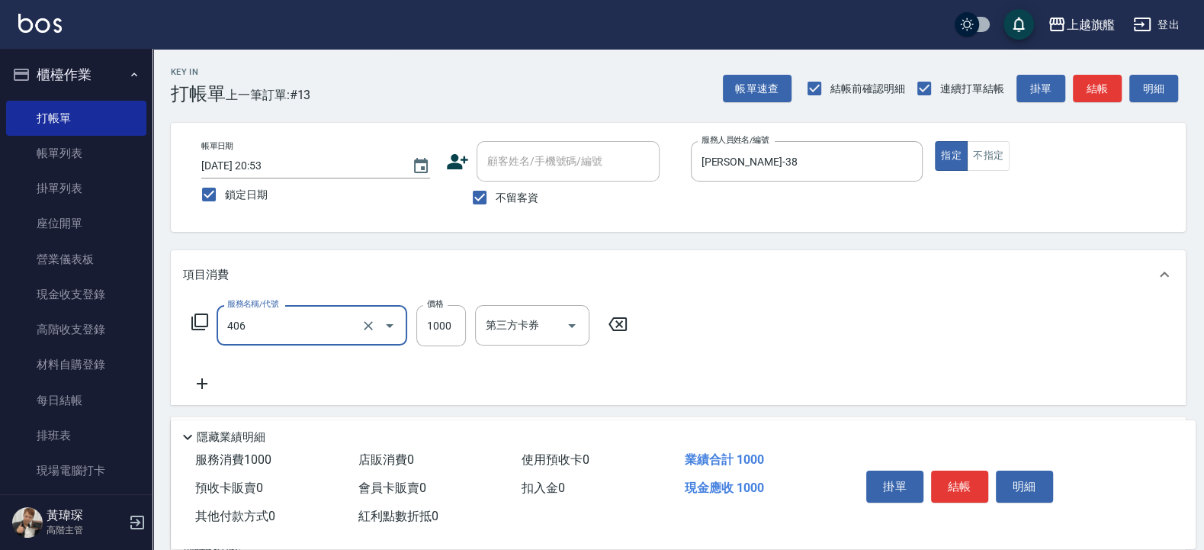
type input "水漾護1000(406)"
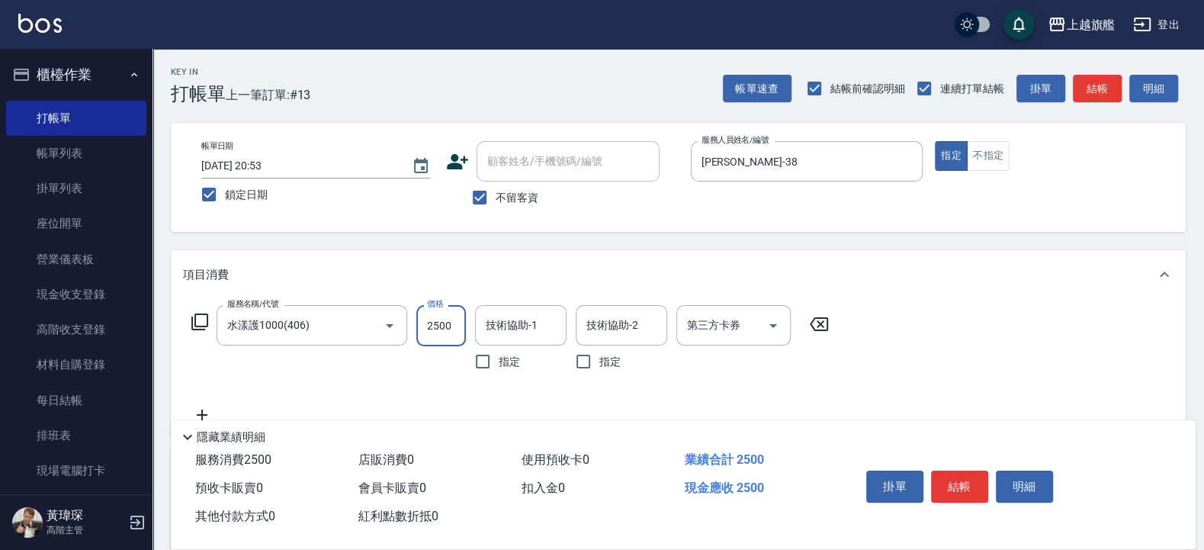
type input "2500"
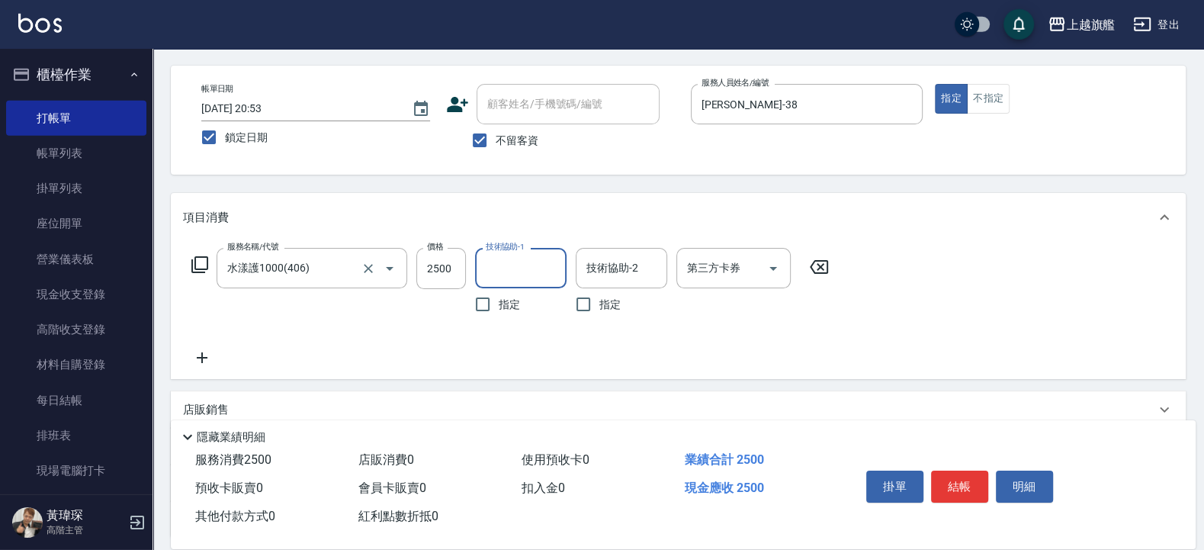
scroll to position [91, 0]
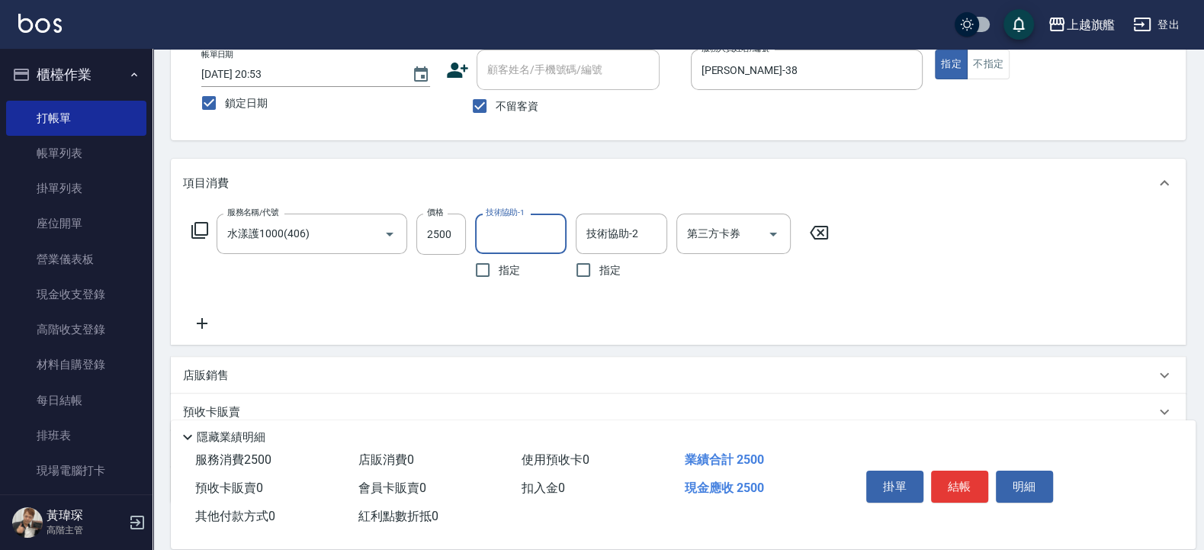
click at [198, 319] on icon at bounding box center [202, 323] width 38 height 18
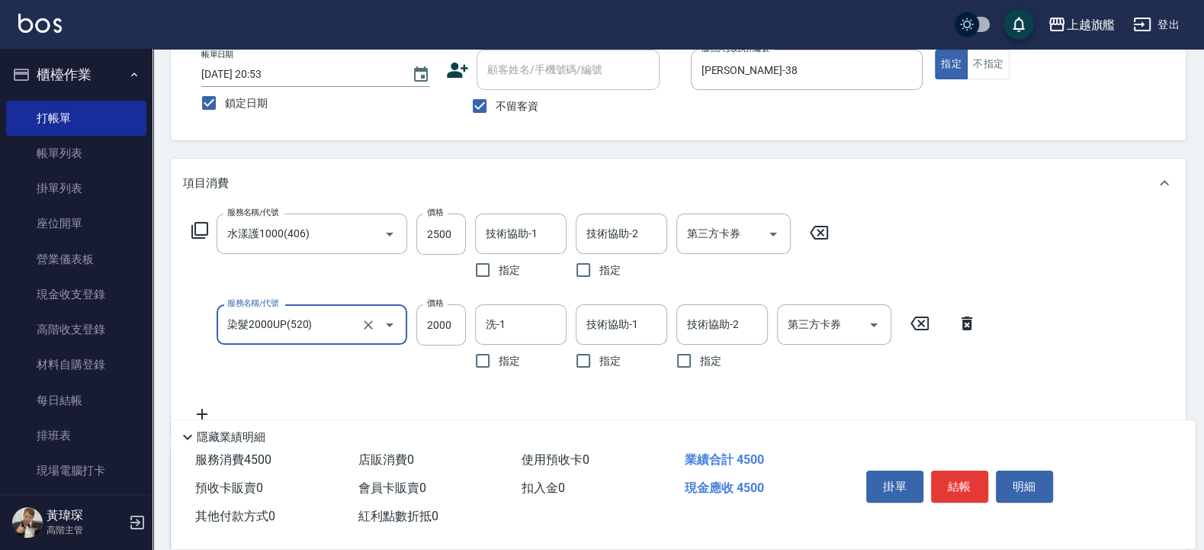
type input "染髮2000UP(520)"
type input "1580"
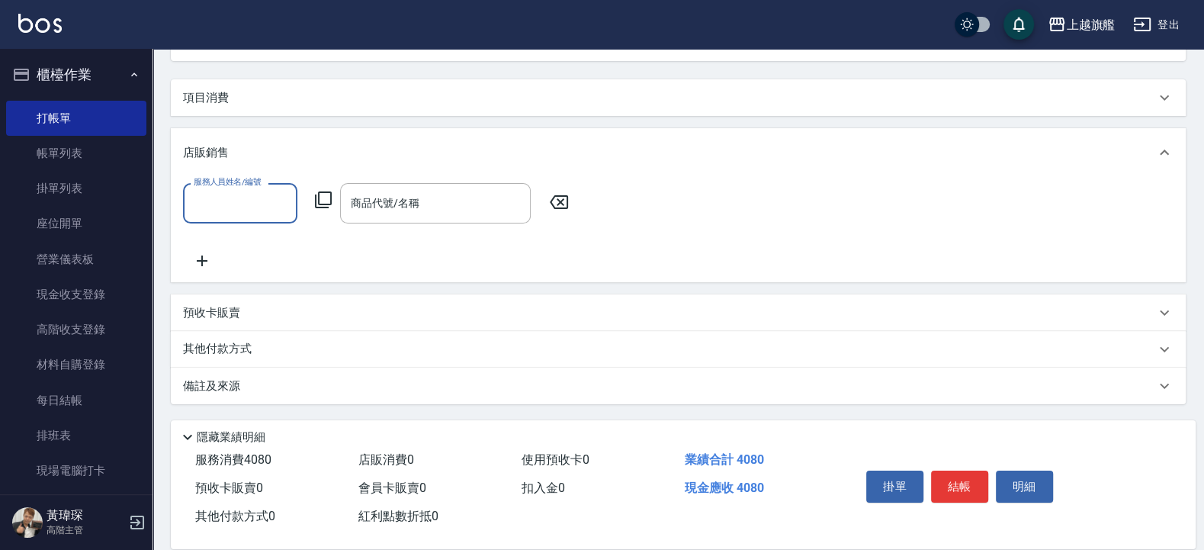
scroll to position [170, 0]
type input "邱靖婷-38"
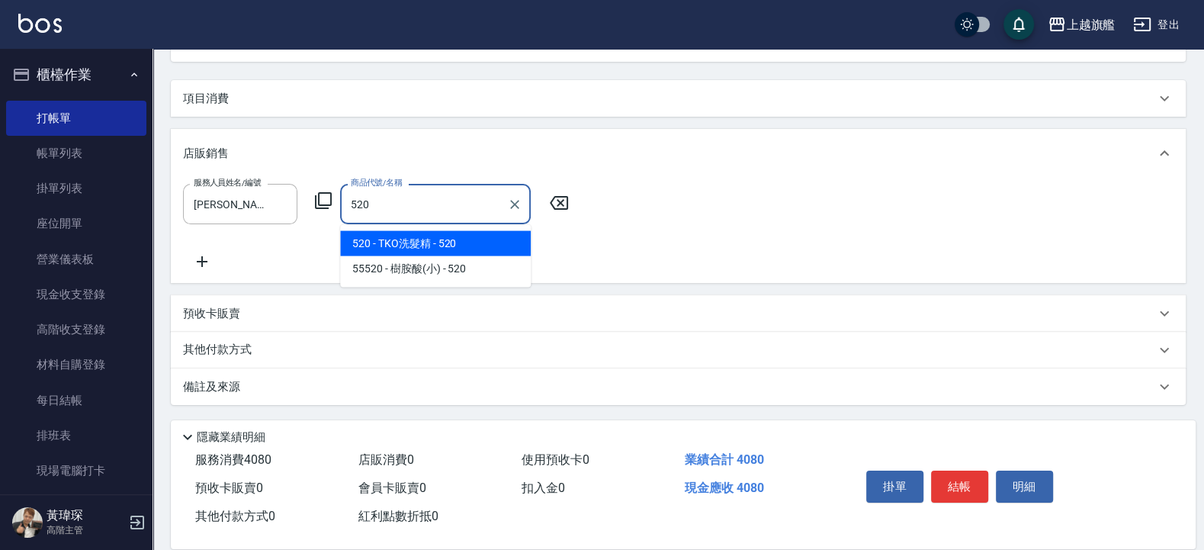
type input "TKO洗髮精"
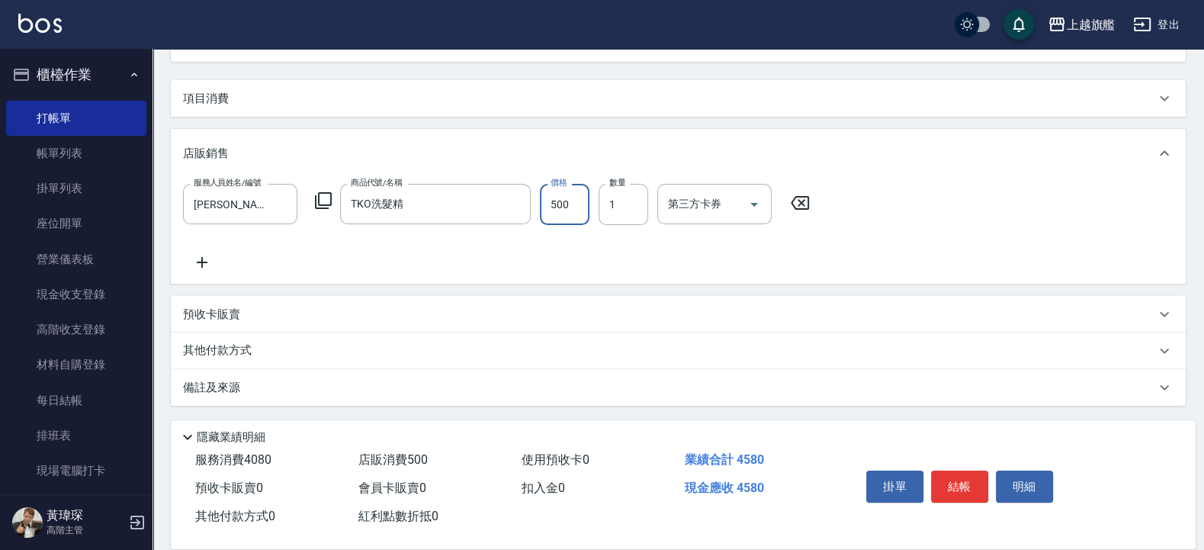
type input "500"
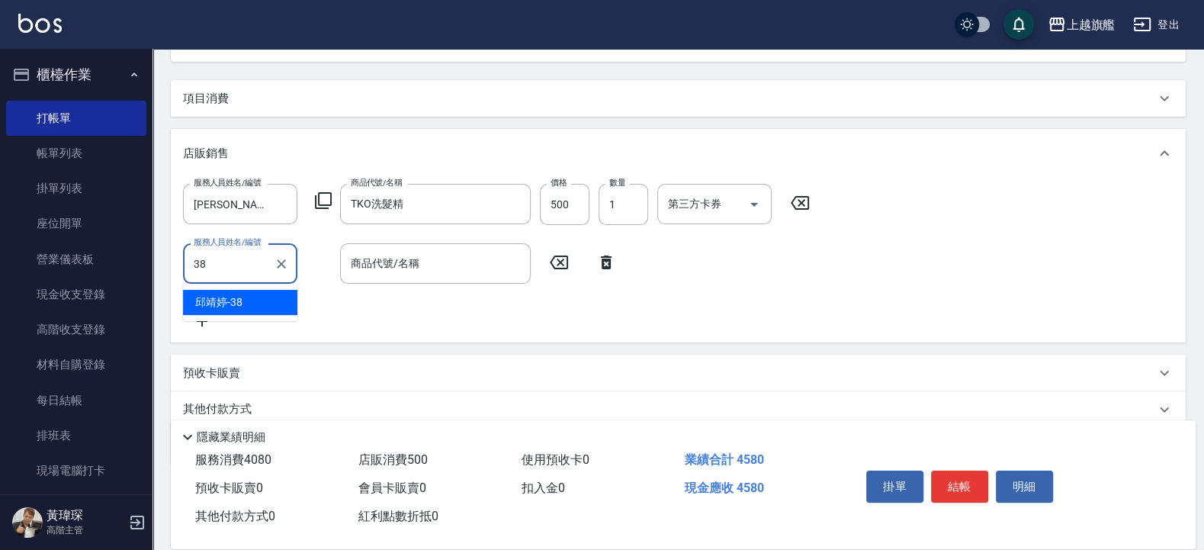
type input "邱靖婷-38"
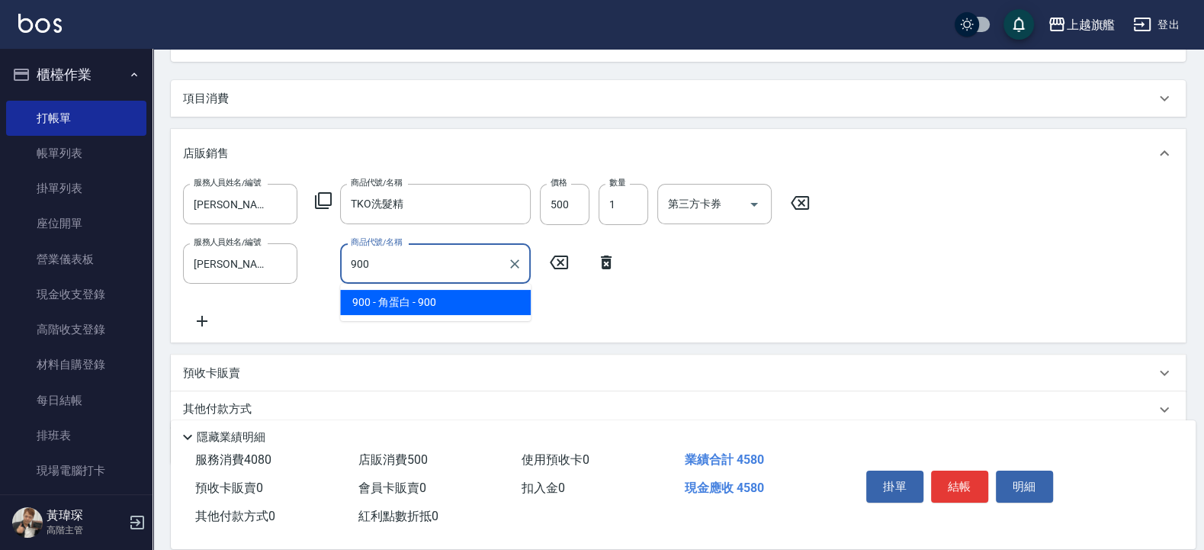
type input "角蛋白"
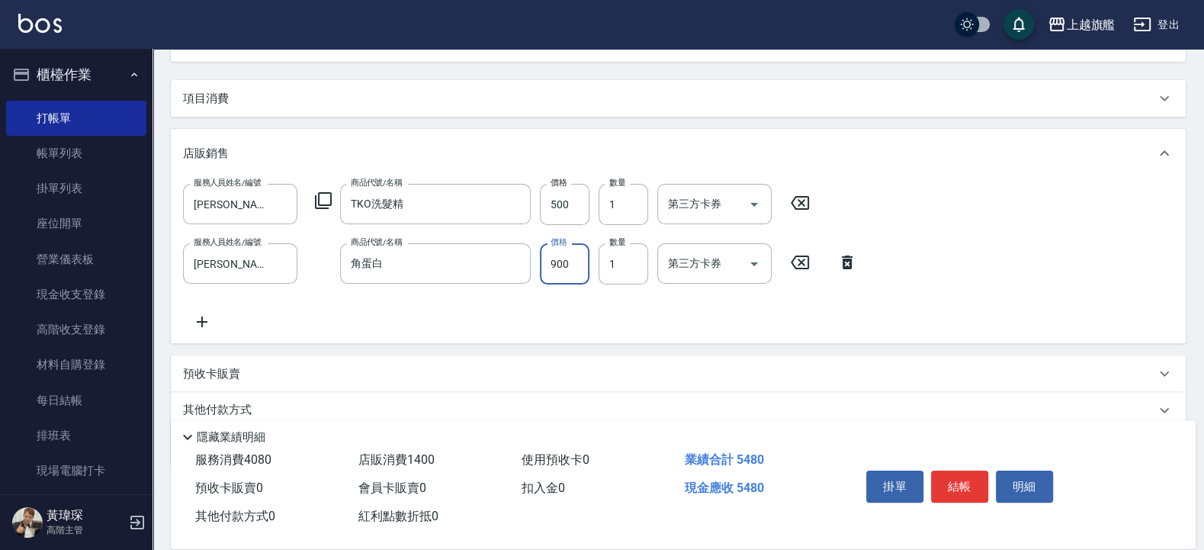
scroll to position [0, 0]
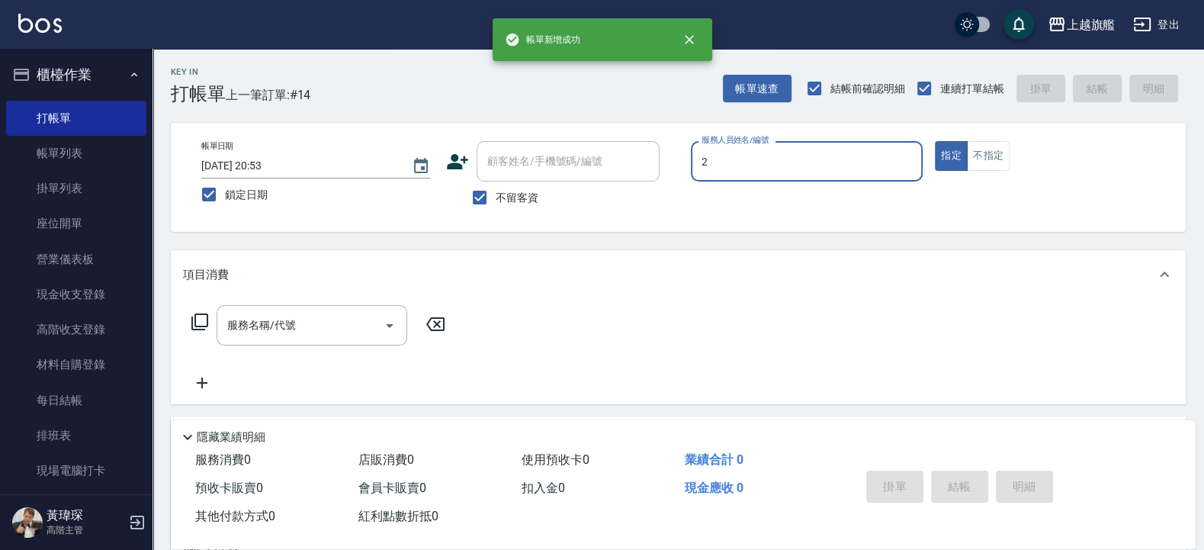
type input "黃瑋琛-2"
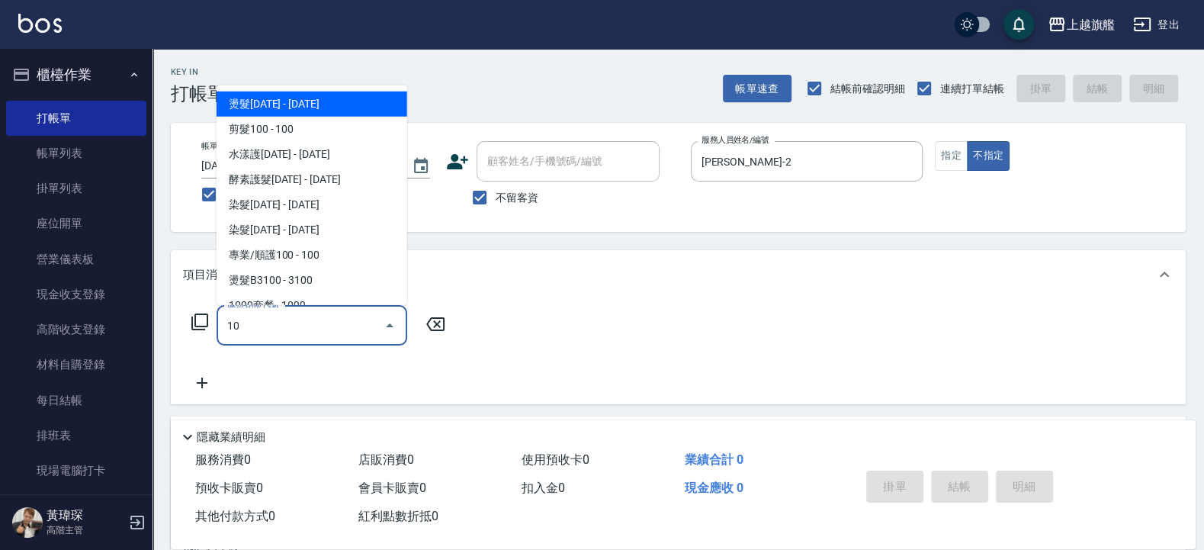
type input "1"
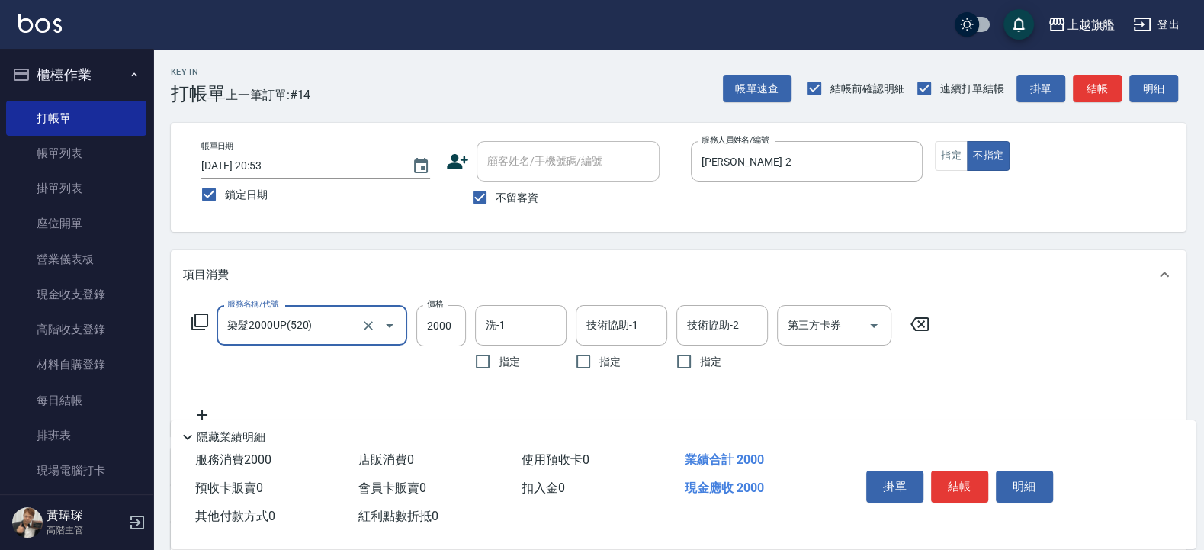
type input "染髮2000UP(520)"
type input "1899"
type input "劉羿君-30"
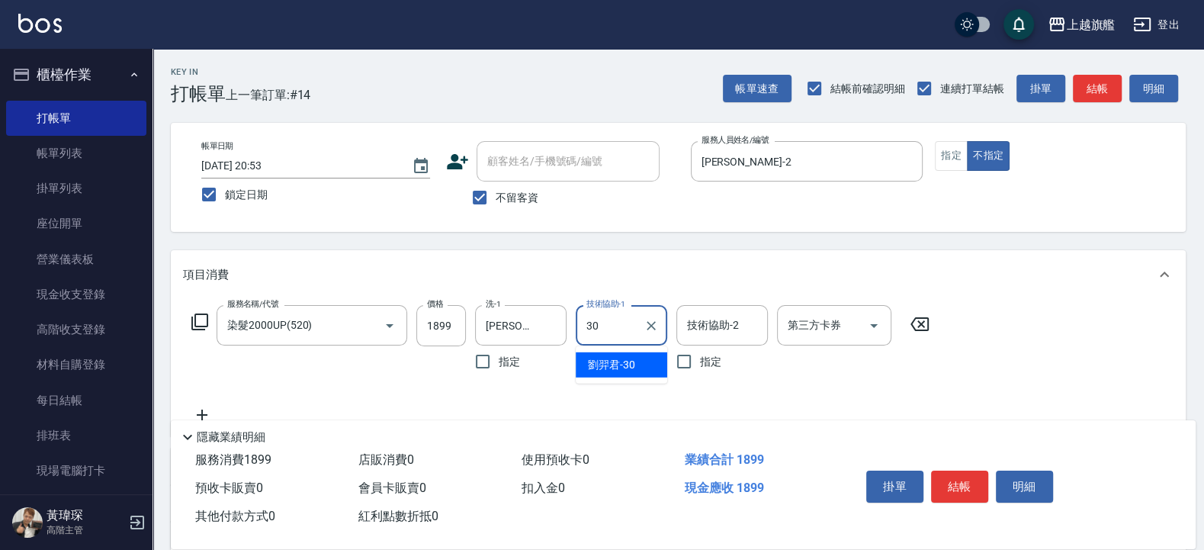
type input "劉羿君-30"
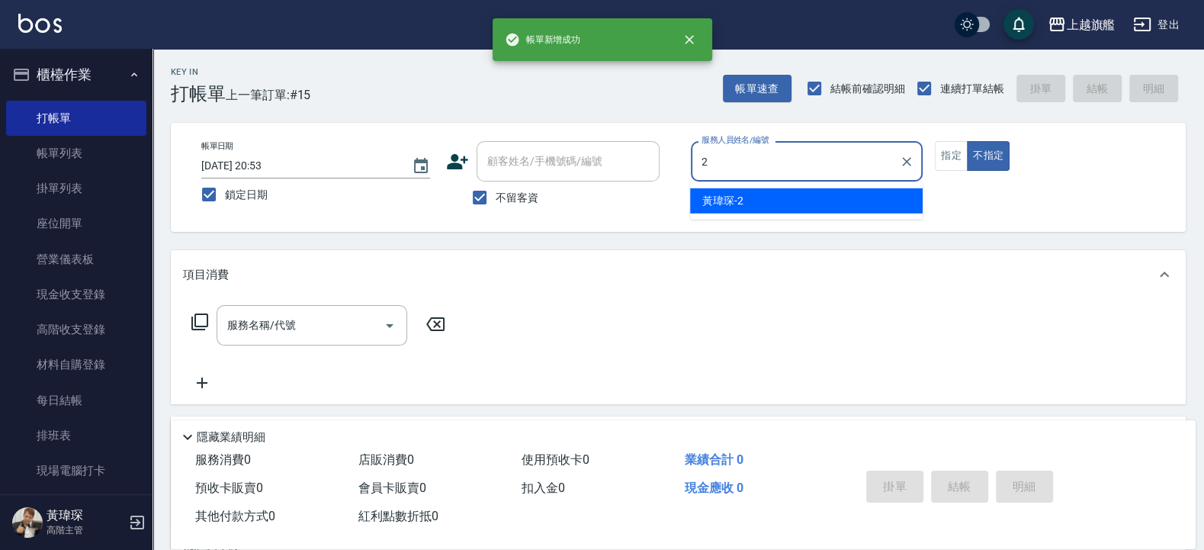
type input "黃瑋琛-2"
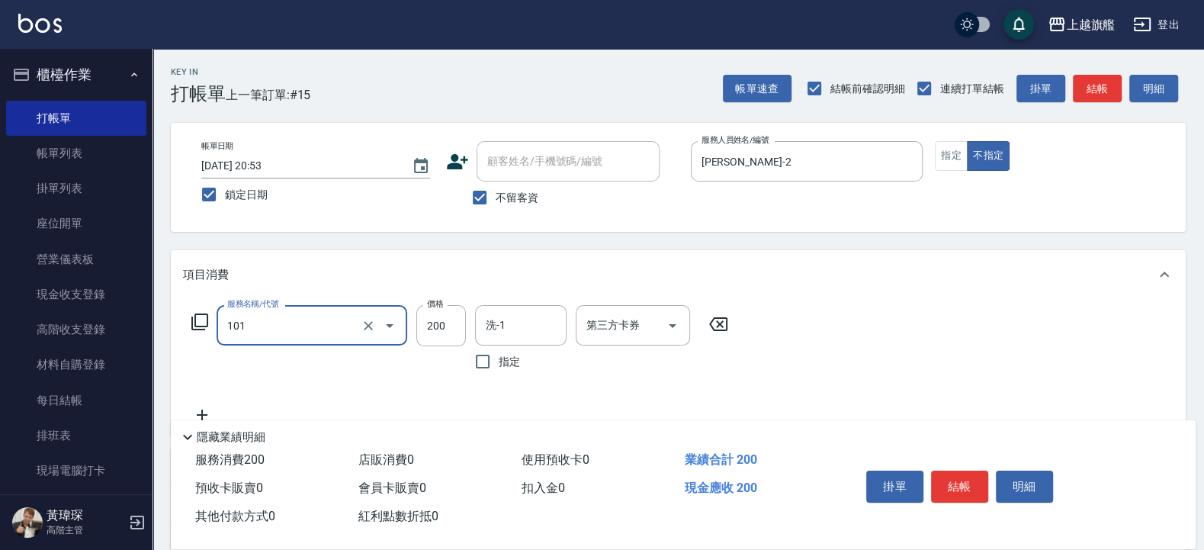
type input "一般洗(101)"
type input "300"
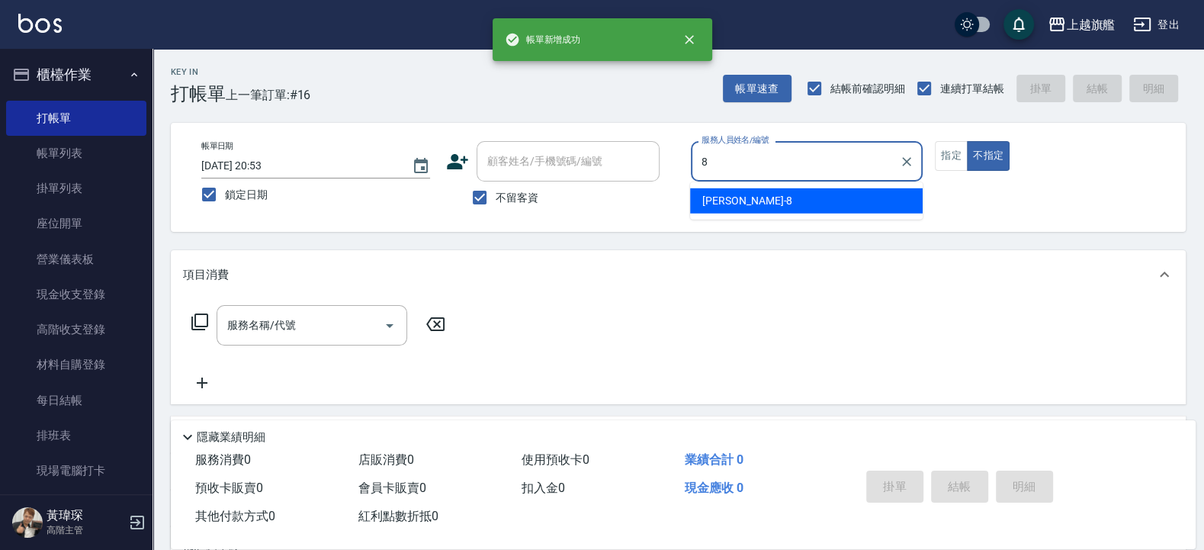
type input "周秀娟-8"
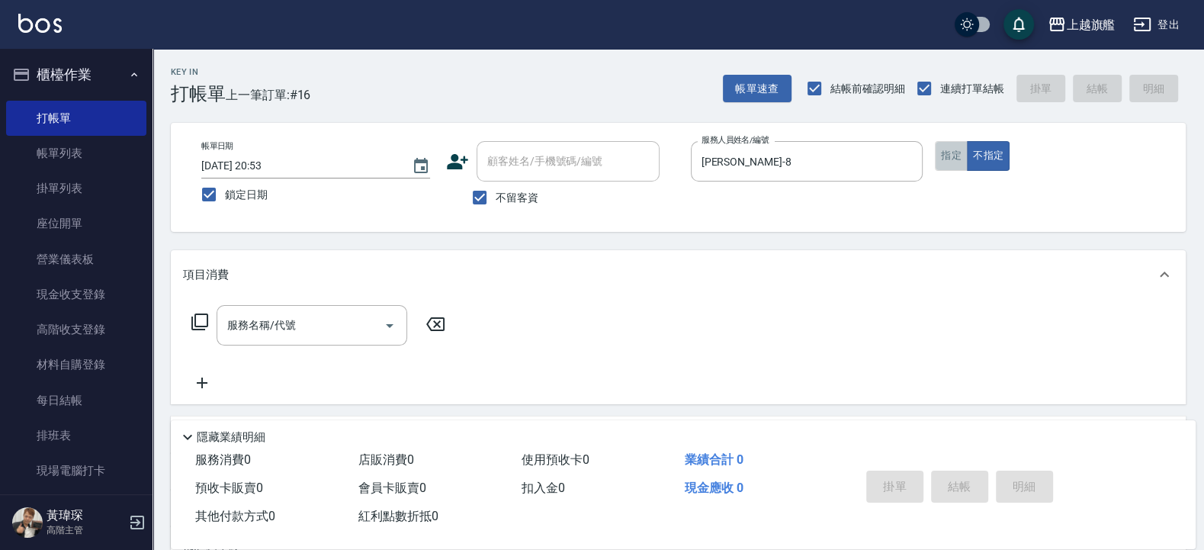
click at [952, 162] on button "指定" at bounding box center [951, 156] width 33 height 30
click at [262, 332] on input "服務名稱/代號" at bounding box center [300, 325] width 154 height 27
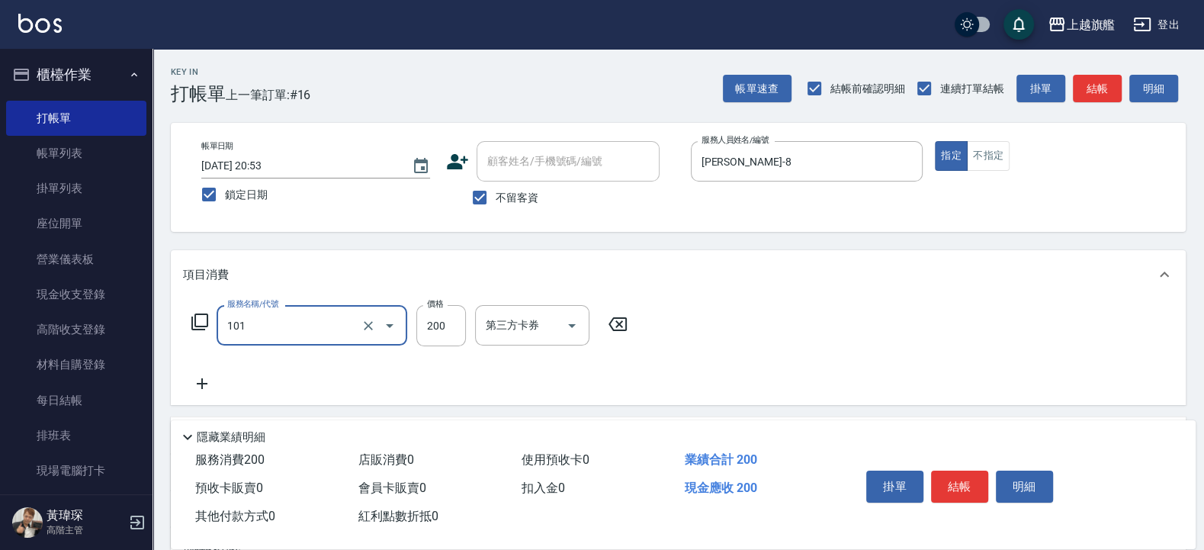
type input "一般洗(101)"
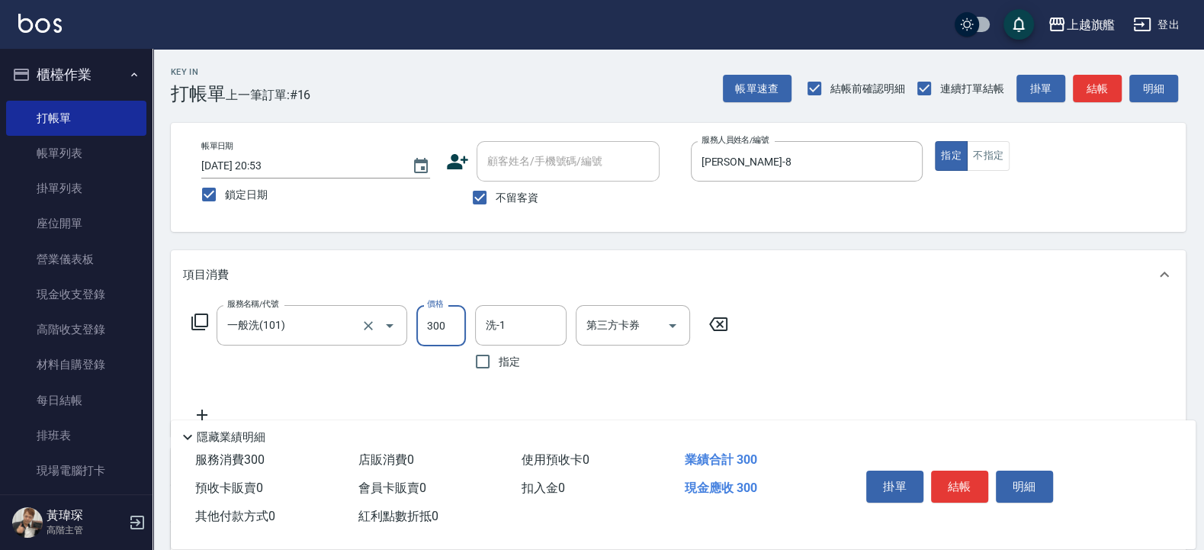
type input "300"
click at [477, 326] on div "洗-1" at bounding box center [520, 325] width 91 height 40
type input "622"
click at [489, 327] on input "洗-1" at bounding box center [521, 325] width 78 height 27
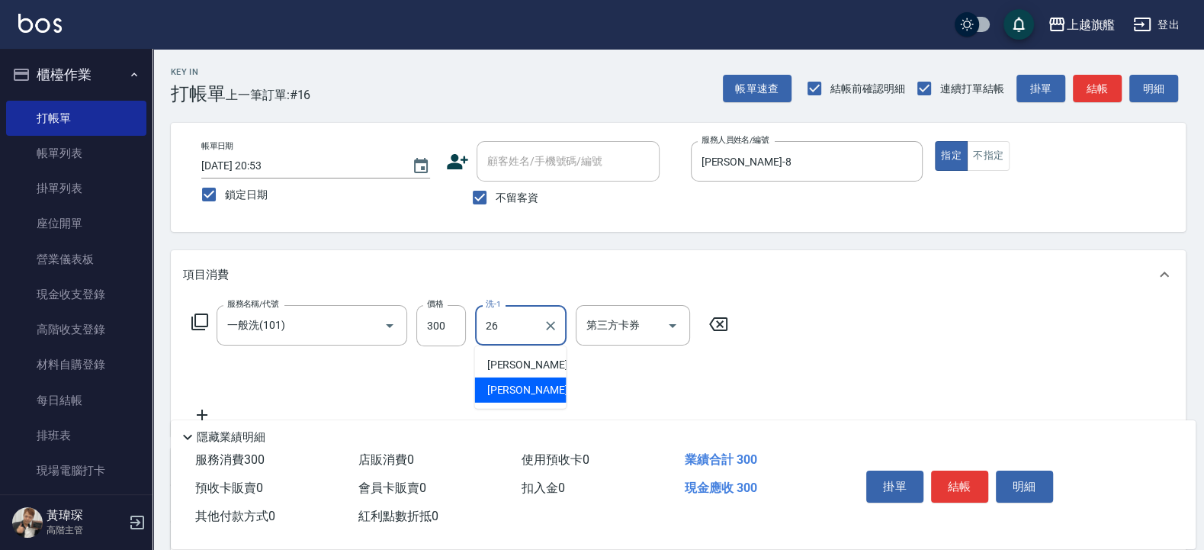
type input "陳祈聿-26"
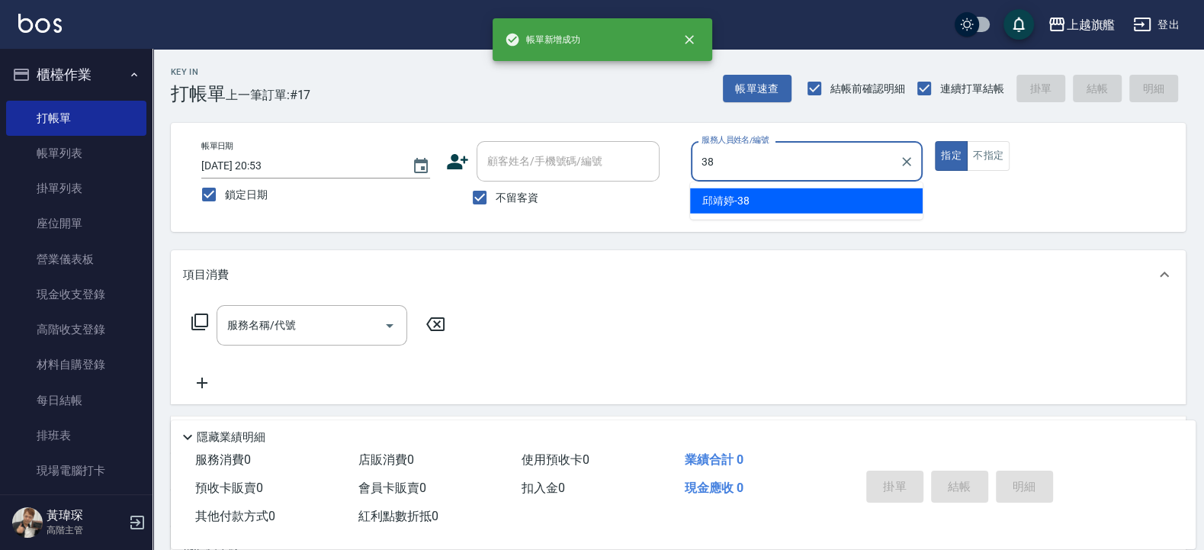
type input "邱靖婷-38"
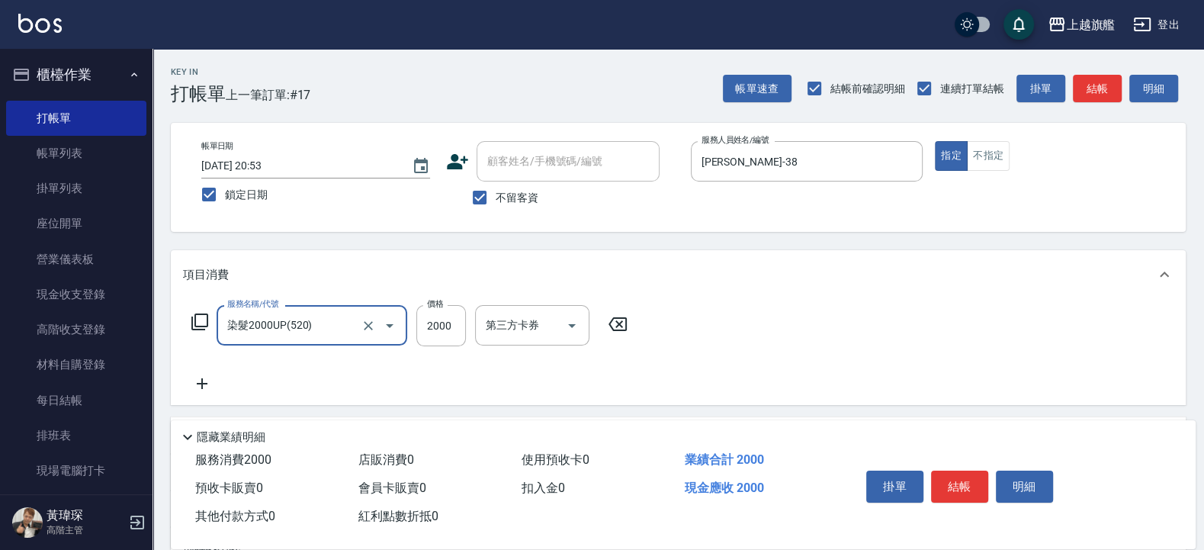
type input "染髮2000UP(520)"
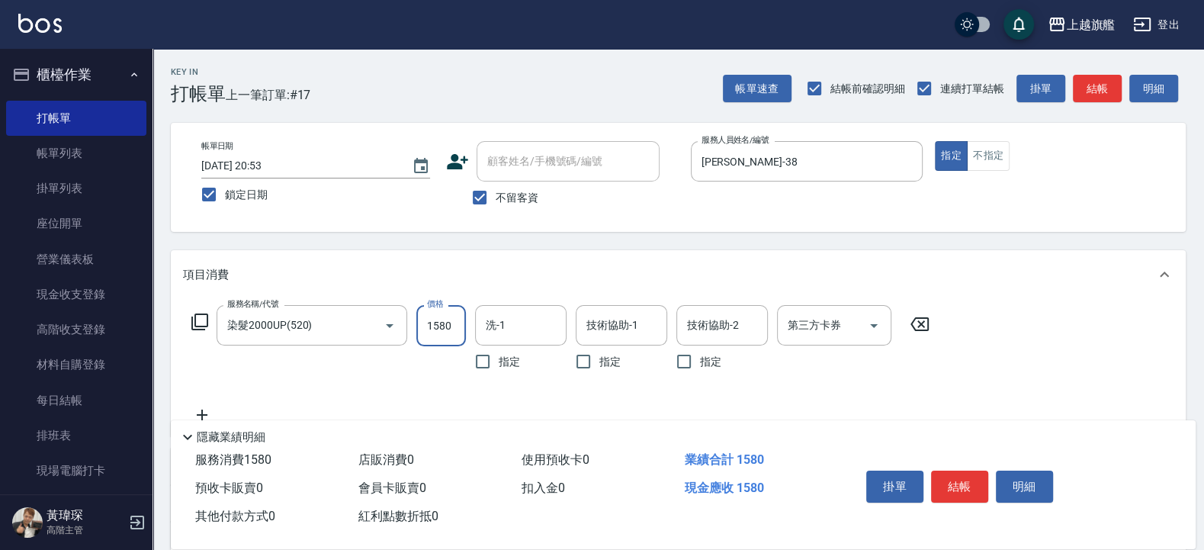
type input "1580"
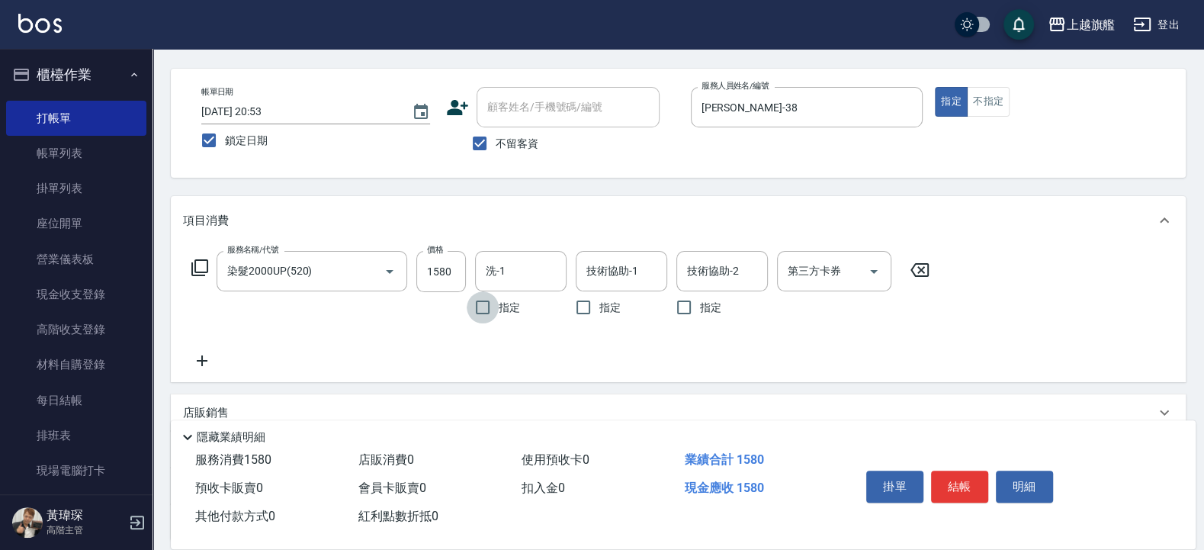
scroll to position [91, 0]
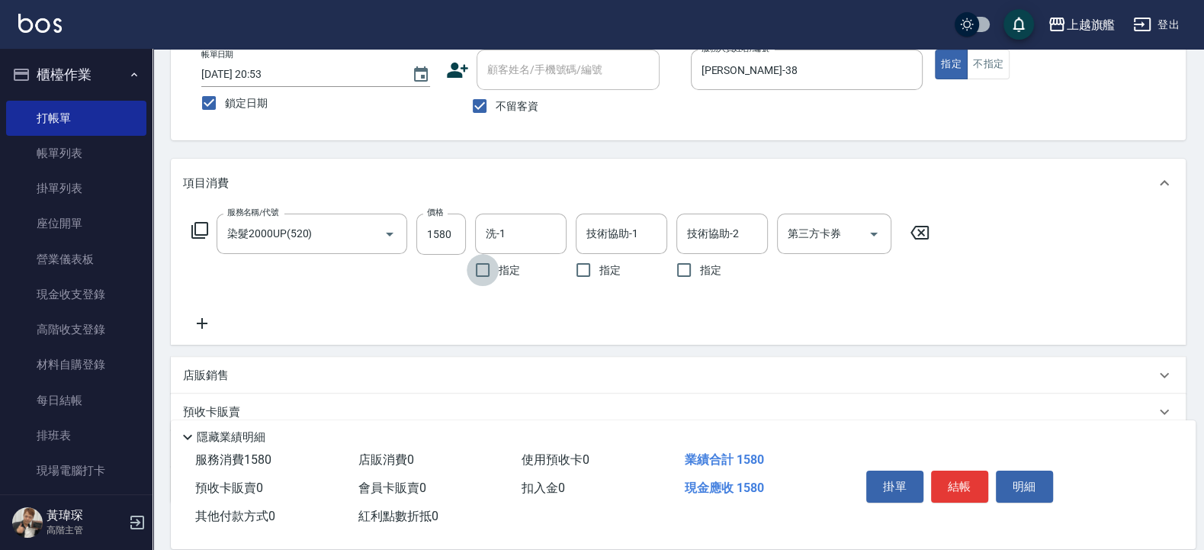
click at [214, 312] on div "服務名稱/代號 染髮2000UP(520) 服務名稱/代號 價格 1580 價格 洗-1 洗-1 指定 技術協助-1 技術協助-1 指定 技術協助-2 技術協…" at bounding box center [561, 272] width 756 height 119
click at [203, 325] on icon at bounding box center [202, 323] width 38 height 18
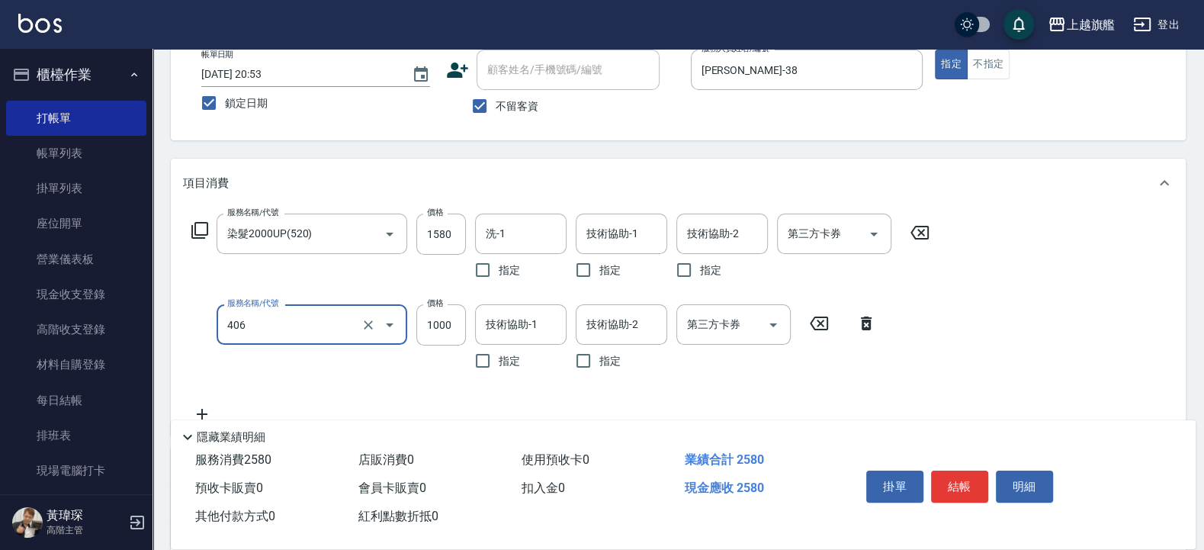
type input "水漾護1000(406)"
type input "2900"
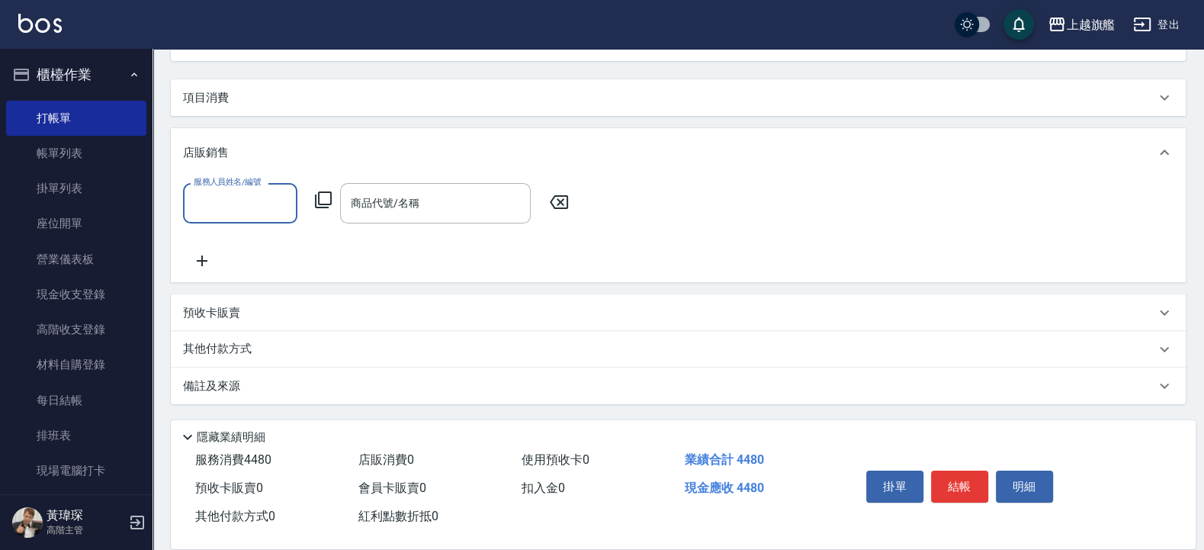
scroll to position [170, 0]
type input "邱靖婷-38"
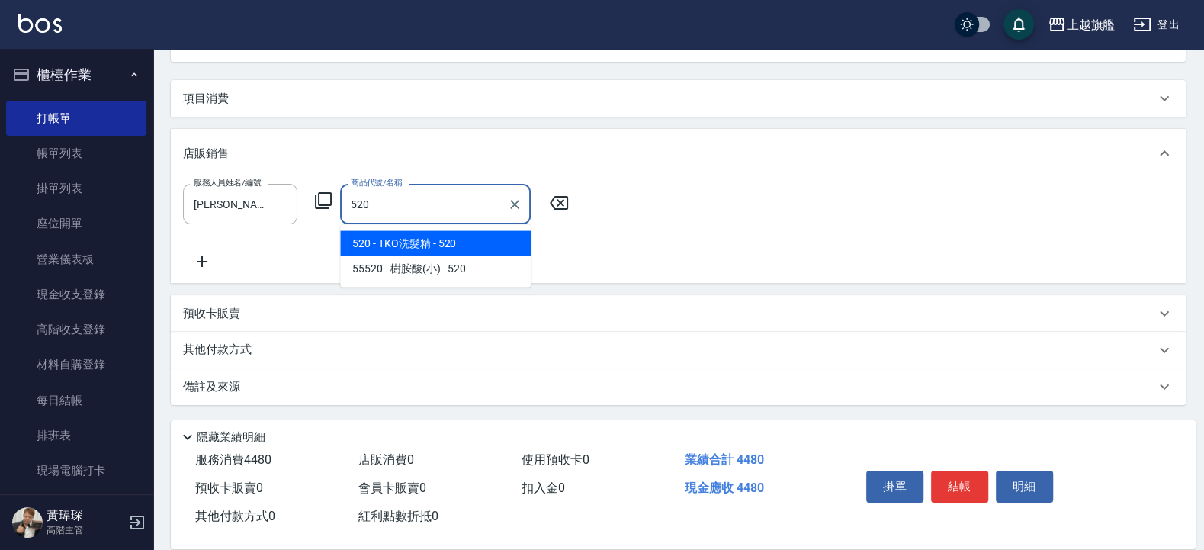
type input "TKO洗髮精"
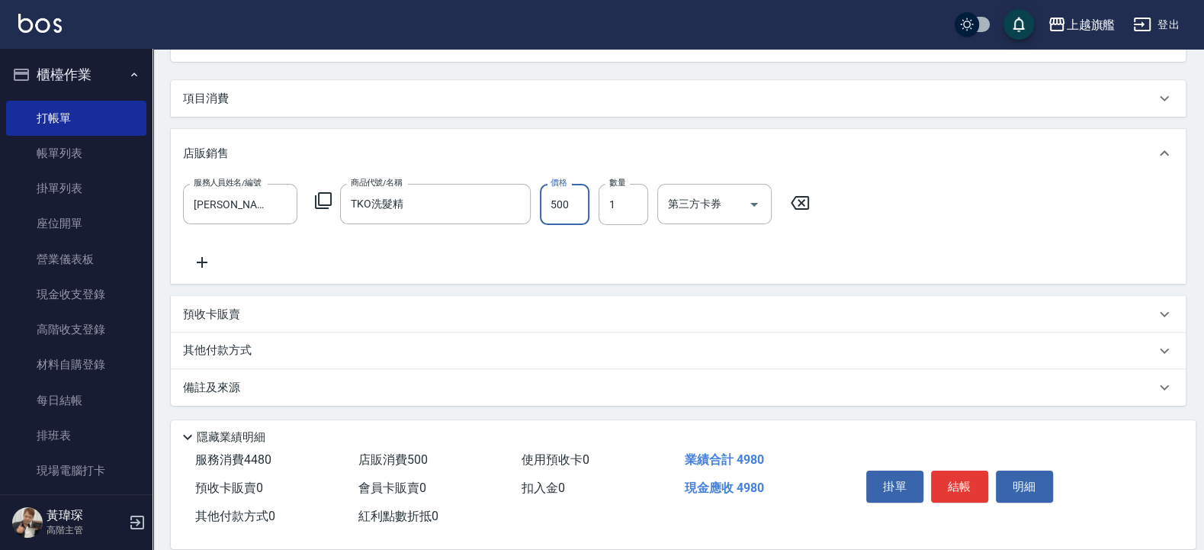
type input "500"
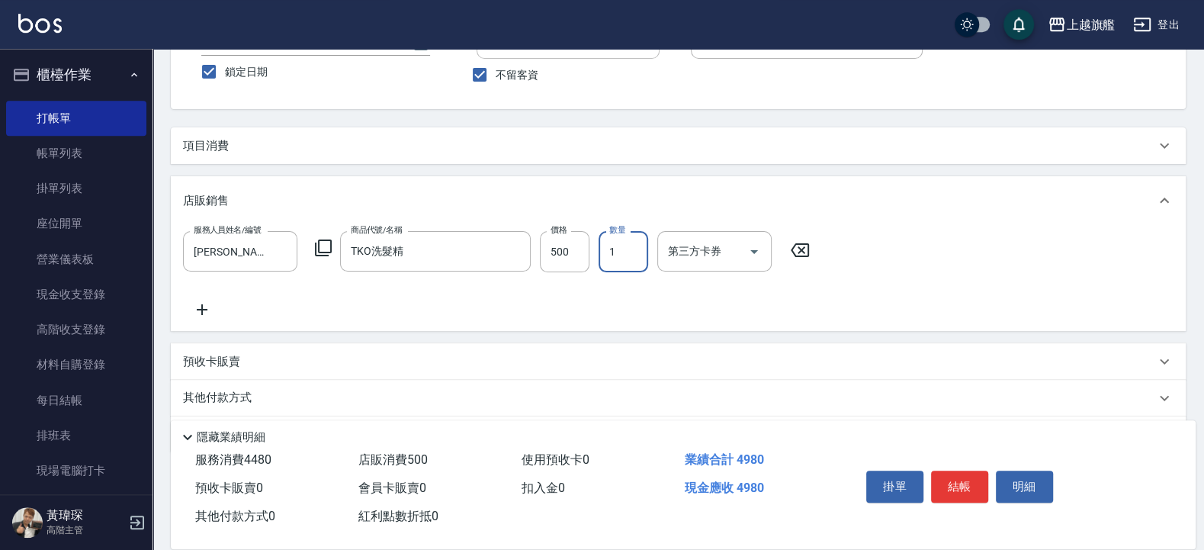
scroll to position [79, 0]
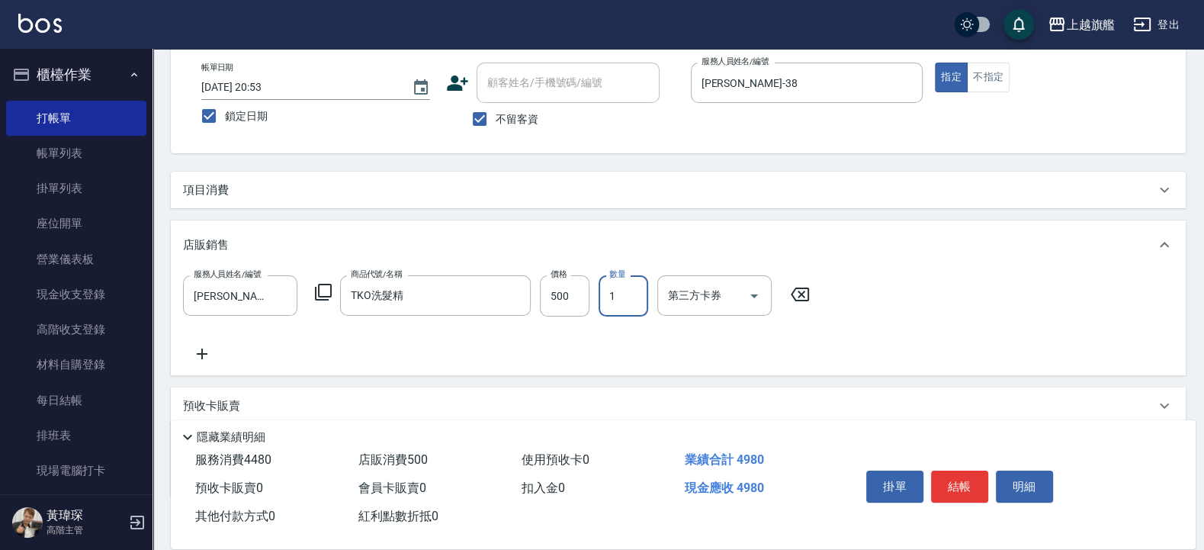
click at [310, 197] on div "項目消費" at bounding box center [669, 190] width 972 height 16
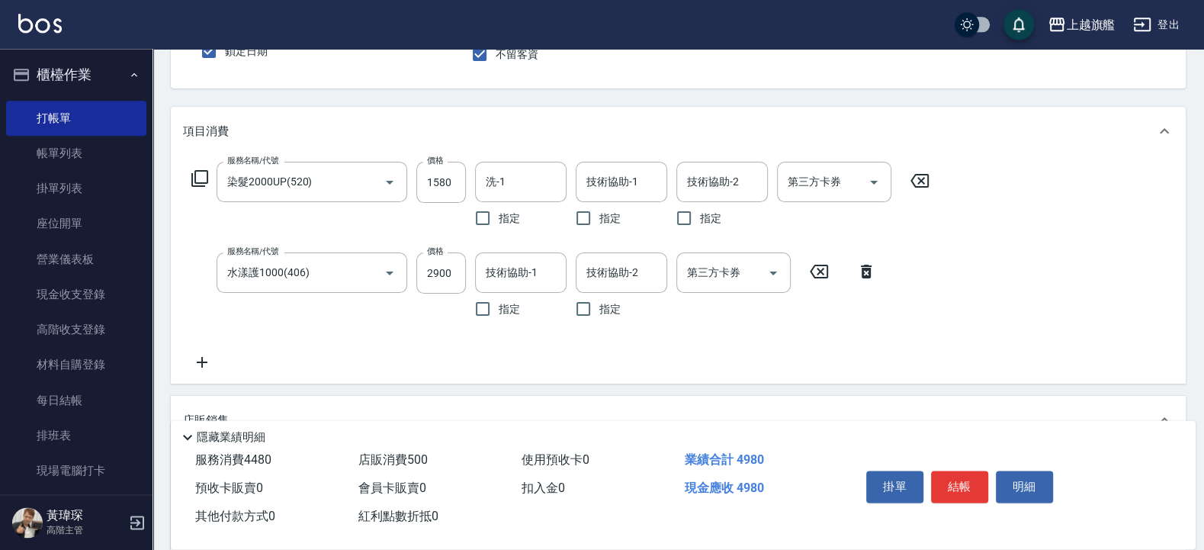
scroll to position [170, 0]
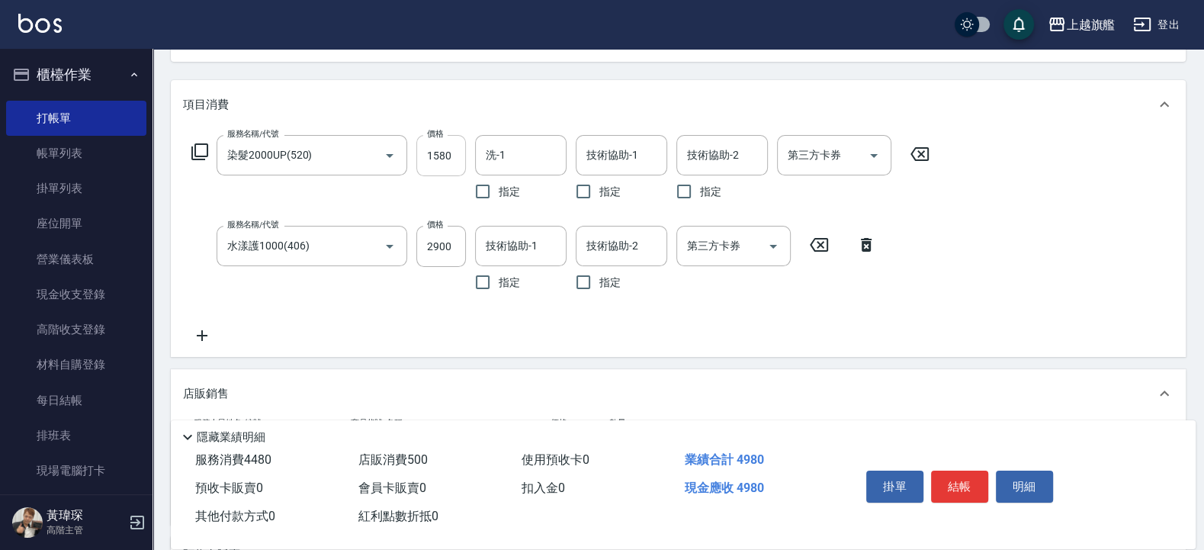
click at [445, 152] on input "1580" at bounding box center [441, 155] width 50 height 41
click at [432, 156] on input "1580" at bounding box center [441, 155] width 50 height 41
click at [443, 155] on input "1580" at bounding box center [441, 155] width 50 height 41
type input "1180"
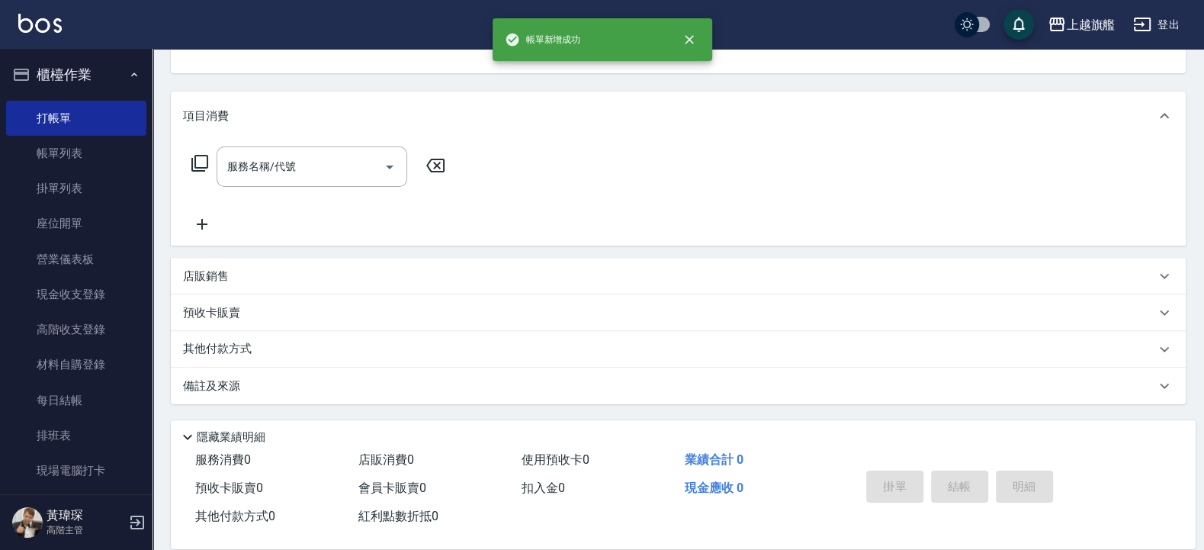
scroll to position [0, 0]
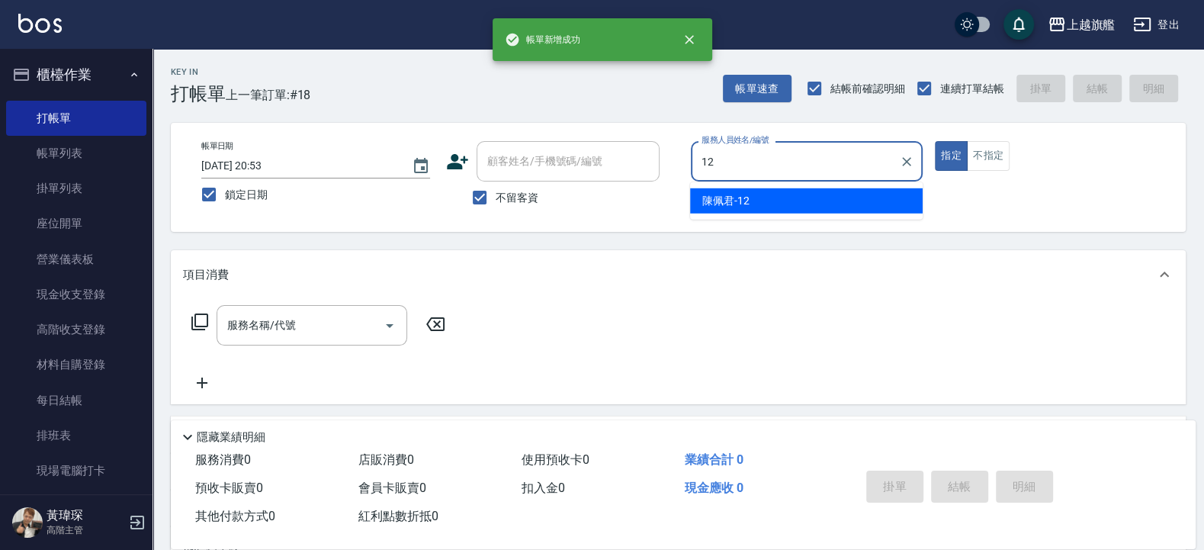
type input "陳佩君-12"
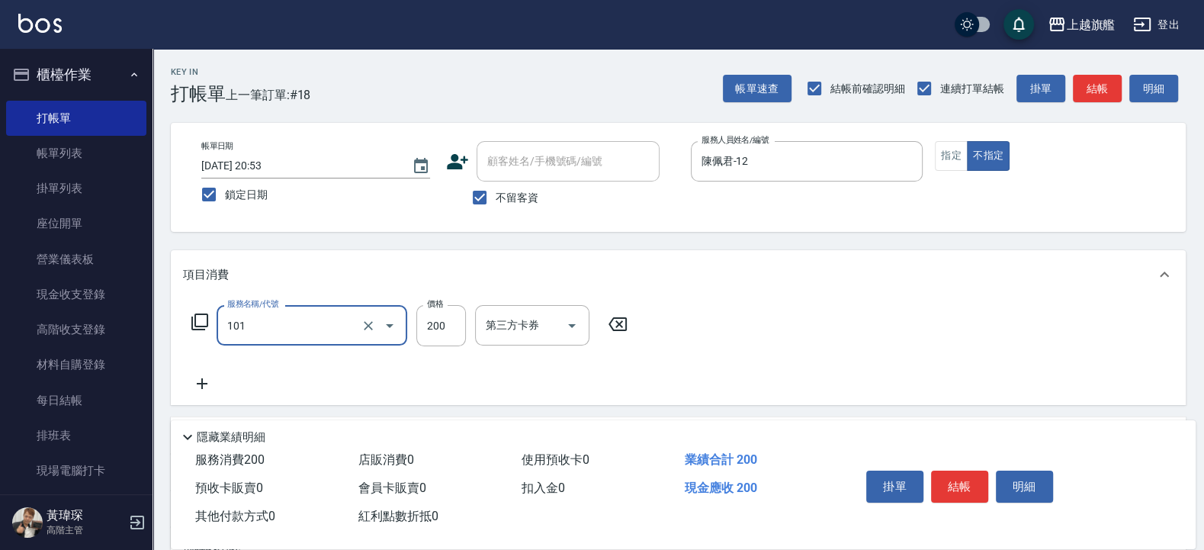
type input "一般洗(101)"
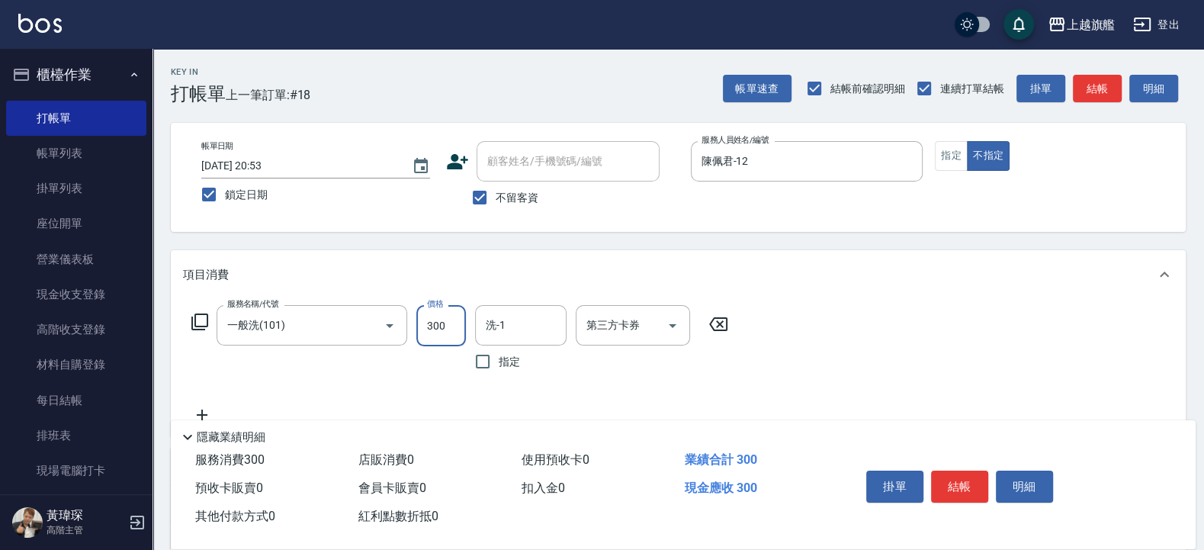
type input "300"
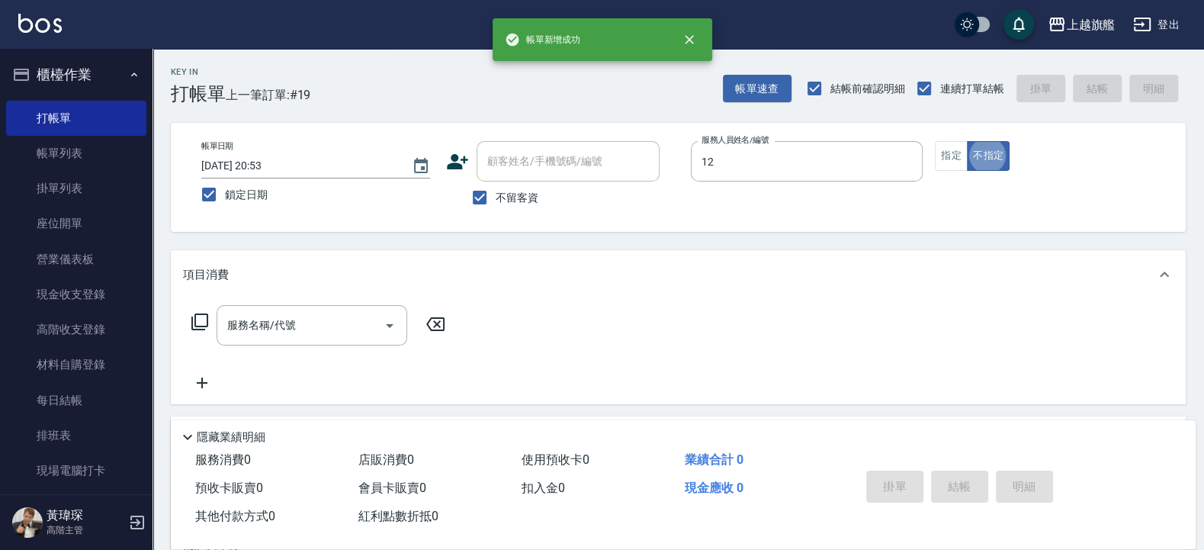
type input "陳佩君-12"
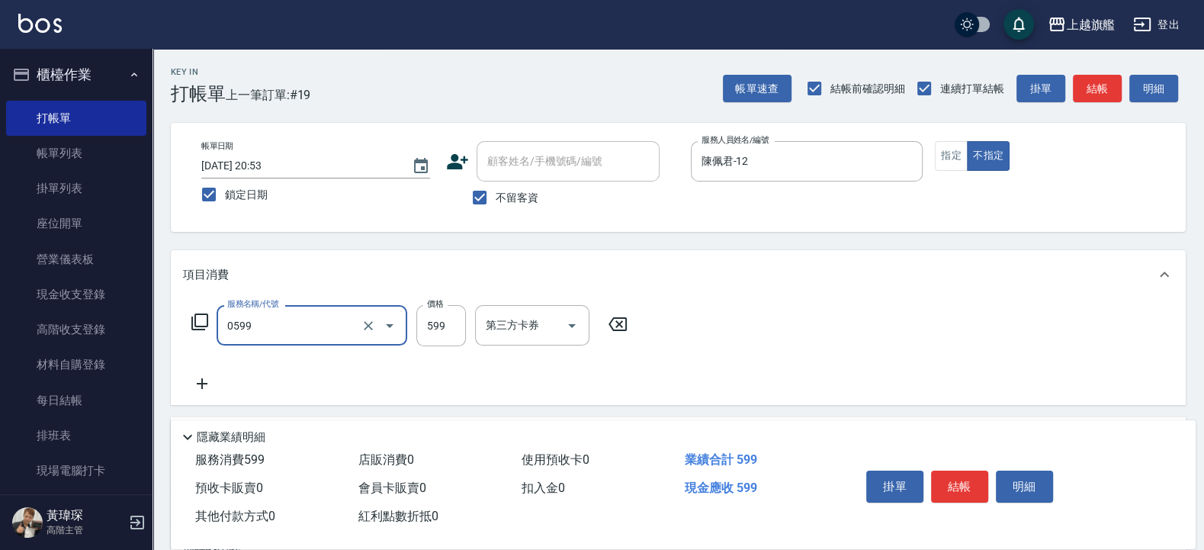
type input "去角質ITELY.(0599)"
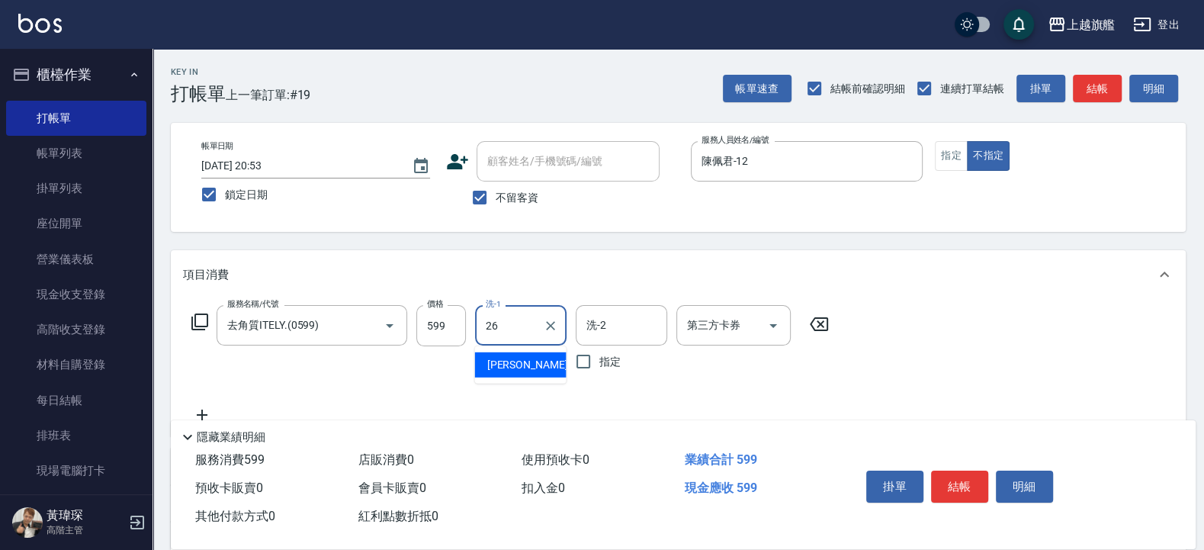
type input "陳祈聿-26"
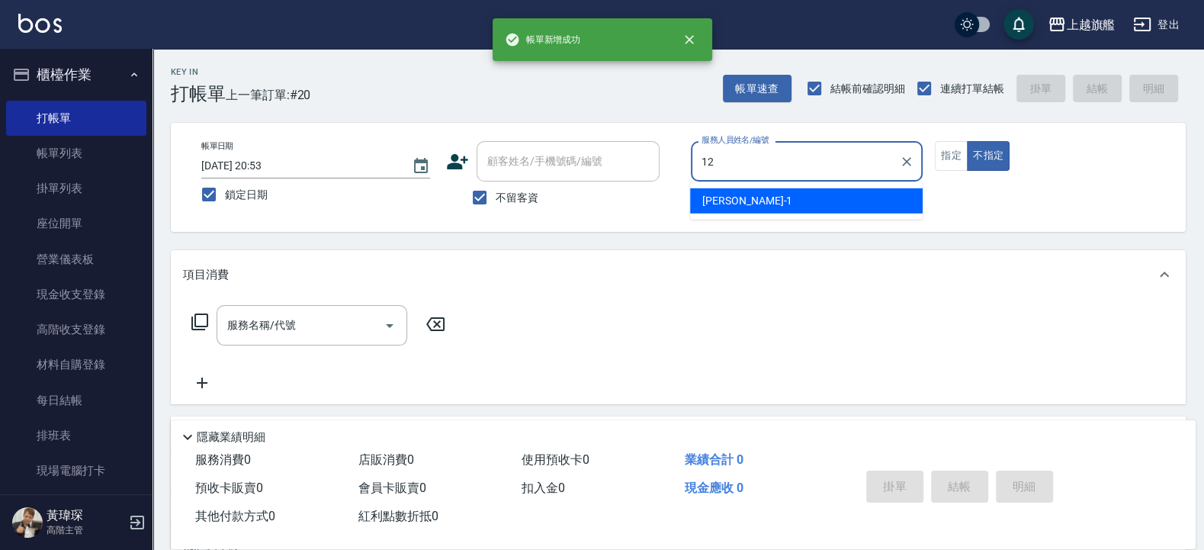
type input "陳佩君-12"
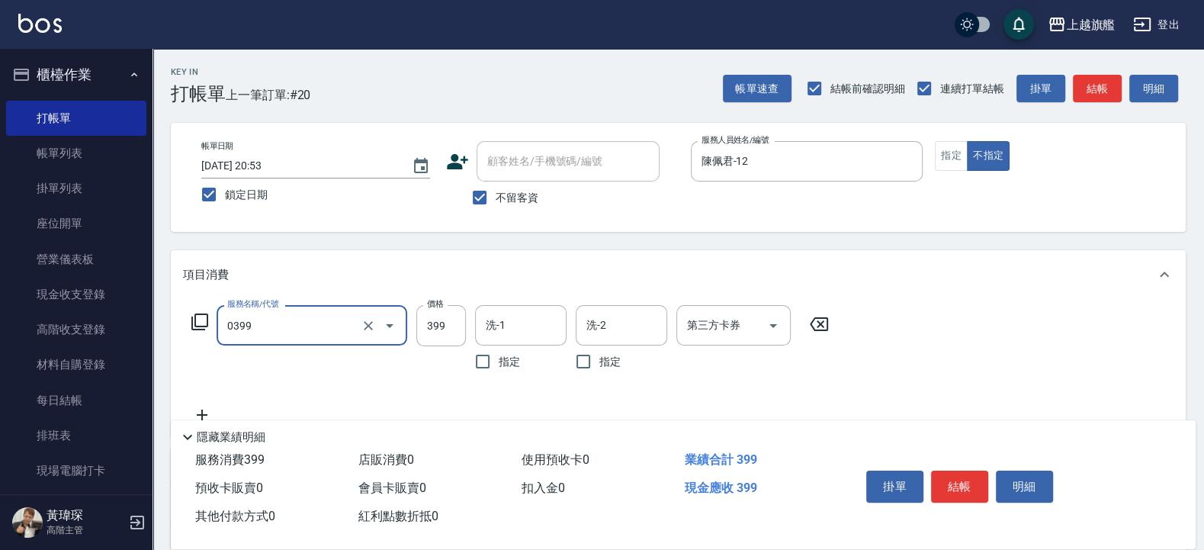
type input "海鹽SPA(0399)"
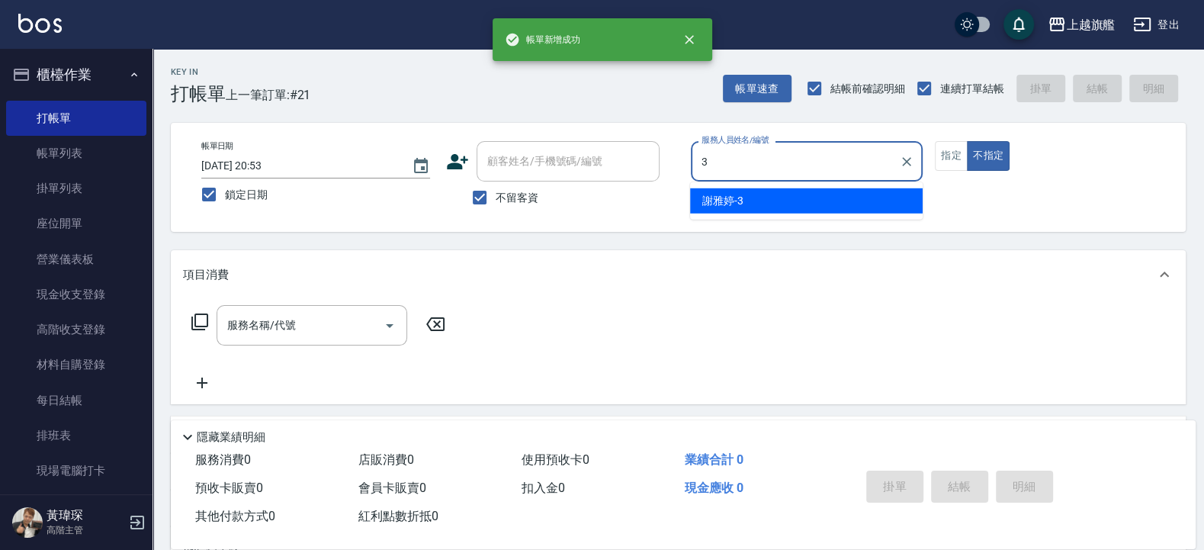
type input "謝雅婷-3"
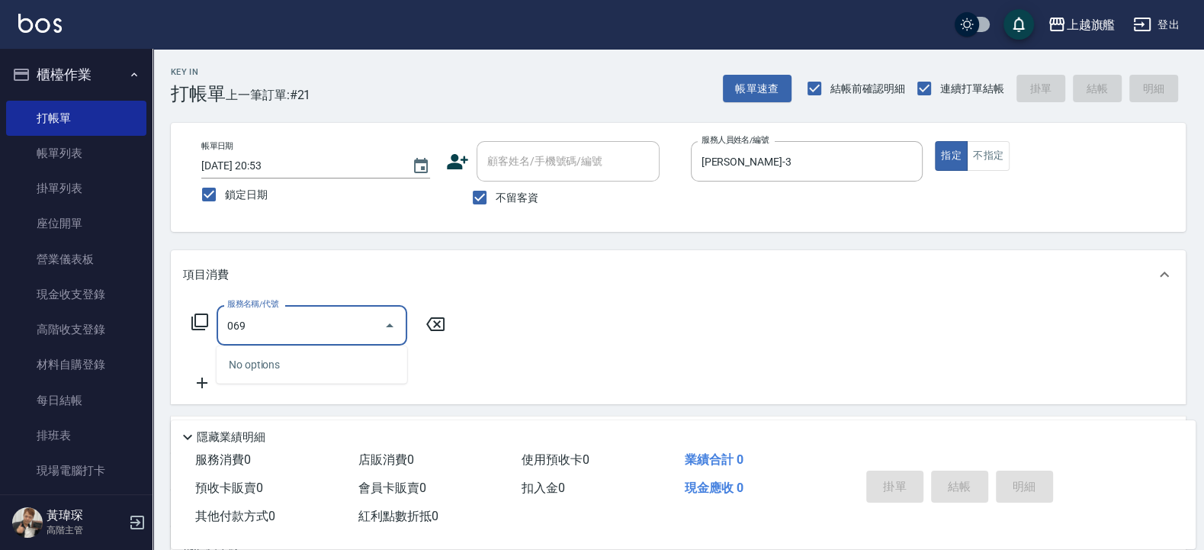
type input "0699"
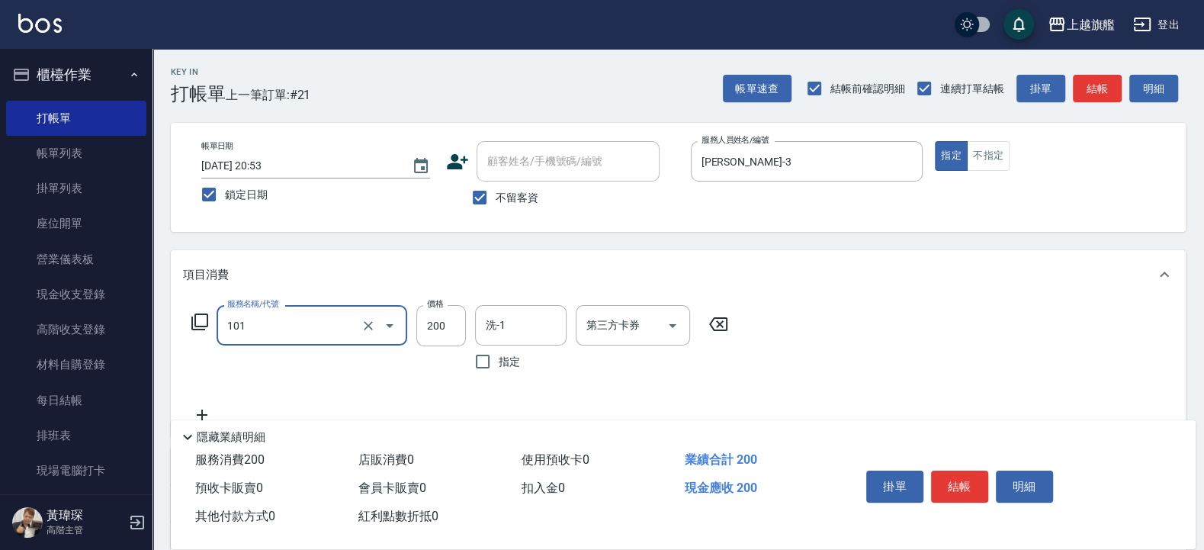
type input "一般洗(101)"
type input "699"
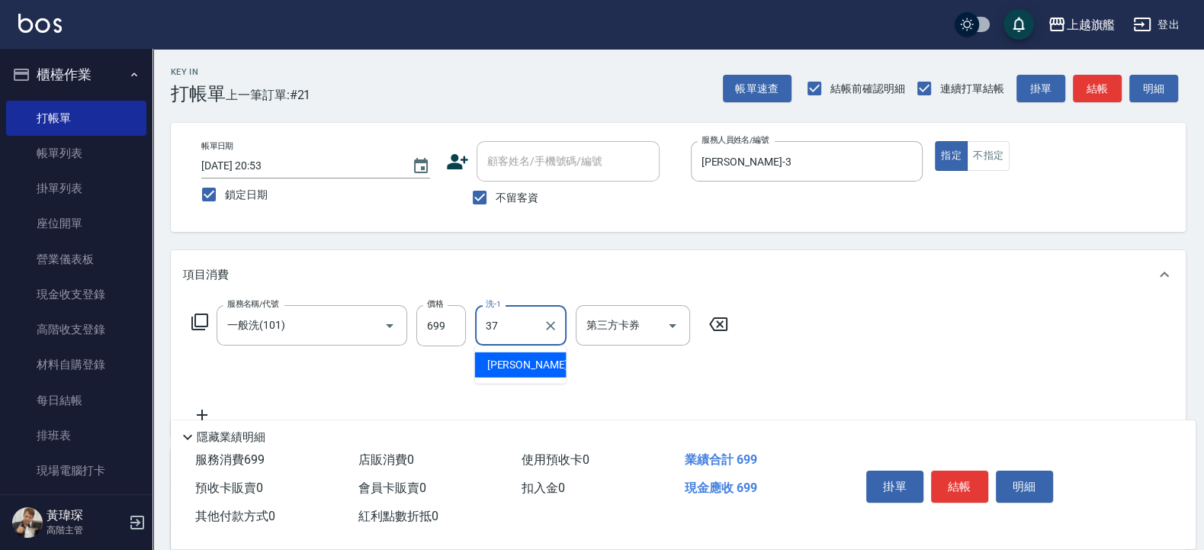
type input "林智慧-37"
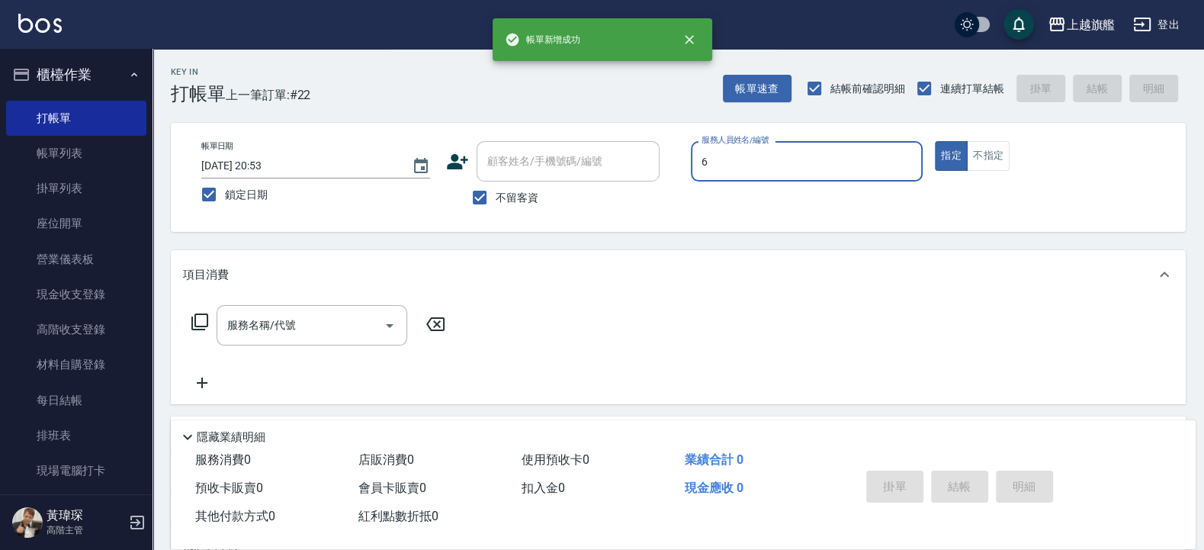
type input "張佳琳-6"
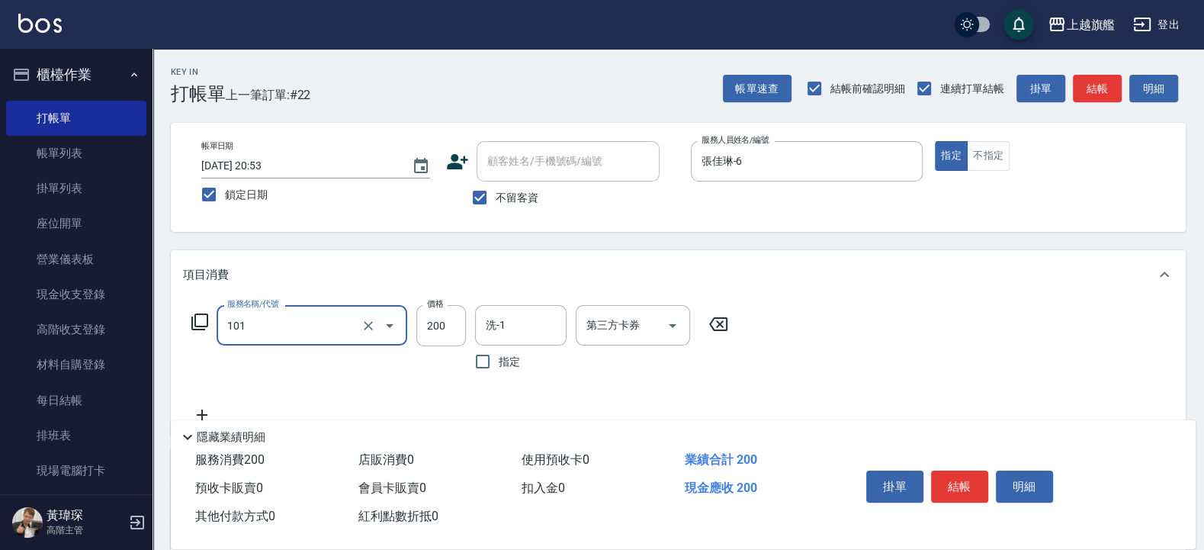
type input "一般洗(101)"
type input "400"
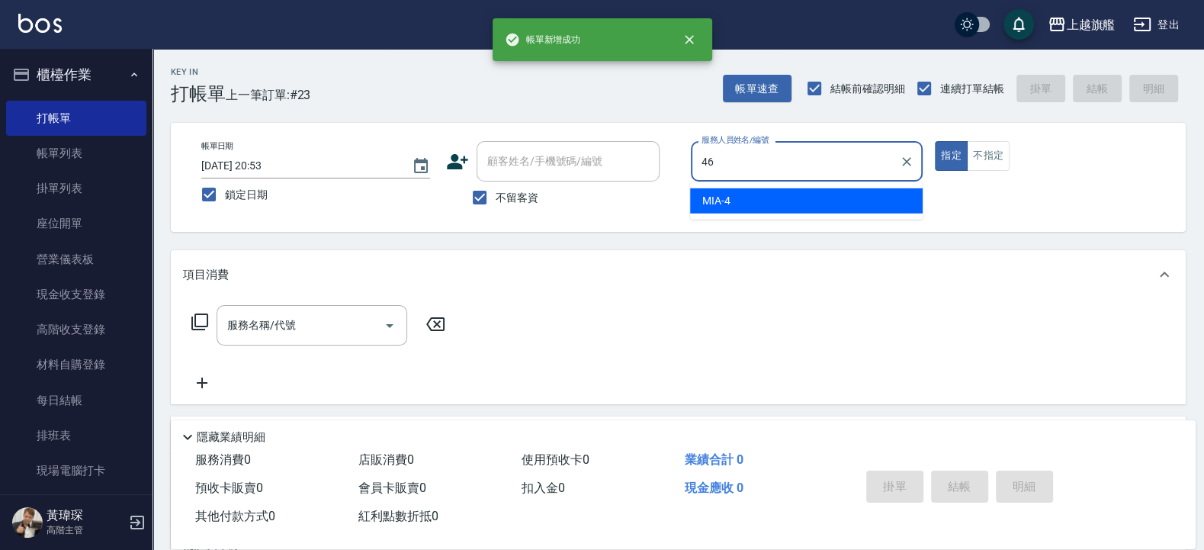
type input "瑜兒-46"
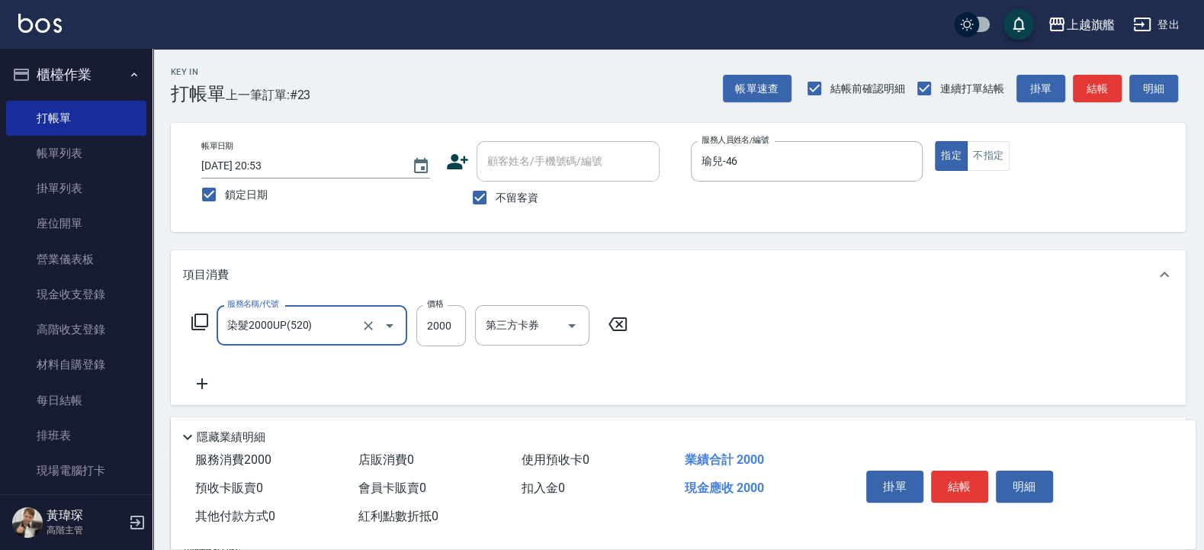
type input "染髮2000UP(520)"
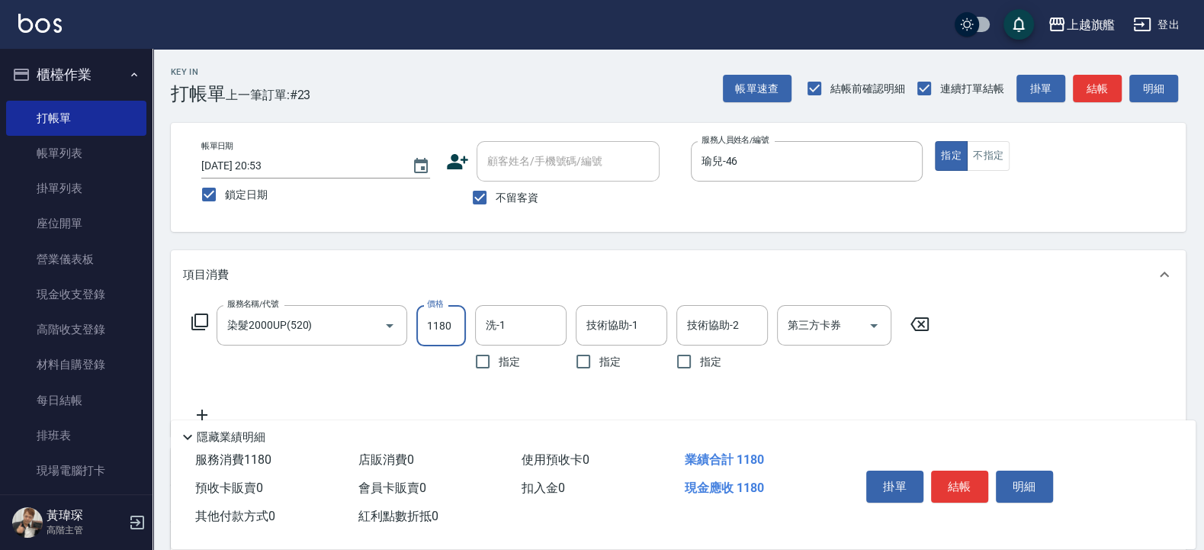
type input "1180"
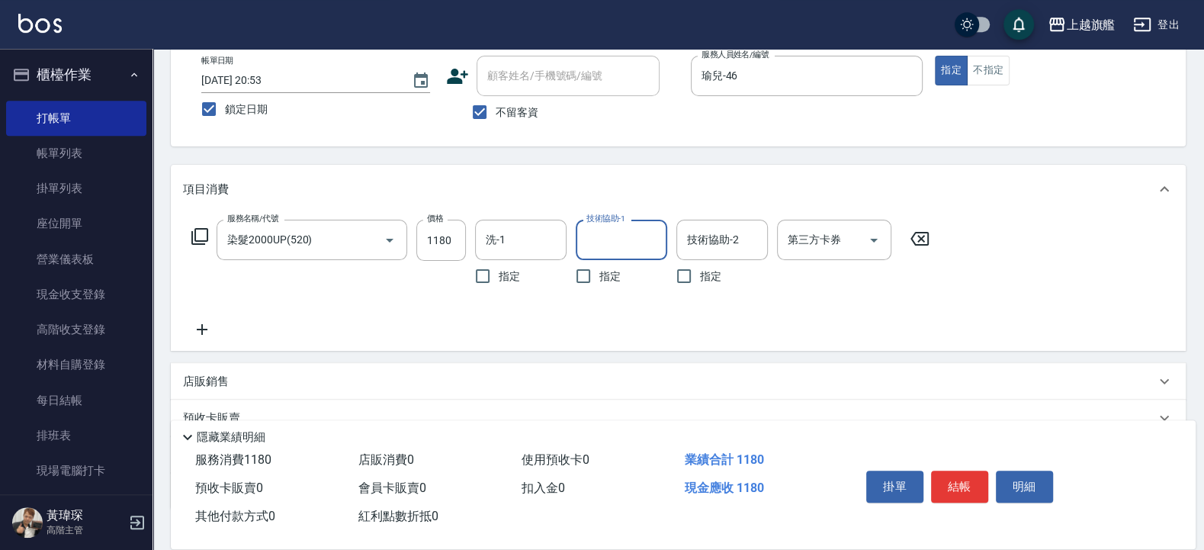
scroll to position [183, 0]
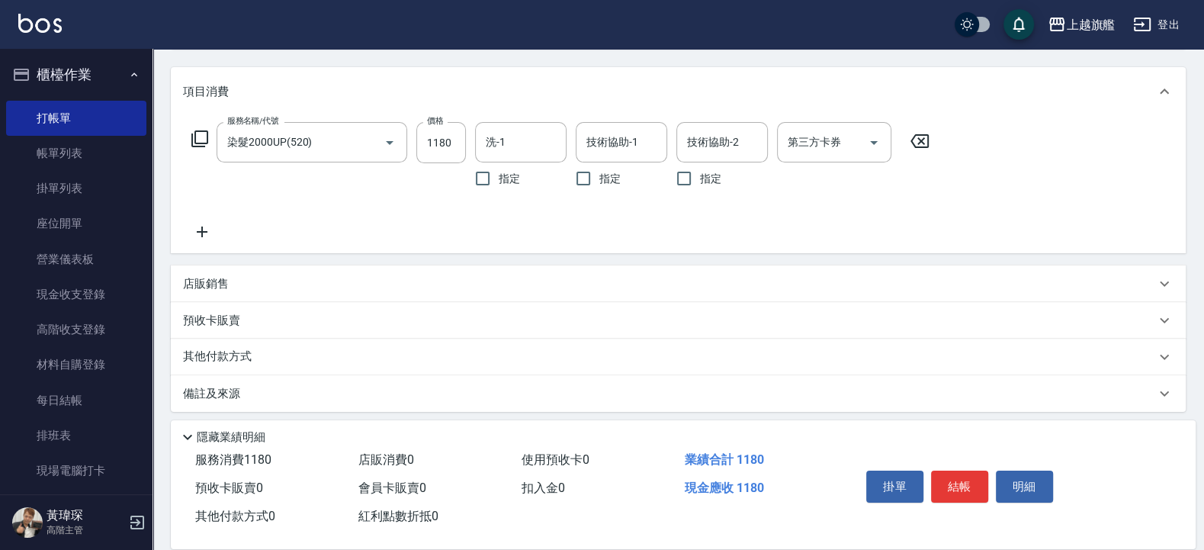
click at [217, 233] on icon at bounding box center [202, 232] width 38 height 18
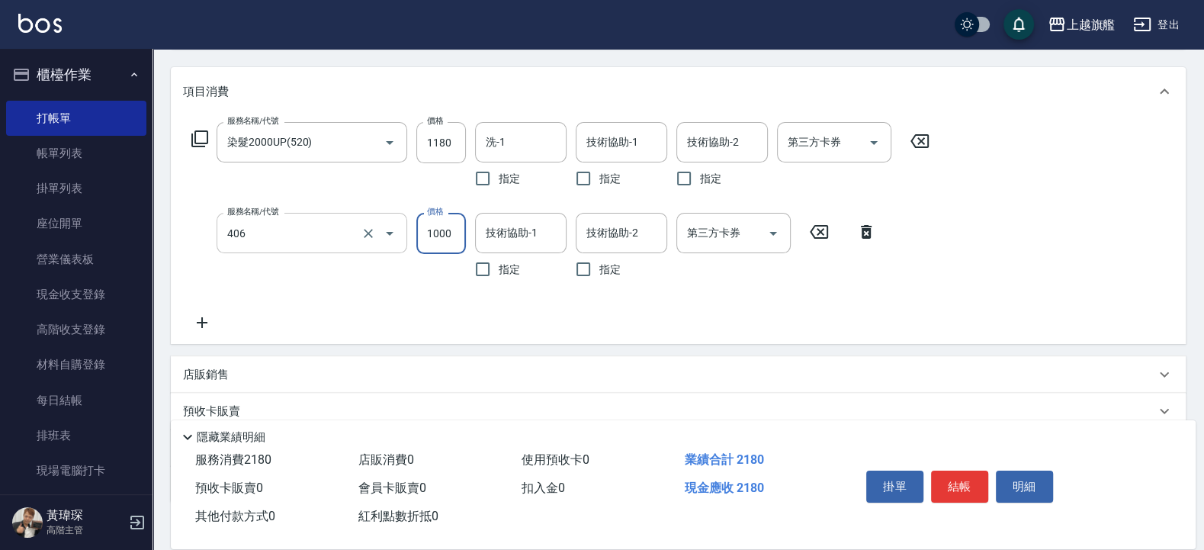
type input "水漾護1000(406)"
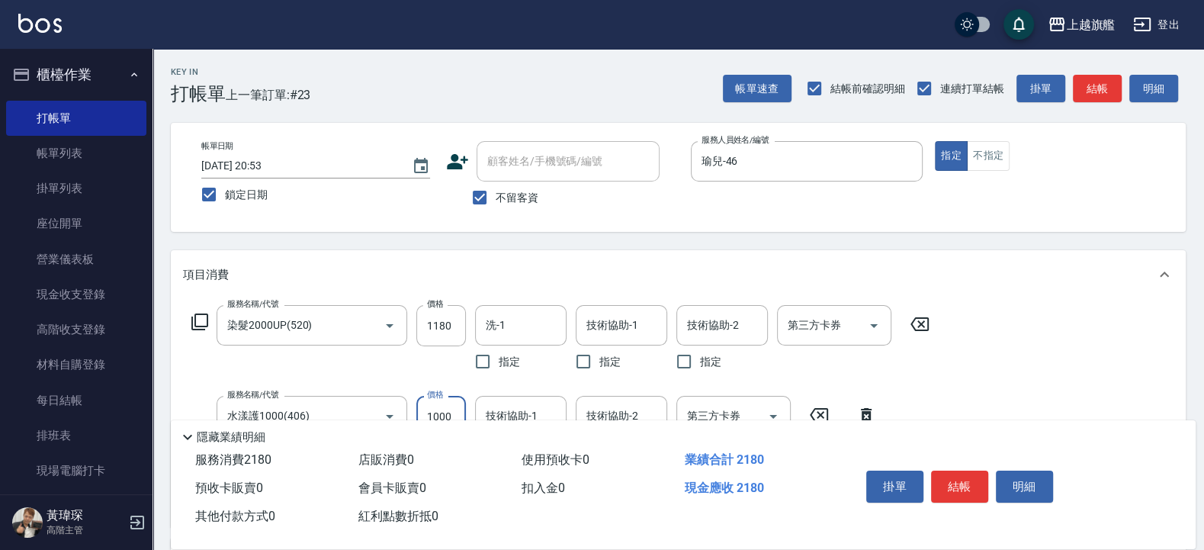
scroll to position [91, 0]
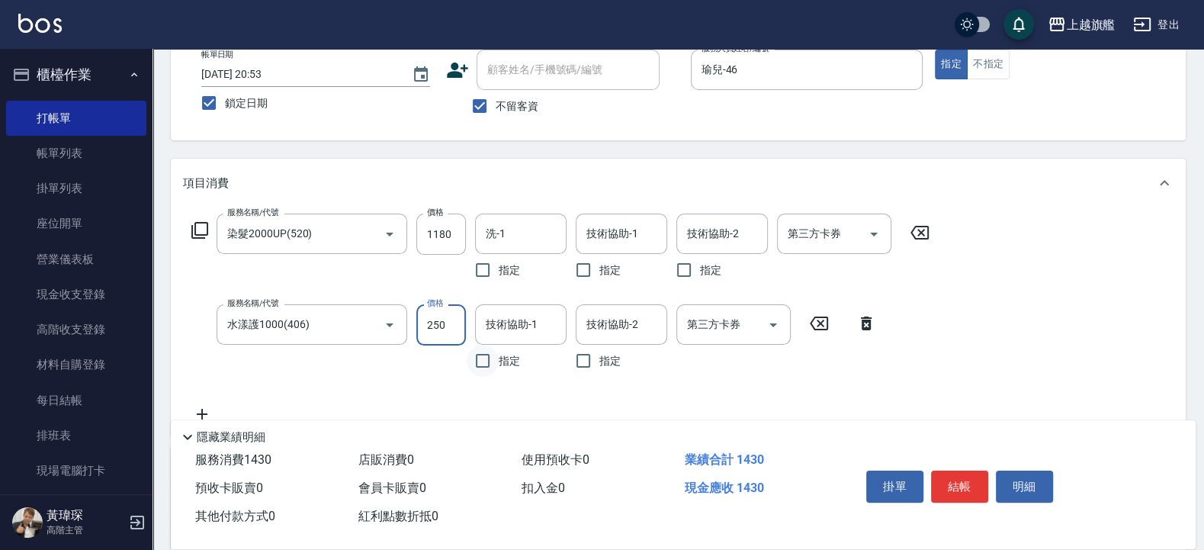
type input "2500"
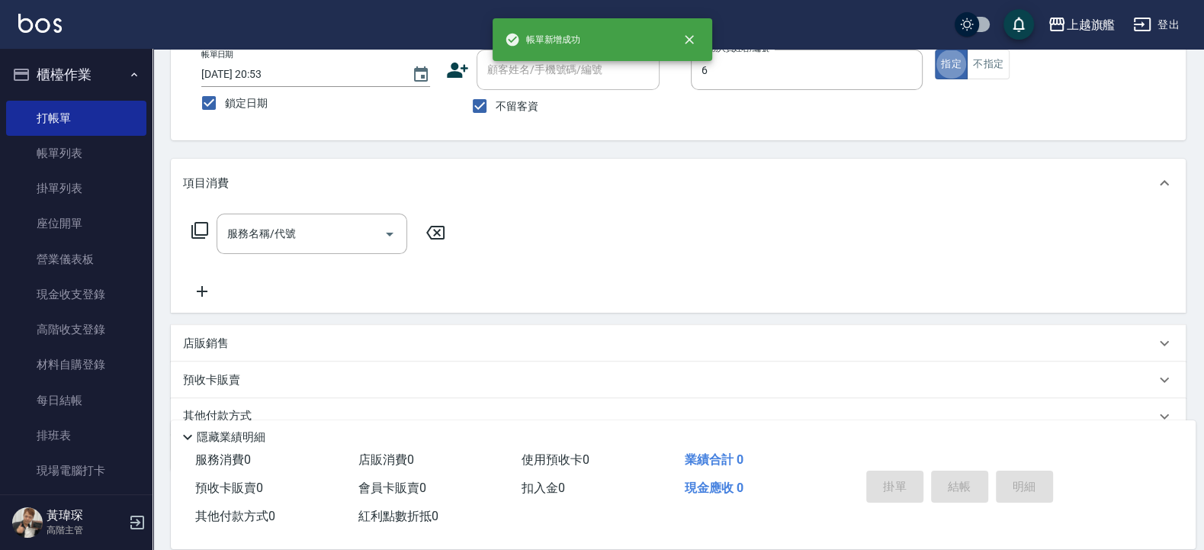
type input "張佳琳-6"
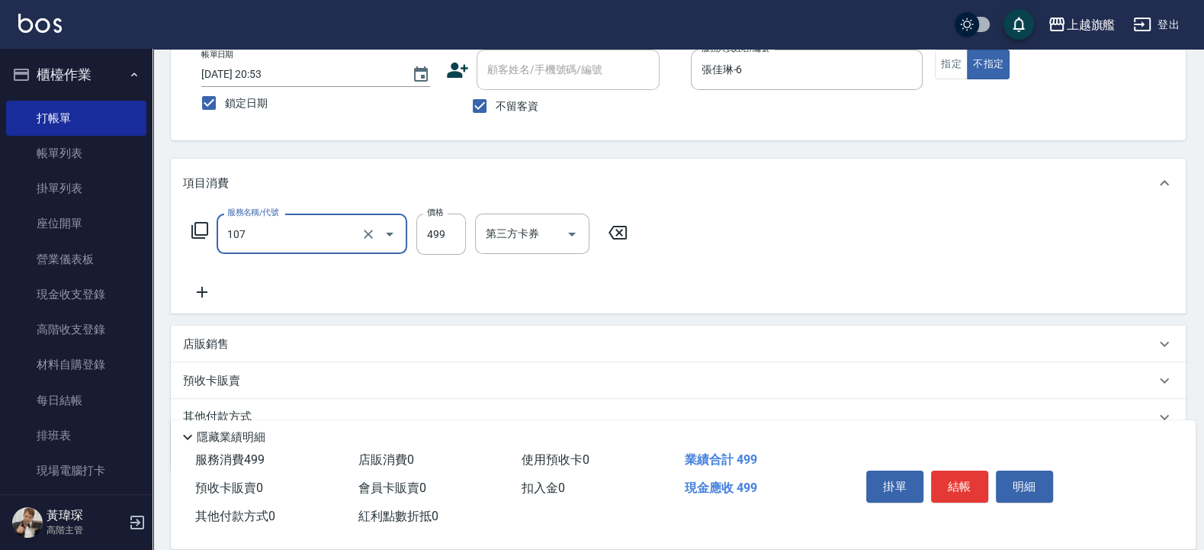
type input "舒活499(107)"
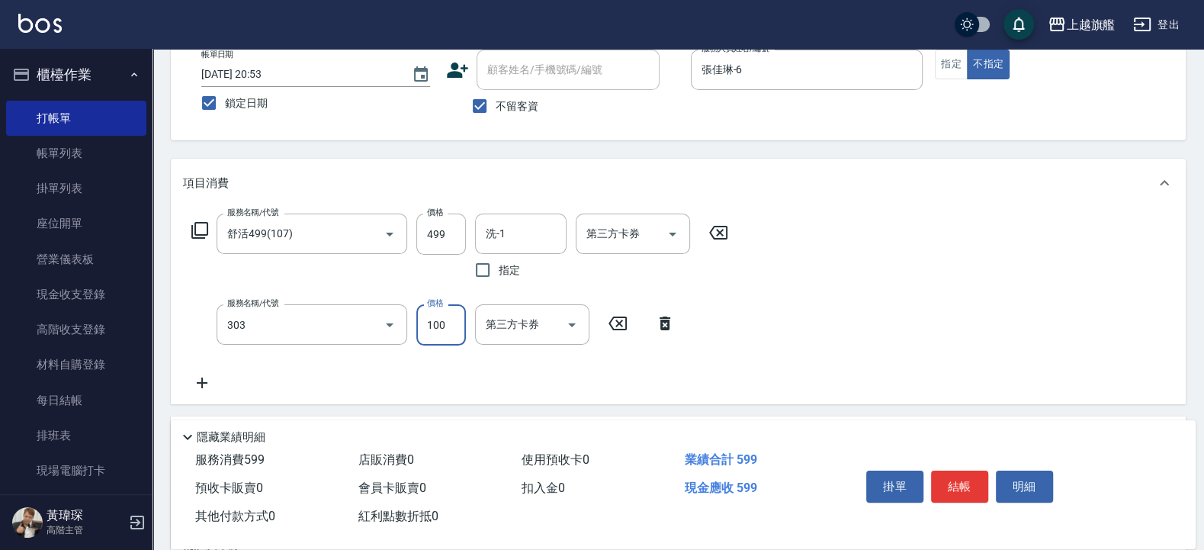
type input "剪髮100(303)"
type input "200"
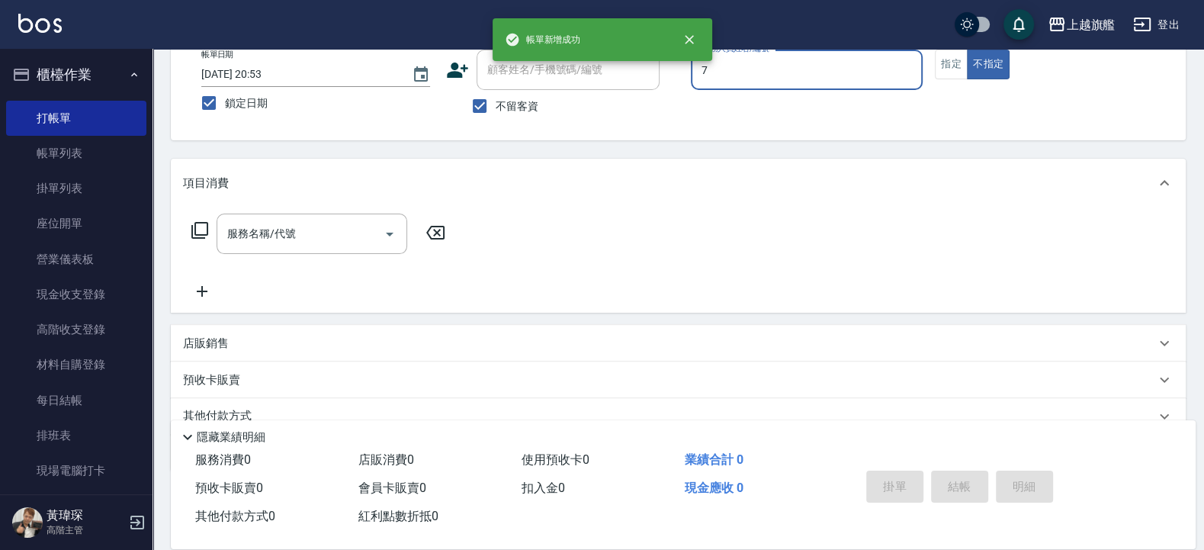
type input "林筱莉-7"
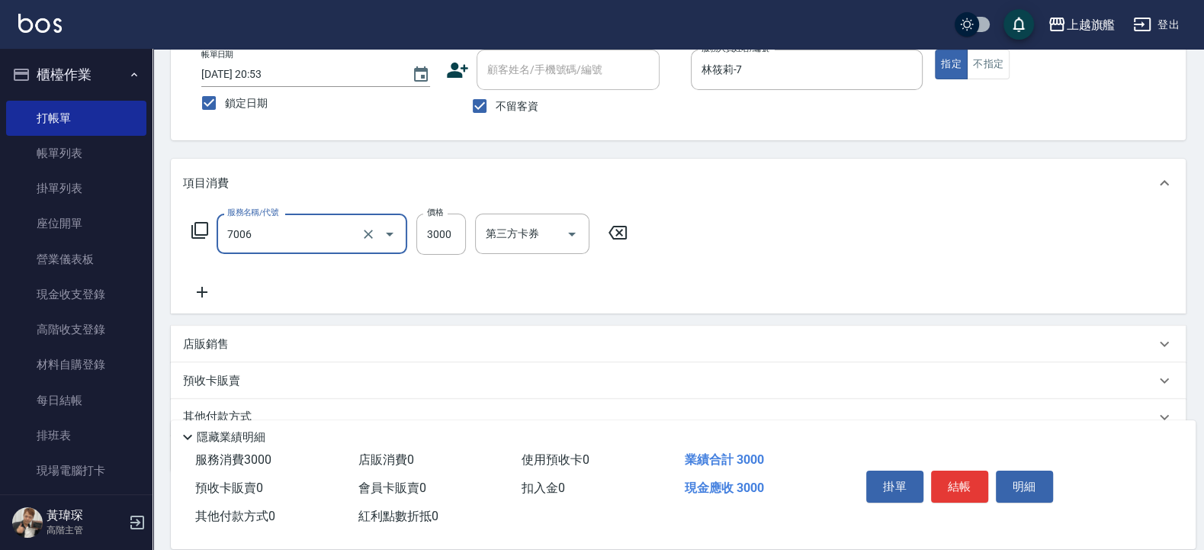
type input "重整(7006)"
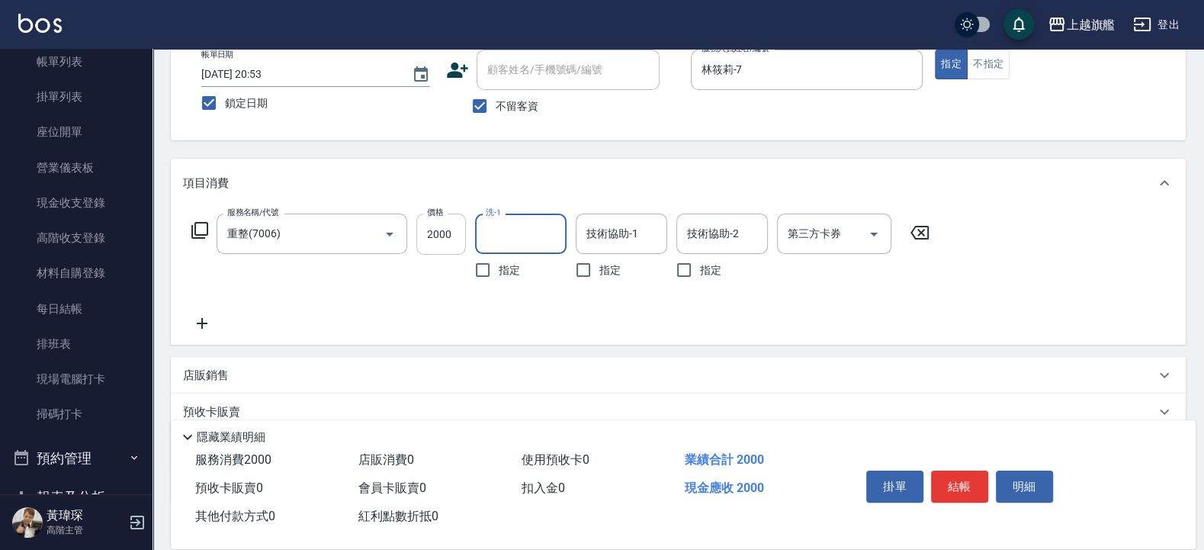
click at [442, 233] on input "2000" at bounding box center [441, 233] width 50 height 41
type input "2399"
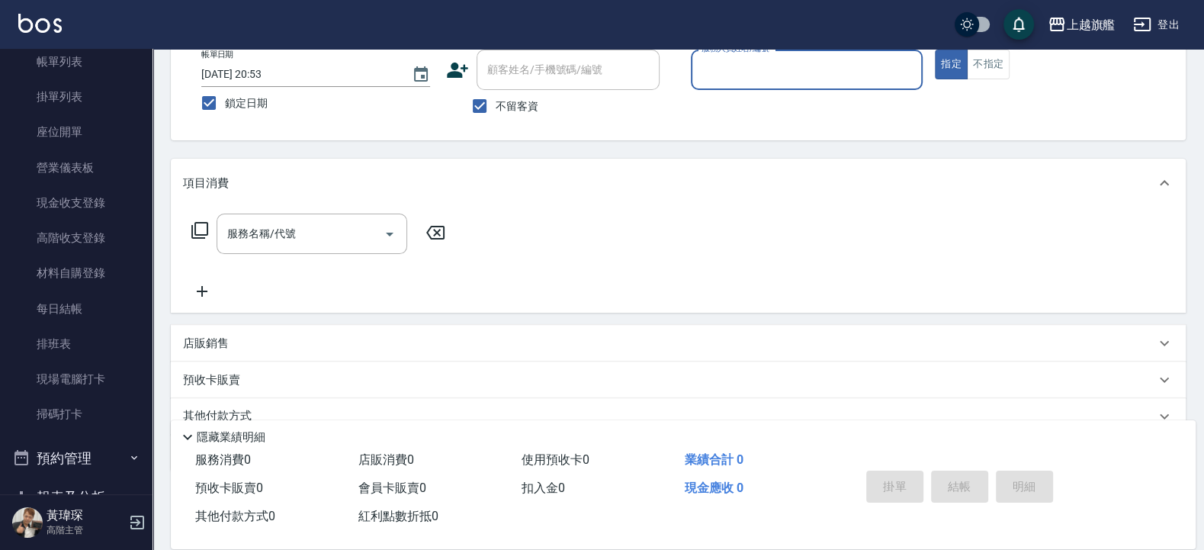
scroll to position [0, 0]
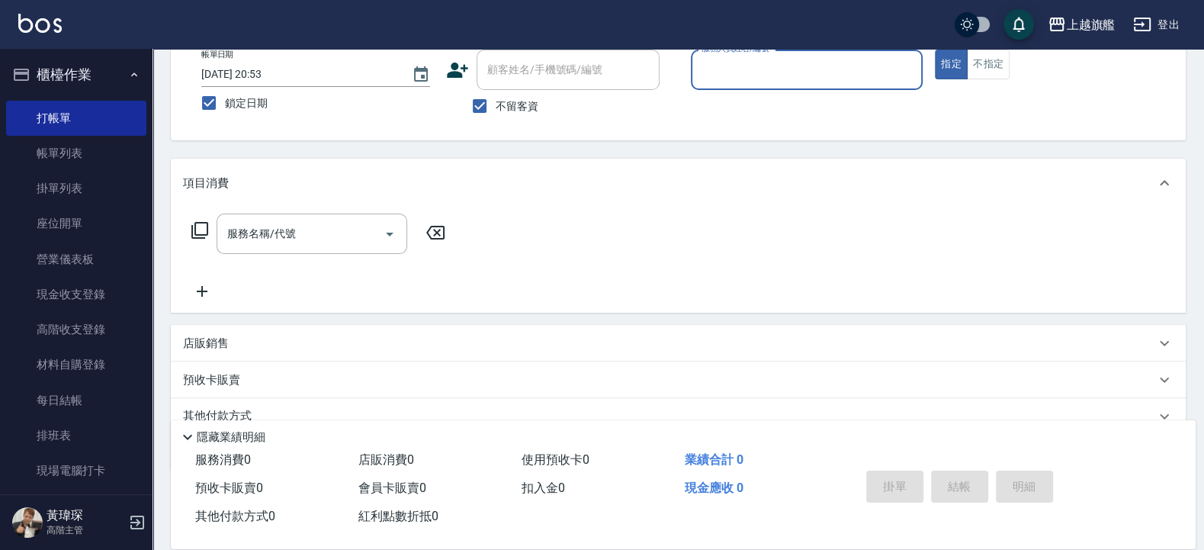
click at [75, 63] on button "櫃檯作業" at bounding box center [76, 75] width 140 height 40
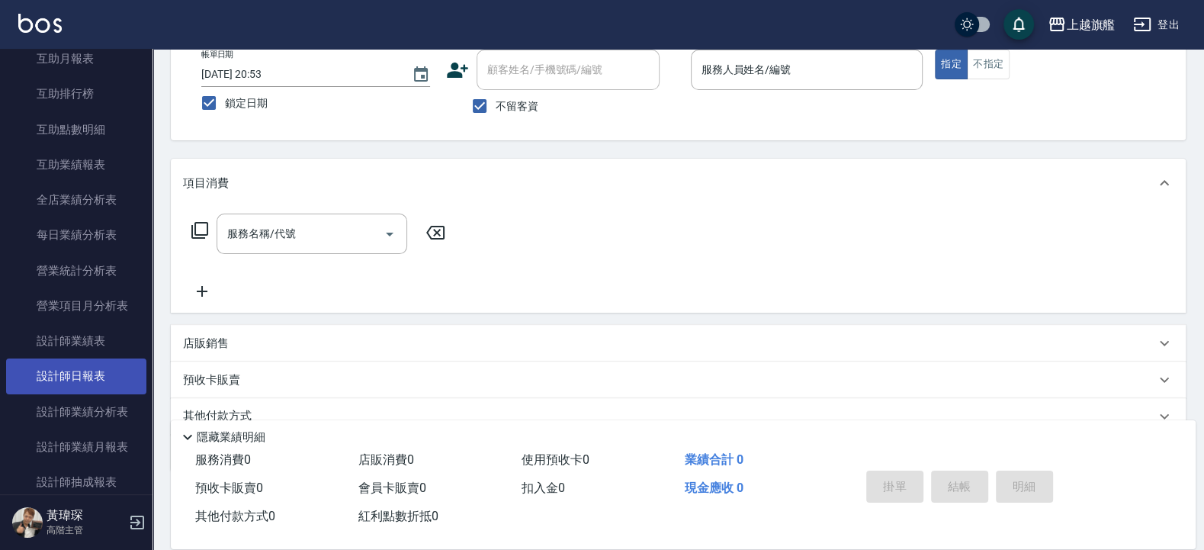
scroll to position [366, 0]
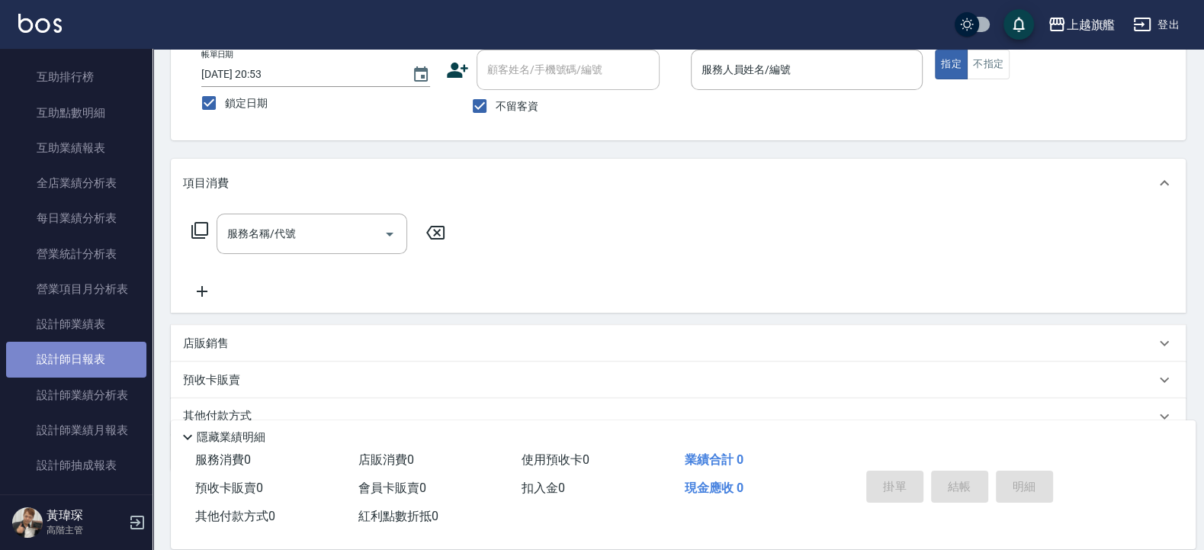
click at [88, 377] on link "設計師日報表" at bounding box center [76, 359] width 140 height 35
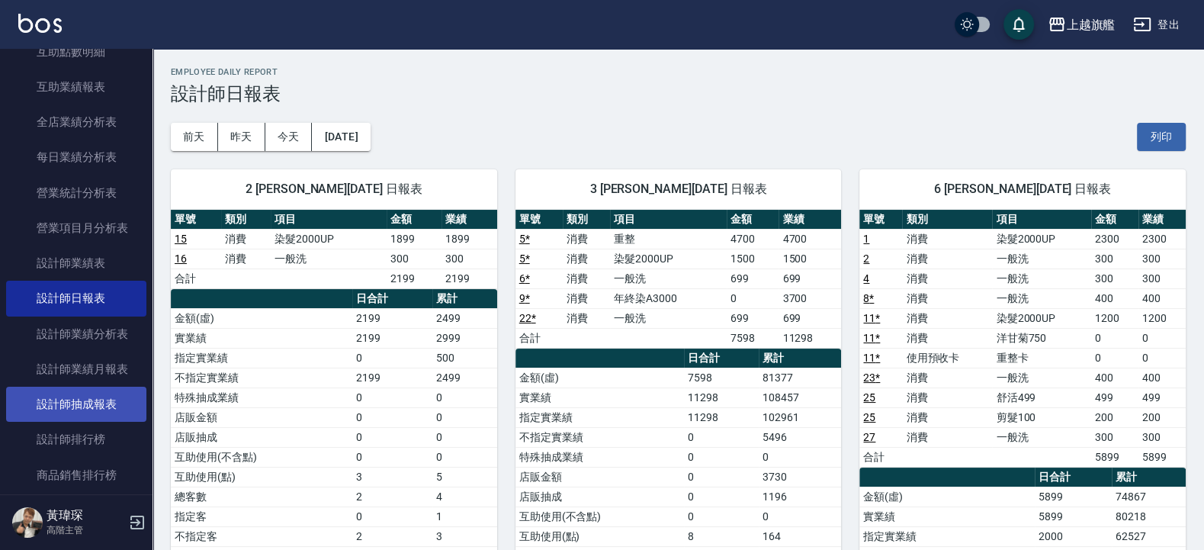
scroll to position [457, 0]
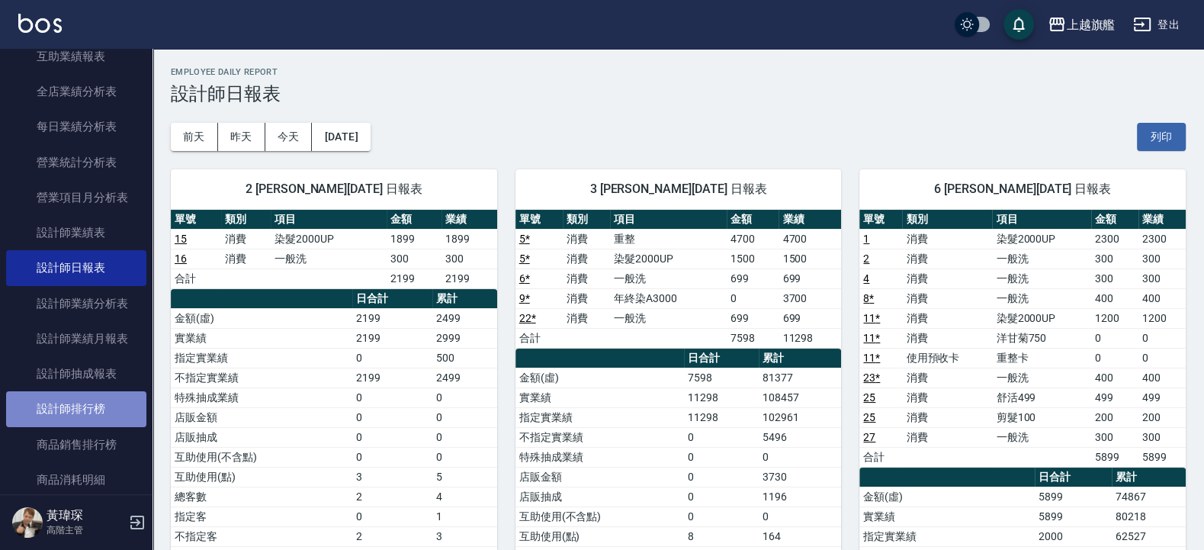
click at [80, 426] on link "設計師排行榜" at bounding box center [76, 408] width 140 height 35
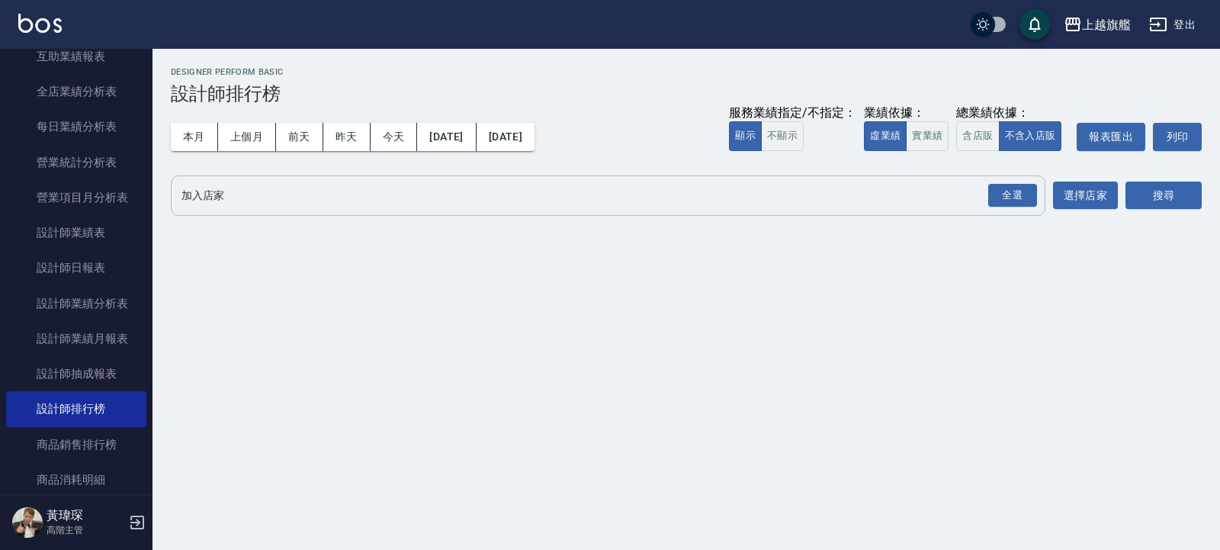
click at [198, 191] on input "加入店家" at bounding box center [597, 195] width 838 height 27
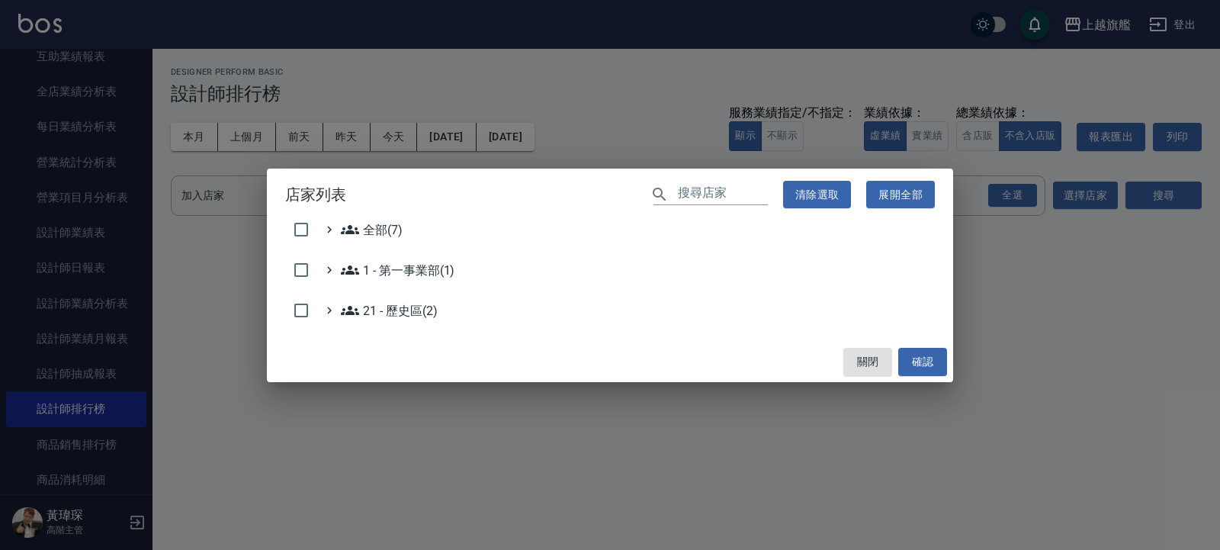
click at [319, 220] on h2 "店家列表 ​ 清除選取 展開全部" at bounding box center [610, 195] width 686 height 53
click at [300, 233] on input "checkbox" at bounding box center [301, 229] width 32 height 32
click at [927, 357] on button "確認" at bounding box center [922, 362] width 49 height 28
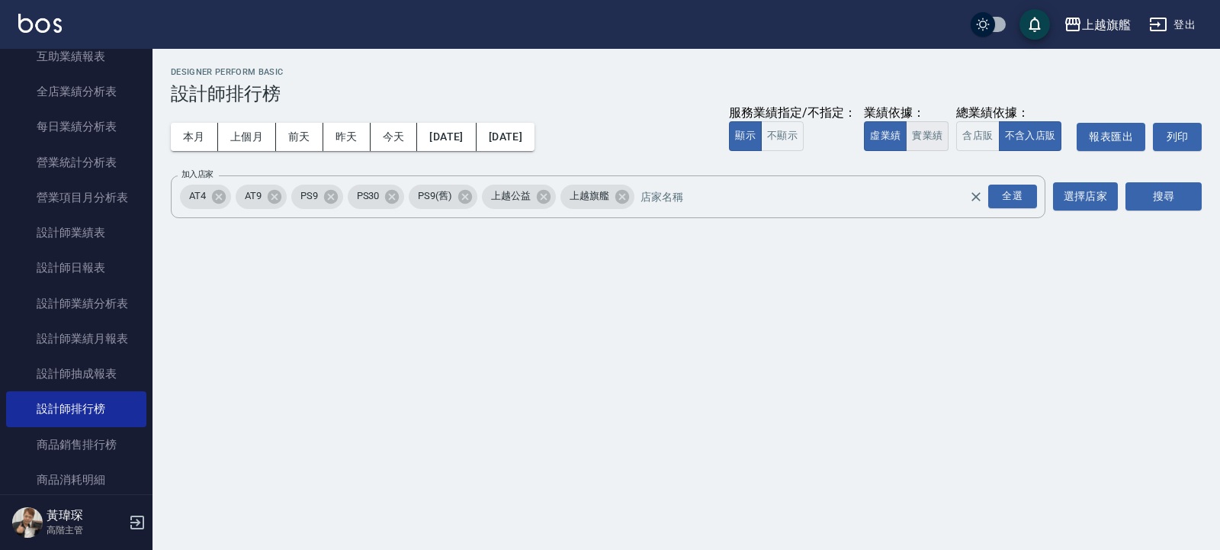
click at [929, 133] on button "實業績" at bounding box center [927, 136] width 43 height 30
click at [1163, 201] on button "搜尋" at bounding box center [1163, 196] width 76 height 28
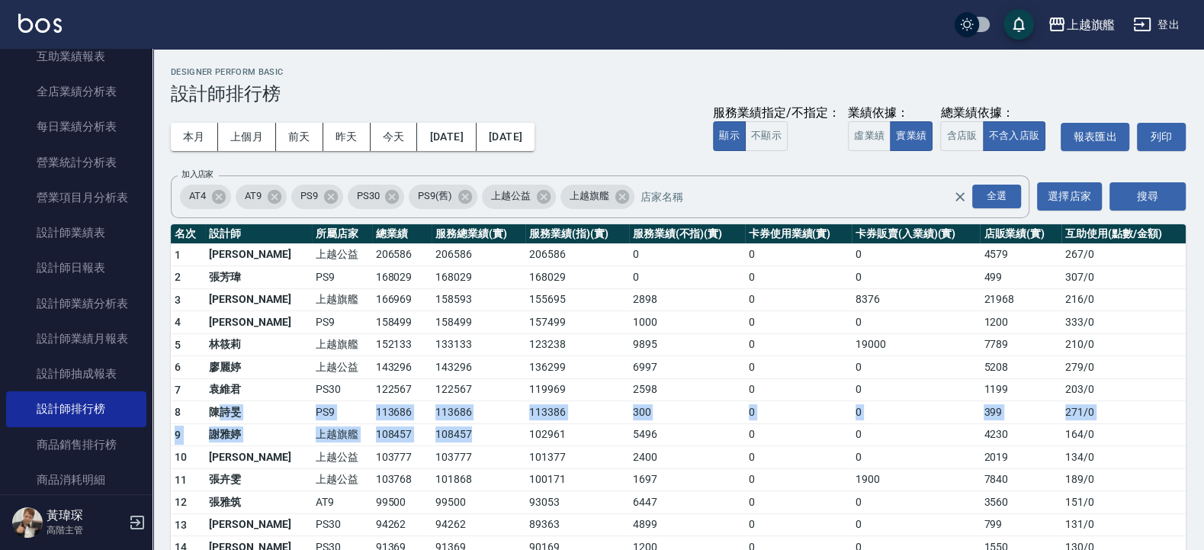
drag, startPoint x: 223, startPoint y: 416, endPoint x: 462, endPoint y: 433, distance: 239.2
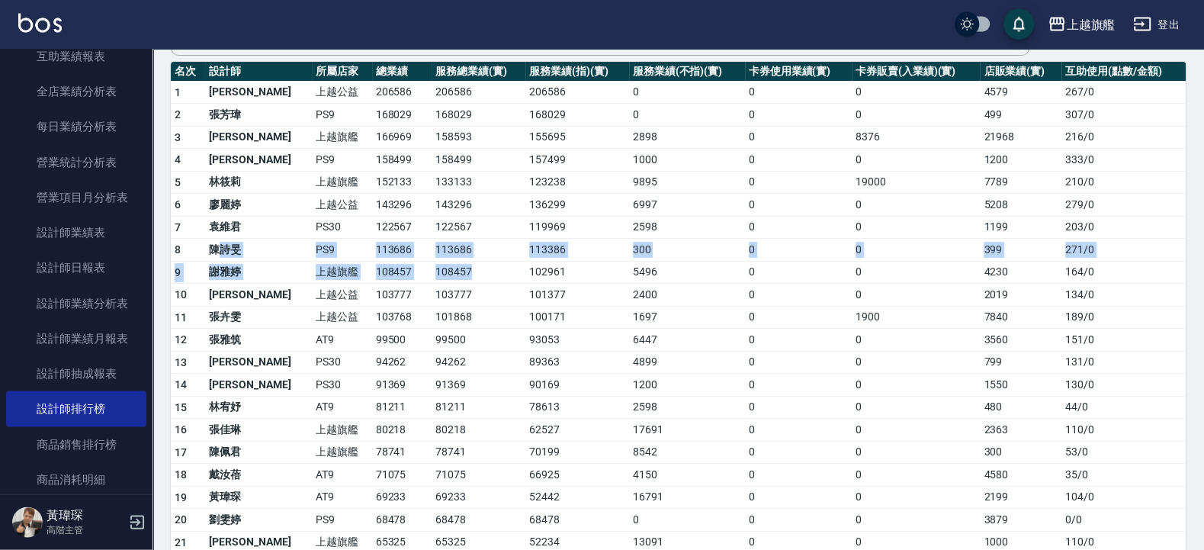
scroll to position [183, 0]
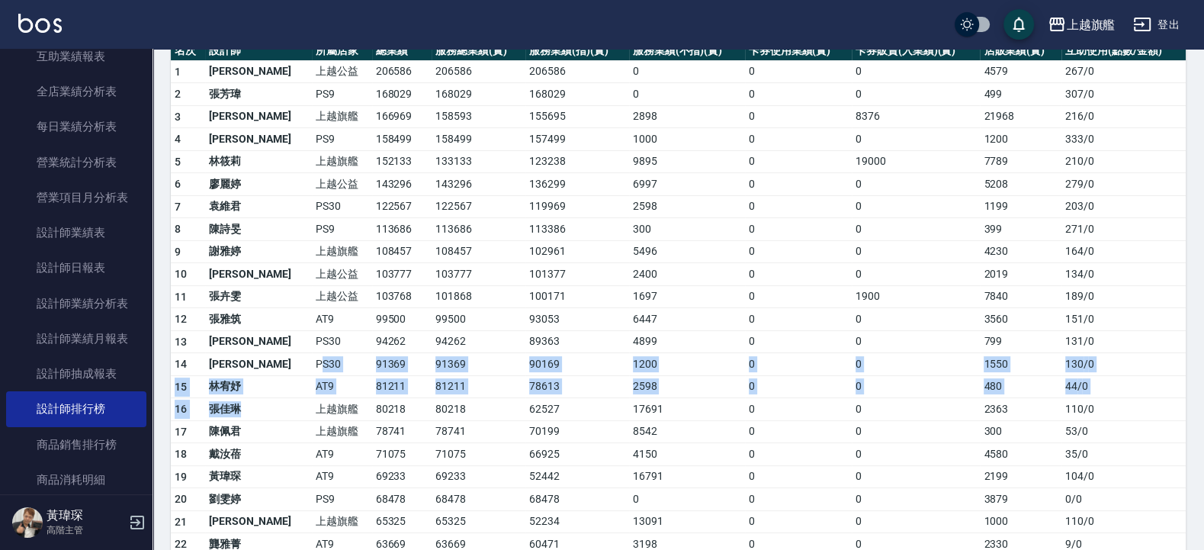
drag, startPoint x: 247, startPoint y: 412, endPoint x: 282, endPoint y: 364, distance: 59.5
click at [282, 364] on tbody "1 黃偉乘 上越公益 206586 206586 206586 0 0 0 4579 267 / 0 2 張芳瑋 PS9 168029 168029 1680…" at bounding box center [678, 553] width 1015 height 987
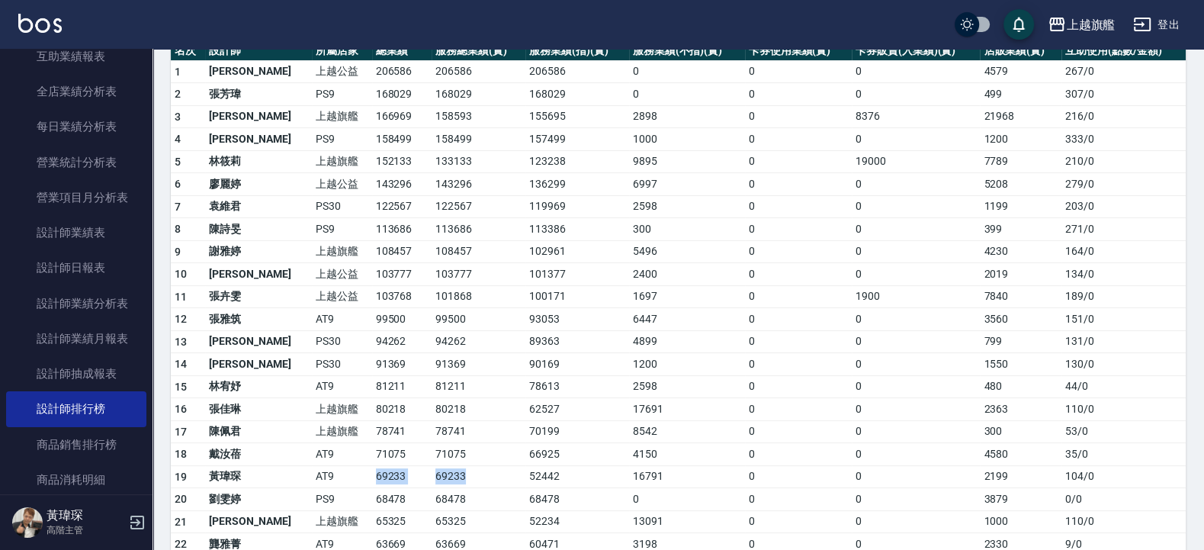
drag, startPoint x: 319, startPoint y: 472, endPoint x: 441, endPoint y: 470, distance: 122.0
click at [441, 470] on tr "19 黃瑋琛 AT9 69233 69233 52442 16791 0 0 2199 104 / 0" at bounding box center [678, 476] width 1015 height 23
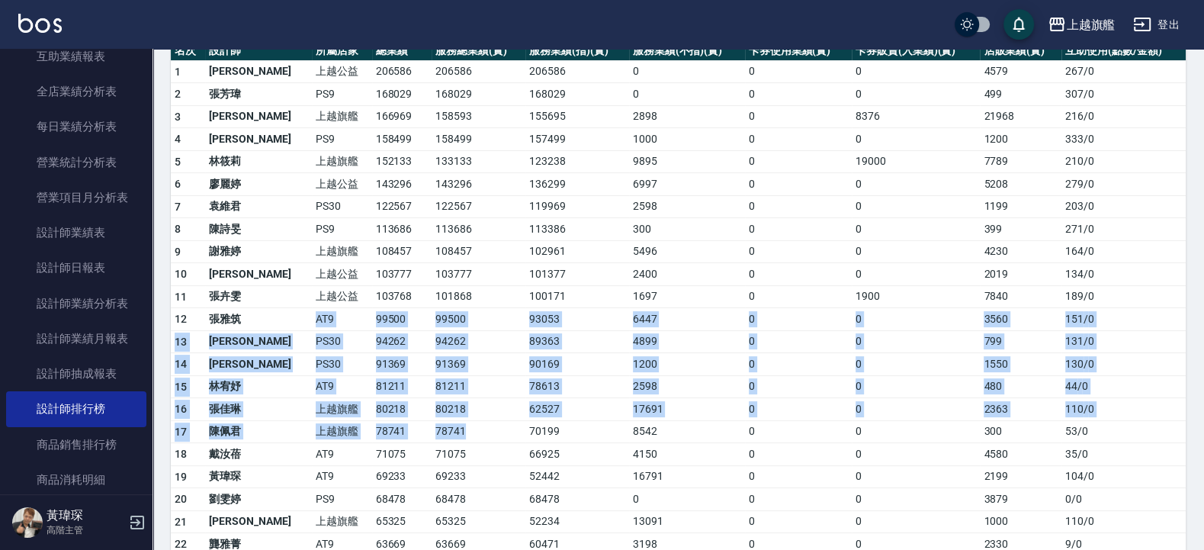
drag, startPoint x: 454, startPoint y: 437, endPoint x: 271, endPoint y: 321, distance: 216.6
click at [271, 321] on tbody "1 黃偉乘 上越公益 206586 206586 206586 0 0 0 4579 267 / 0 2 張芳瑋 PS9 168029 168029 1680…" at bounding box center [678, 553] width 1015 height 987
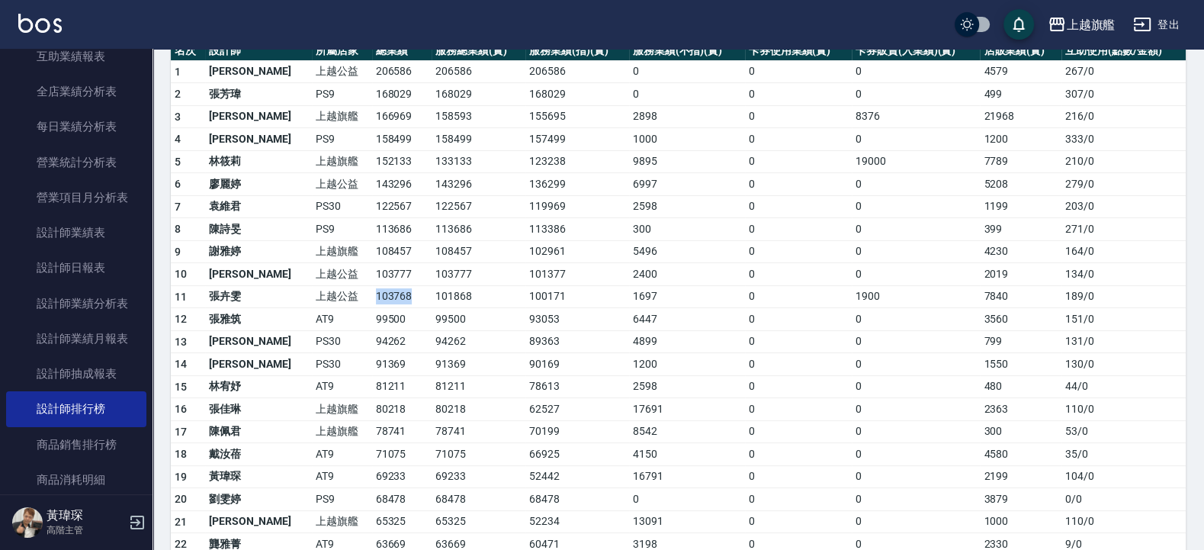
drag, startPoint x: 334, startPoint y: 292, endPoint x: 377, endPoint y: 294, distance: 43.5
click at [377, 294] on tr "11 張卉雯 上越公益 103768 101868 100171 1697 0 1900 7840 189 / 0" at bounding box center [678, 296] width 1015 height 23
drag, startPoint x: 340, startPoint y: 412, endPoint x: 387, endPoint y: 408, distance: 47.4
click at [387, 408] on td "80218" at bounding box center [401, 409] width 59 height 23
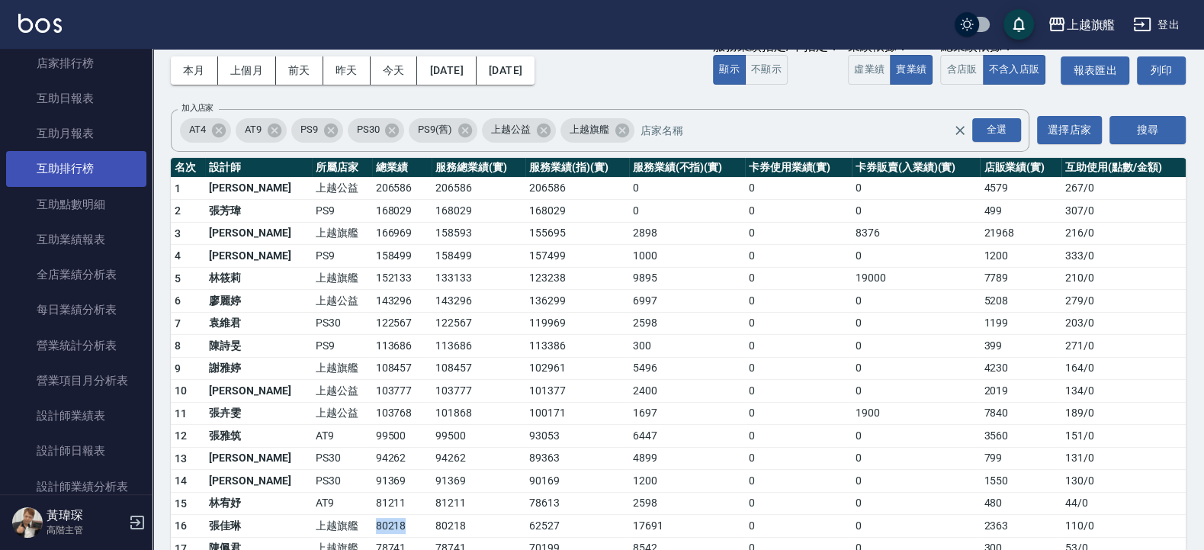
scroll to position [0, 0]
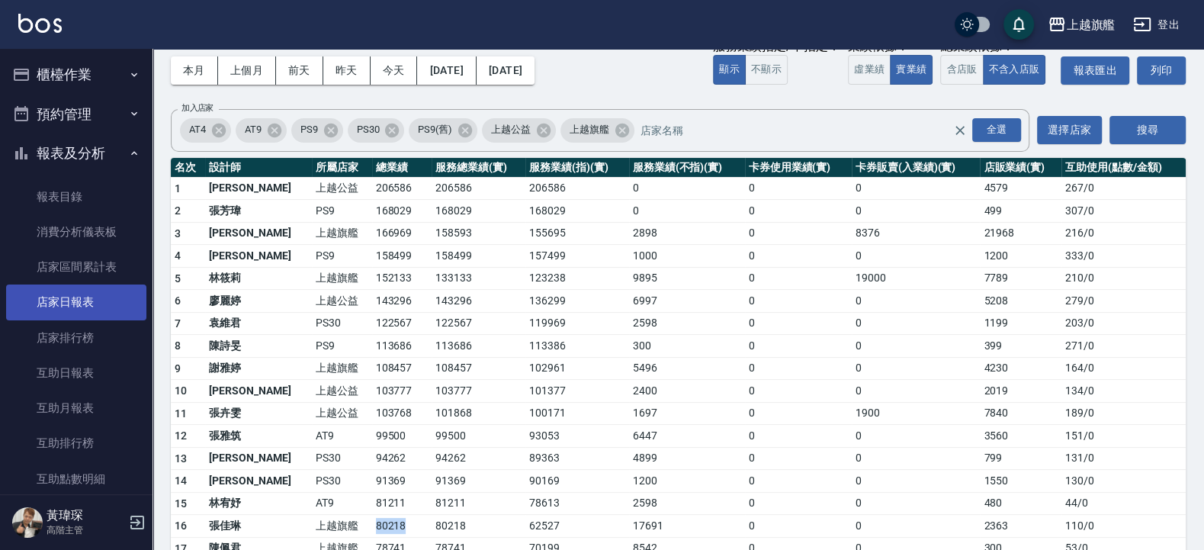
click at [37, 297] on link "店家日報表" at bounding box center [76, 301] width 140 height 35
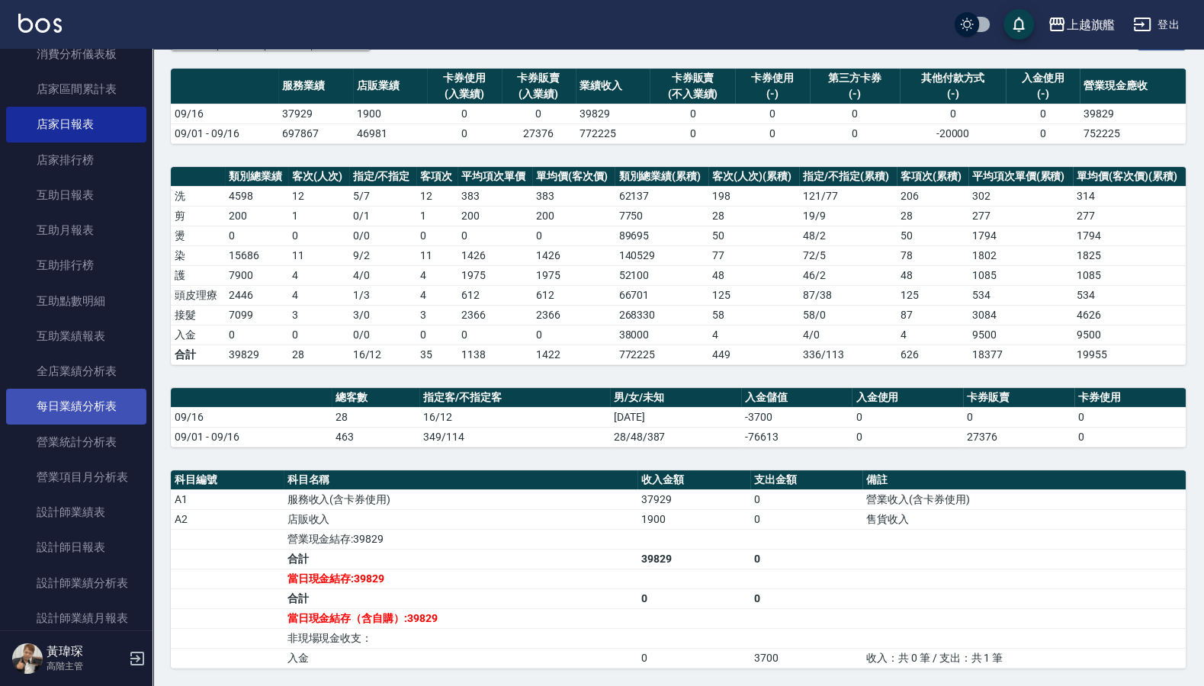
scroll to position [183, 0]
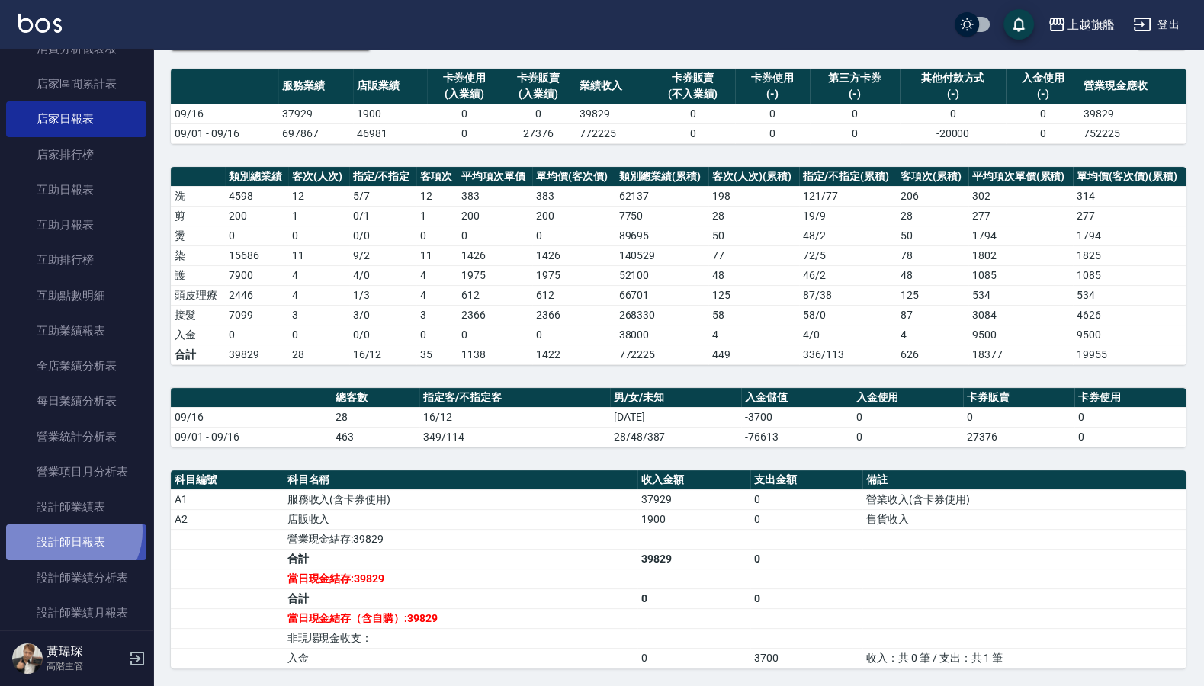
click at [71, 549] on link "設計師日報表" at bounding box center [76, 542] width 140 height 35
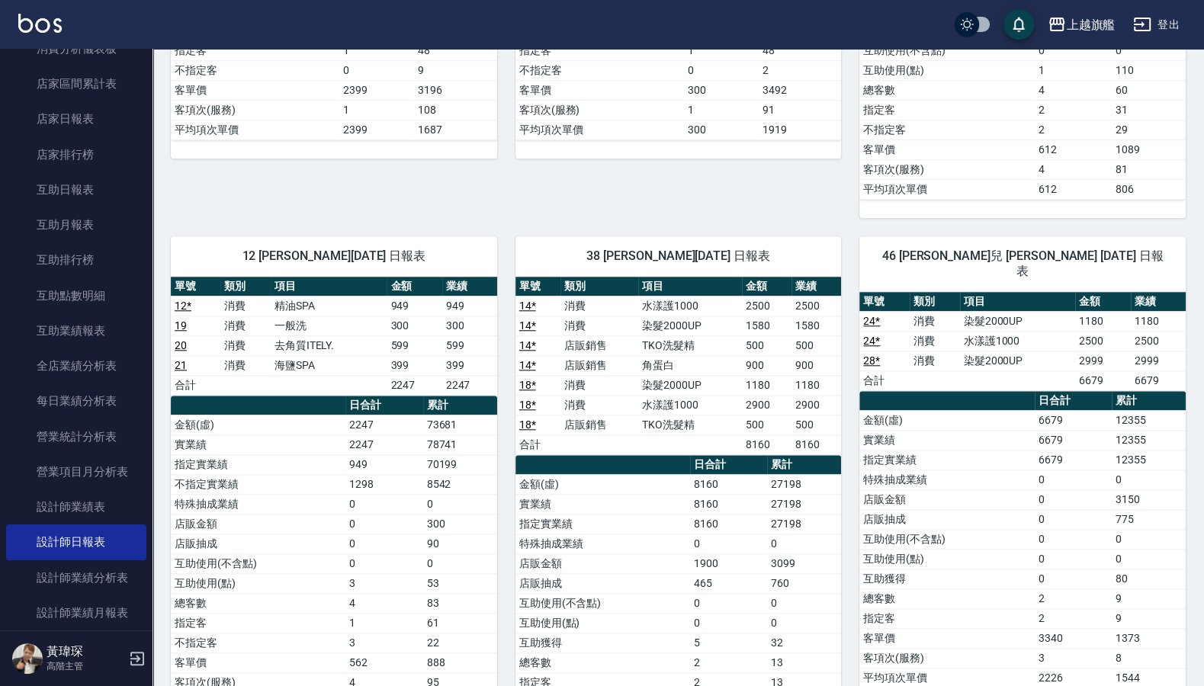
scroll to position [1215, 0]
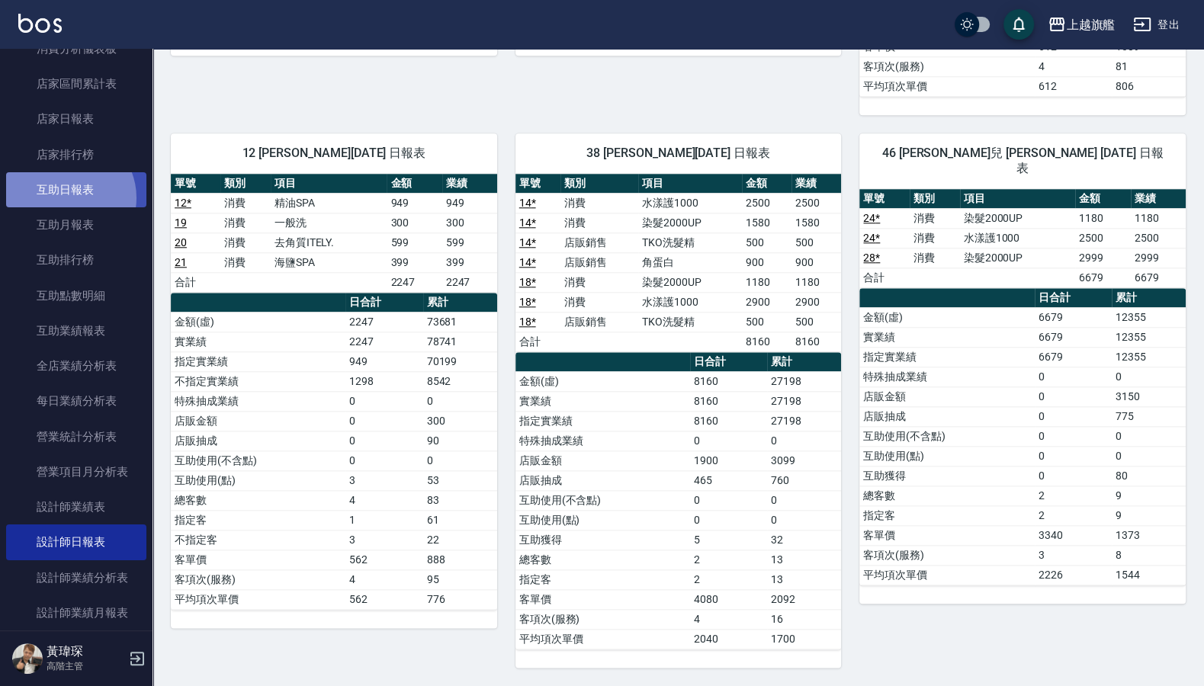
click at [64, 198] on link "互助日報表" at bounding box center [76, 189] width 140 height 35
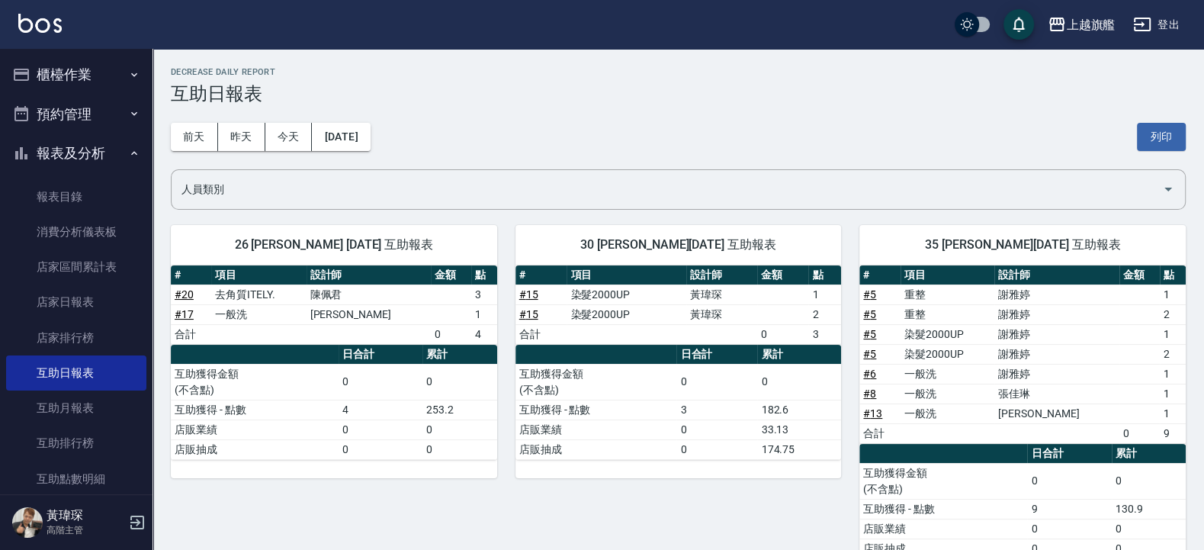
click at [72, 71] on button "櫃檯作業" at bounding box center [76, 75] width 140 height 40
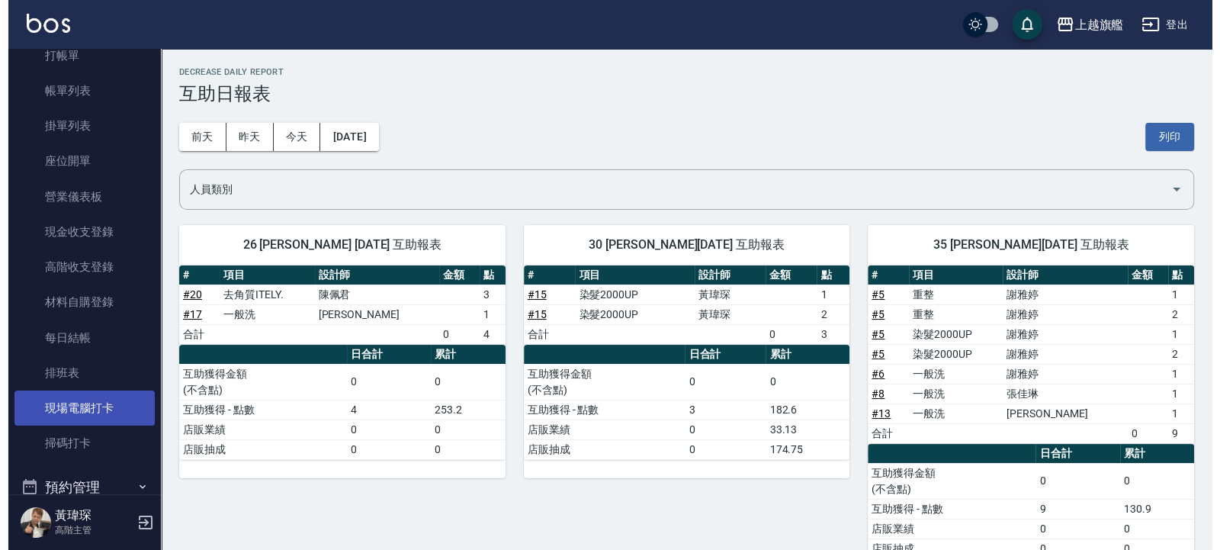
scroll to position [91, 0]
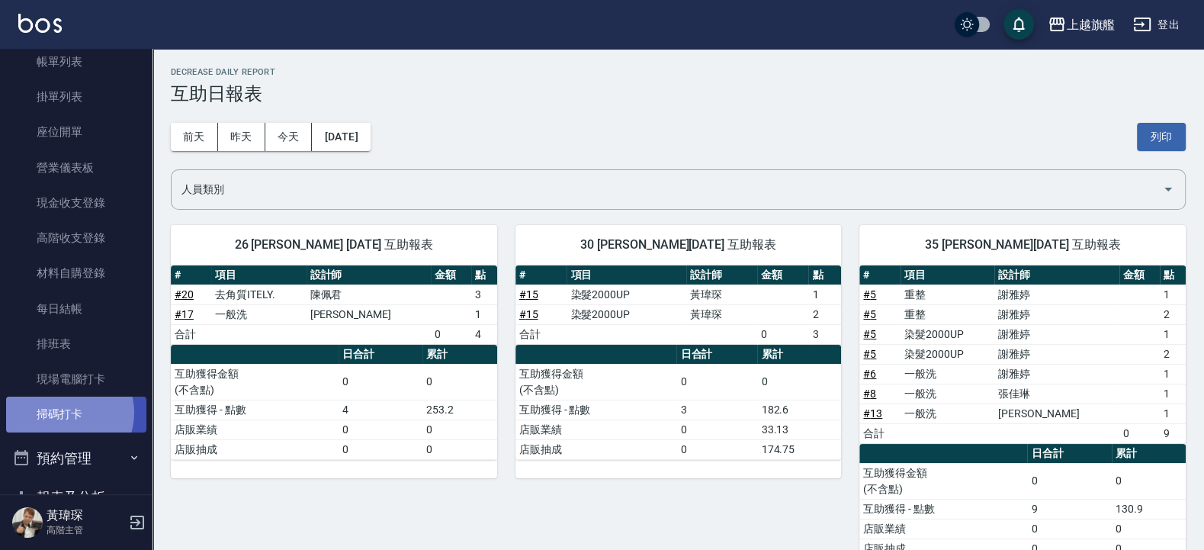
click at [65, 412] on link "掃碼打卡" at bounding box center [76, 413] width 140 height 35
